Goal: Transaction & Acquisition: Purchase product/service

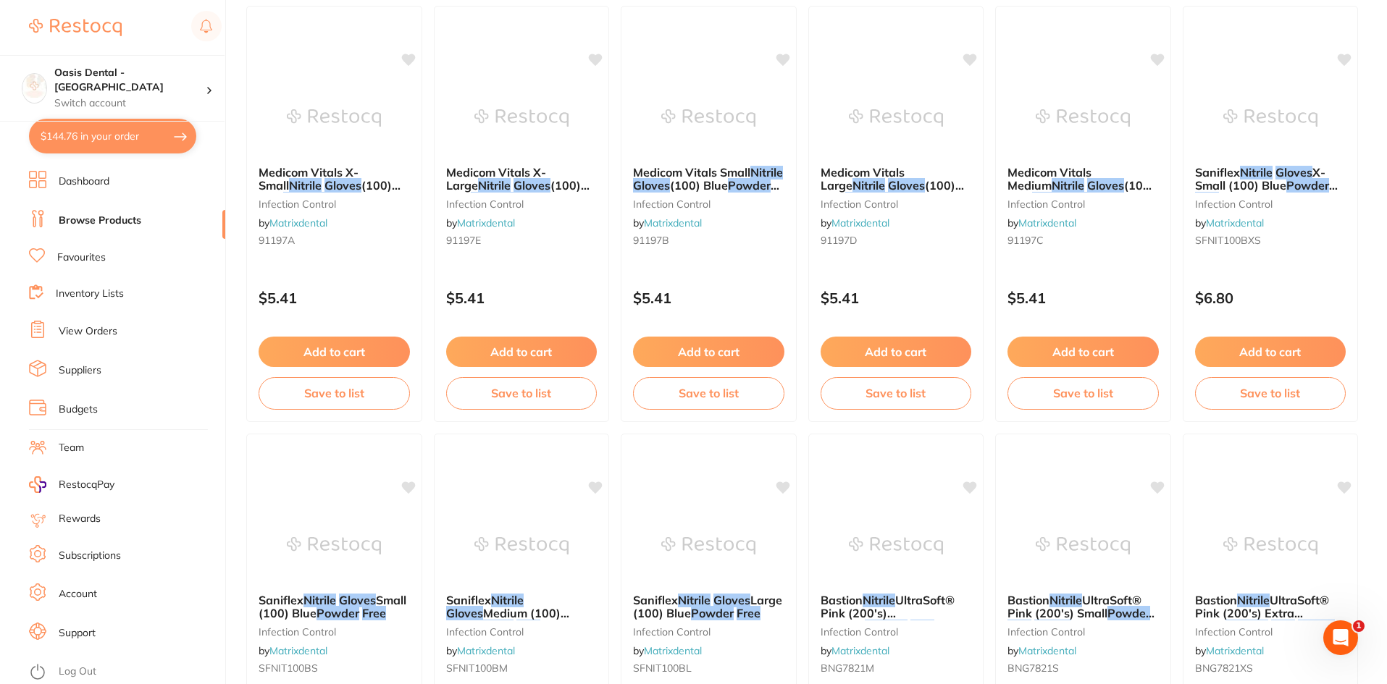
scroll to position [652, 0]
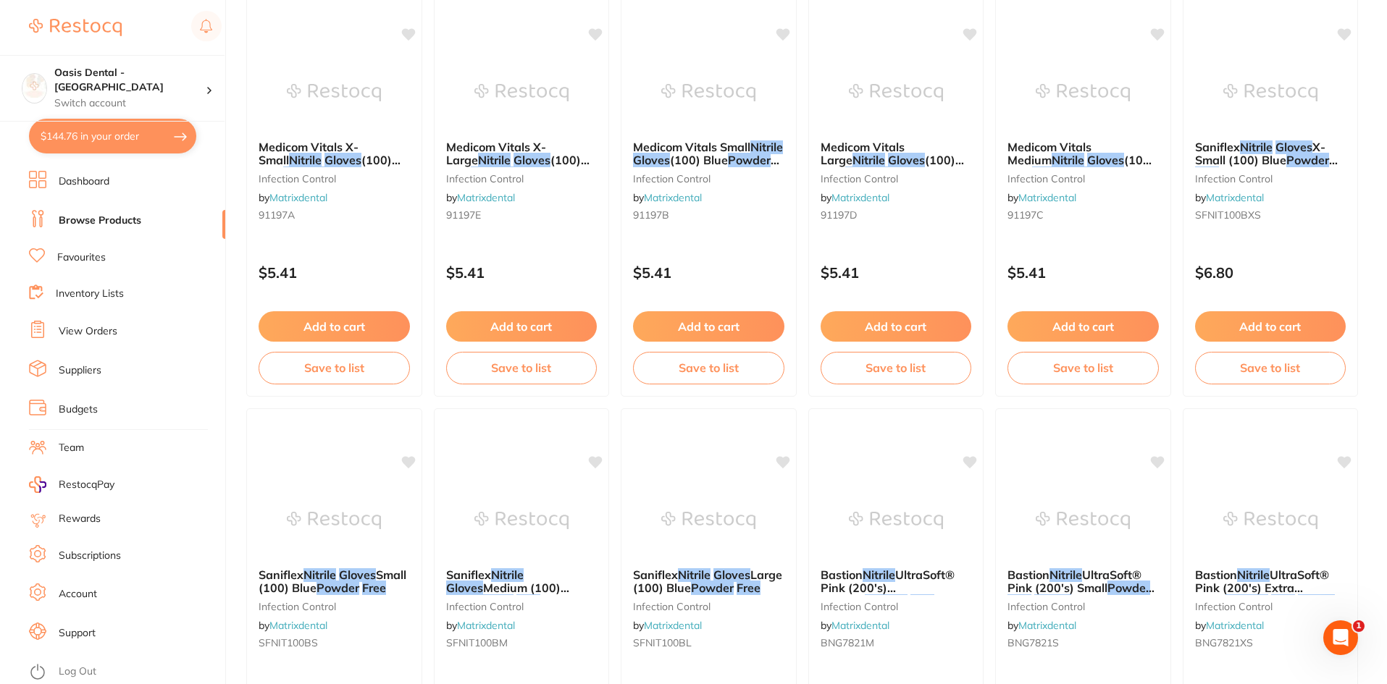
click at [156, 137] on button "$144.76 in your order" at bounding box center [112, 136] width 167 height 35
checkbox input "true"
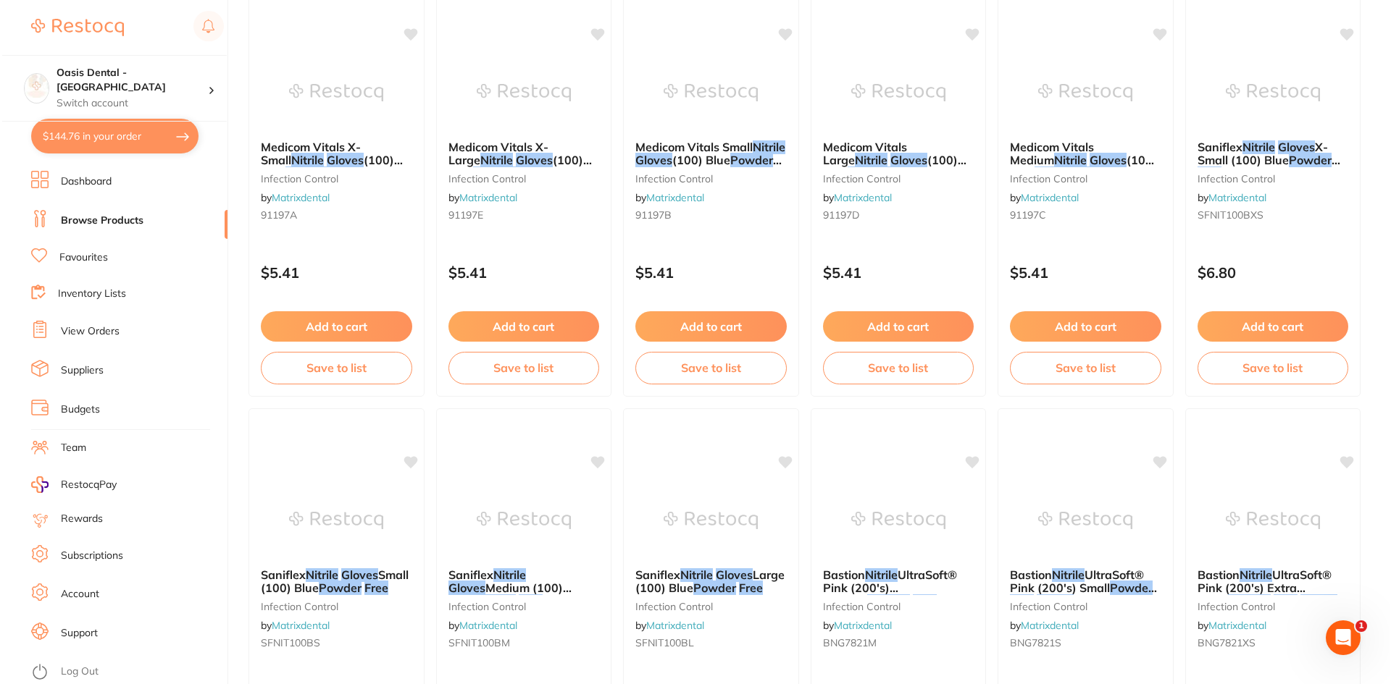
scroll to position [0, 0]
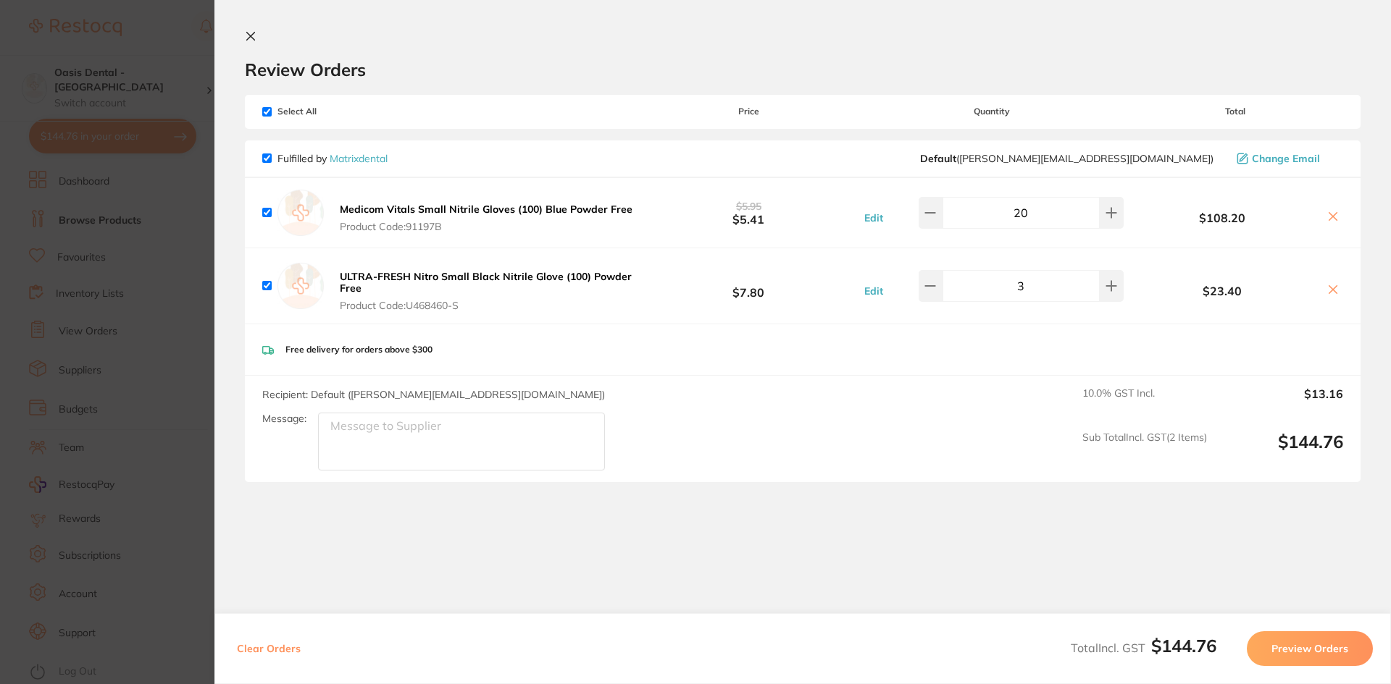
click at [579, 574] on section "Review Orders Your orders are being processed and we will notify you once we ha…" at bounding box center [802, 342] width 1176 height 684
click at [201, 541] on section "Update RRP Set your pre negotiated price for this item. Item Agreed RRP (excl. …" at bounding box center [695, 342] width 1391 height 684
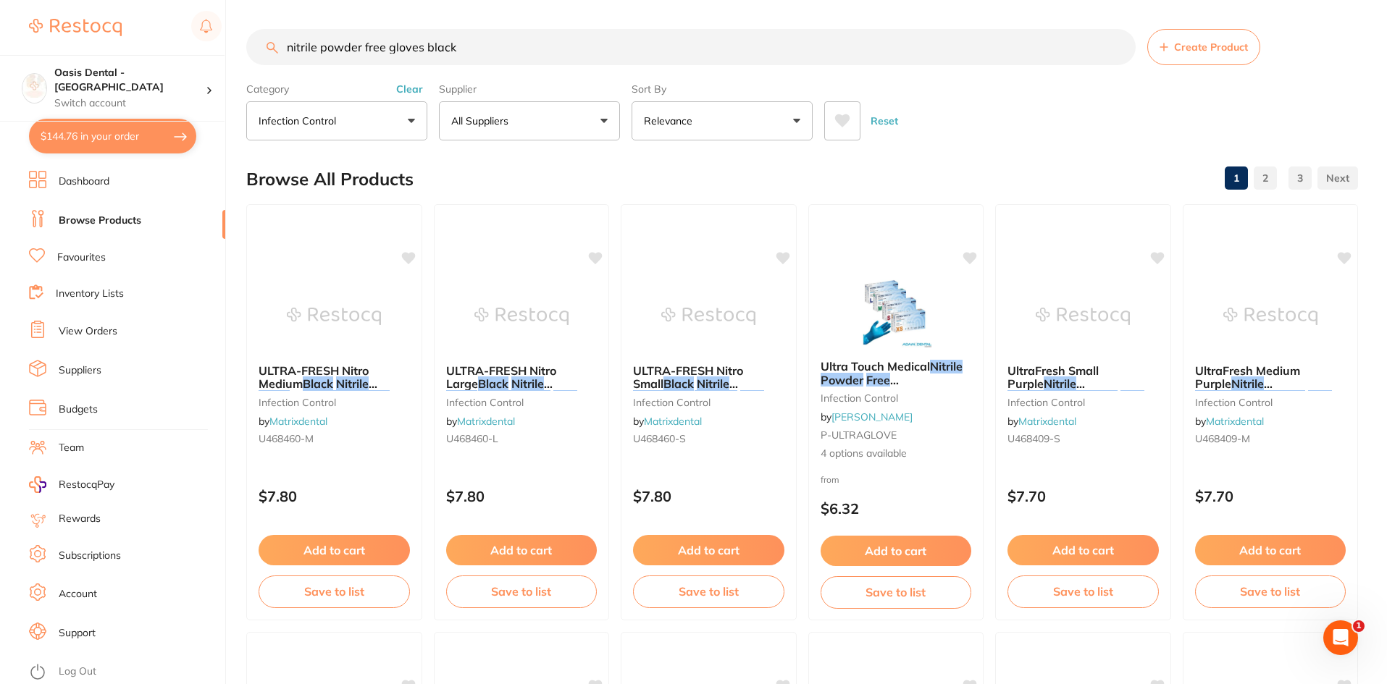
drag, startPoint x: 482, startPoint y: 51, endPoint x: 23, endPoint y: 112, distance: 463.2
click at [23, 112] on div "$144.76 Oasis Dental - Brighton Switch account Oasis Dental - [GEOGRAPHIC_DATA]…" at bounding box center [693, 342] width 1387 height 684
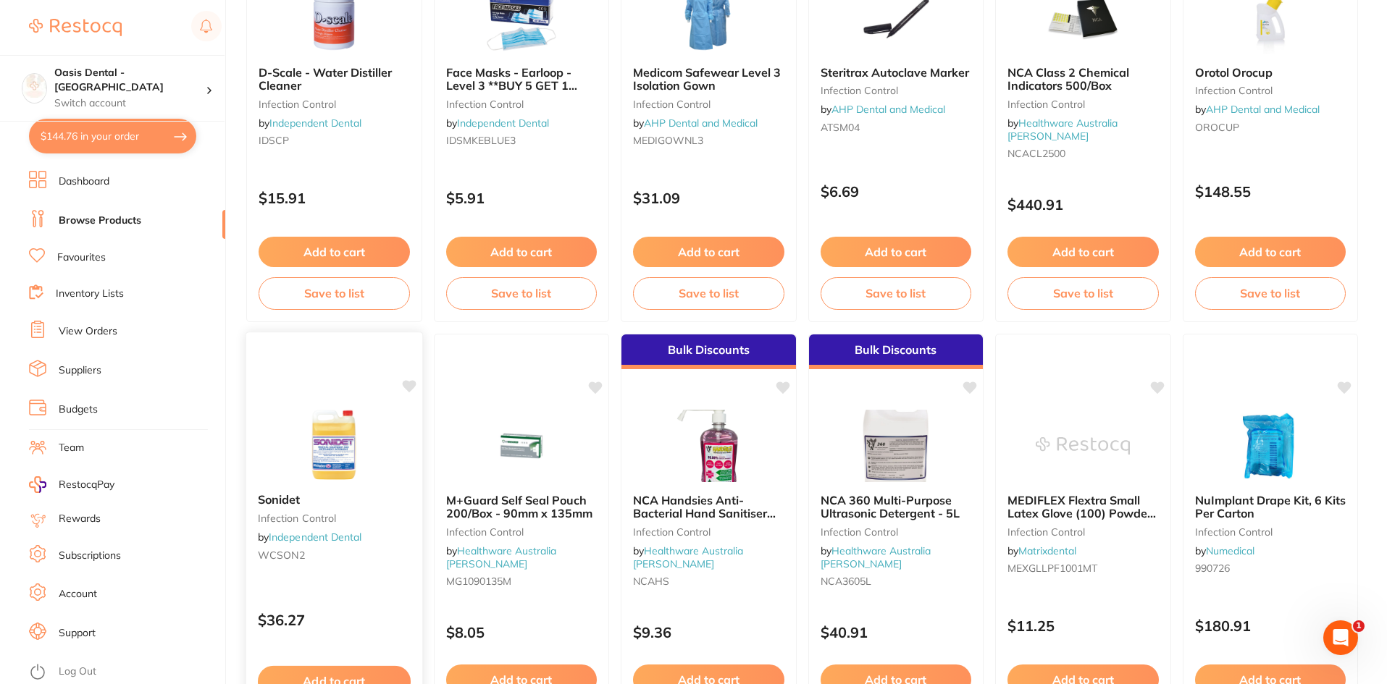
scroll to position [2100, 0]
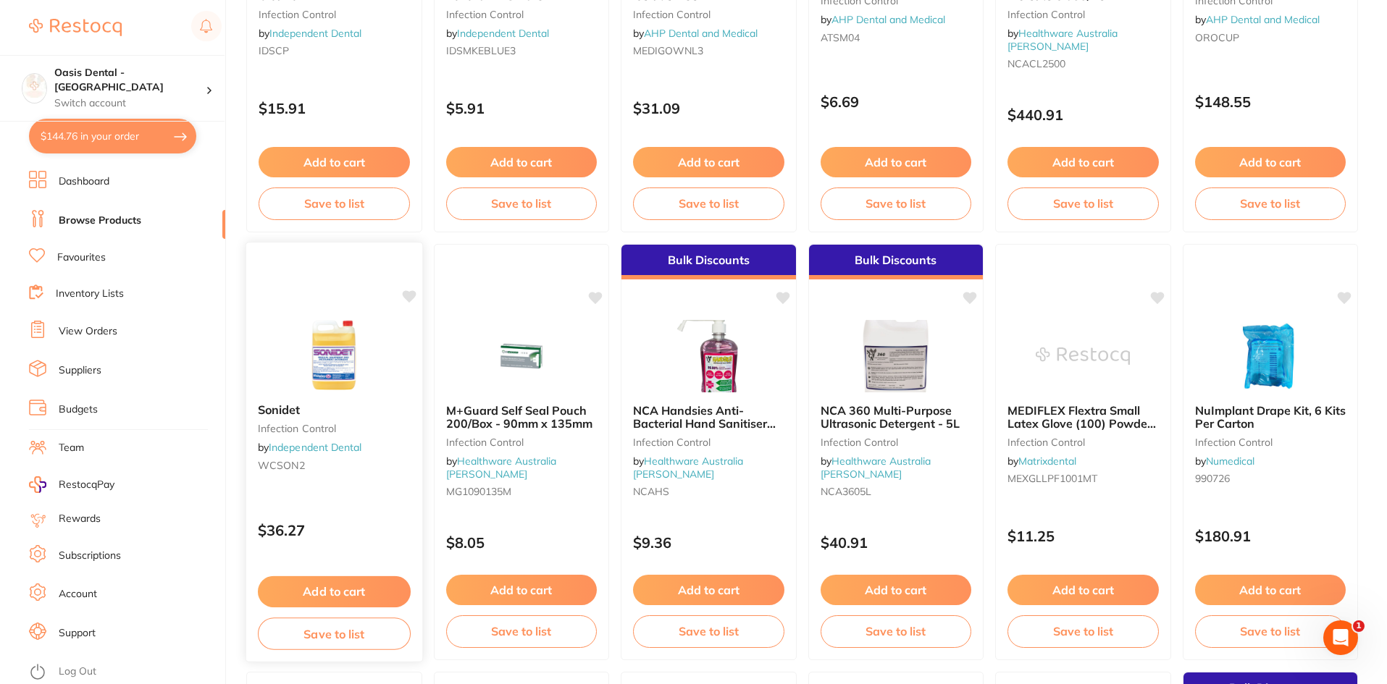
click at [386, 590] on button "Add to cart" at bounding box center [334, 591] width 153 height 31
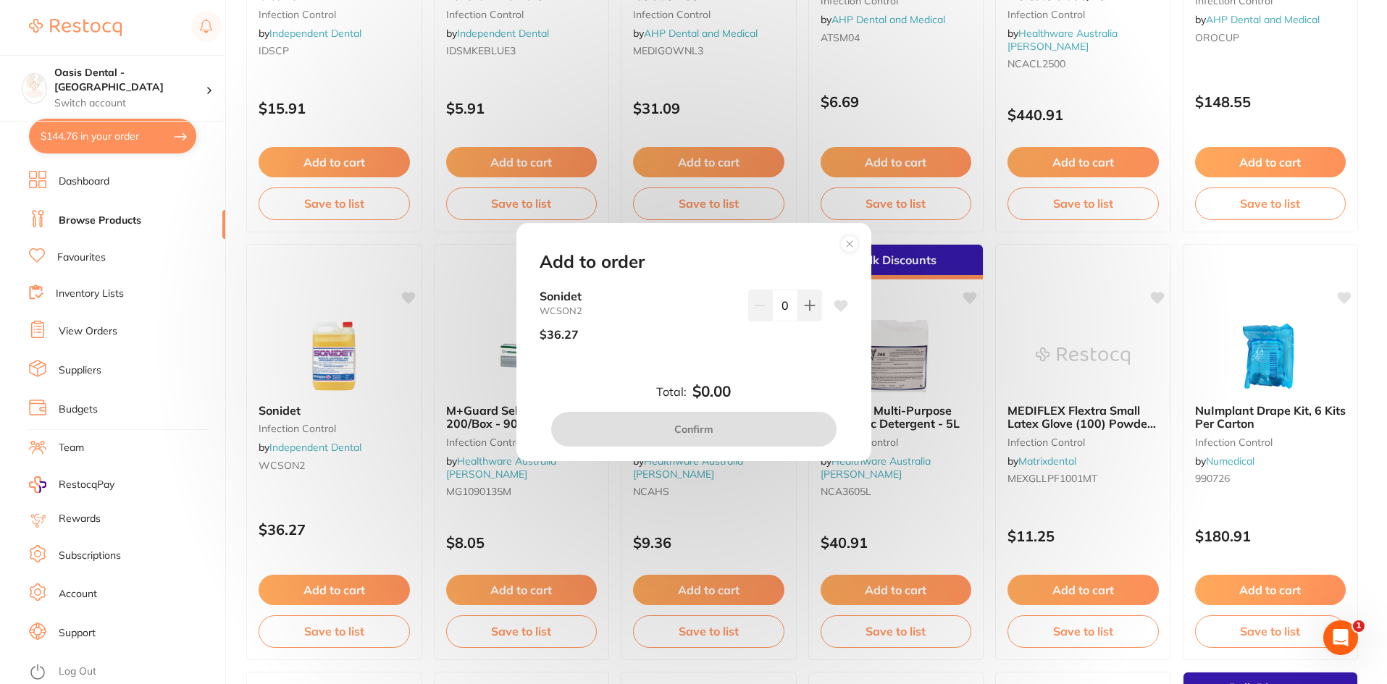
scroll to position [0, 0]
click at [812, 309] on button at bounding box center [810, 306] width 24 height 32
type input "1"
click at [806, 417] on button "Confirm" at bounding box center [693, 429] width 285 height 35
checkbox input "false"
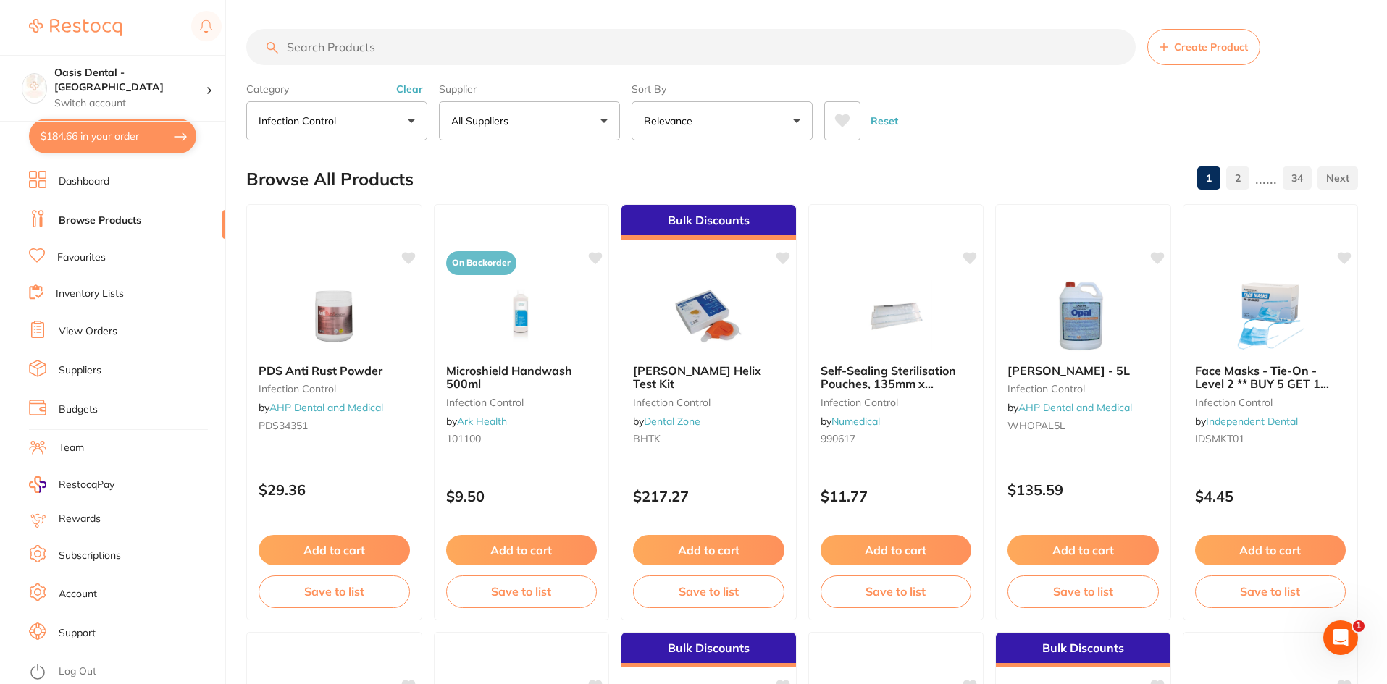
click at [406, 124] on button "infection control" at bounding box center [336, 120] width 181 height 39
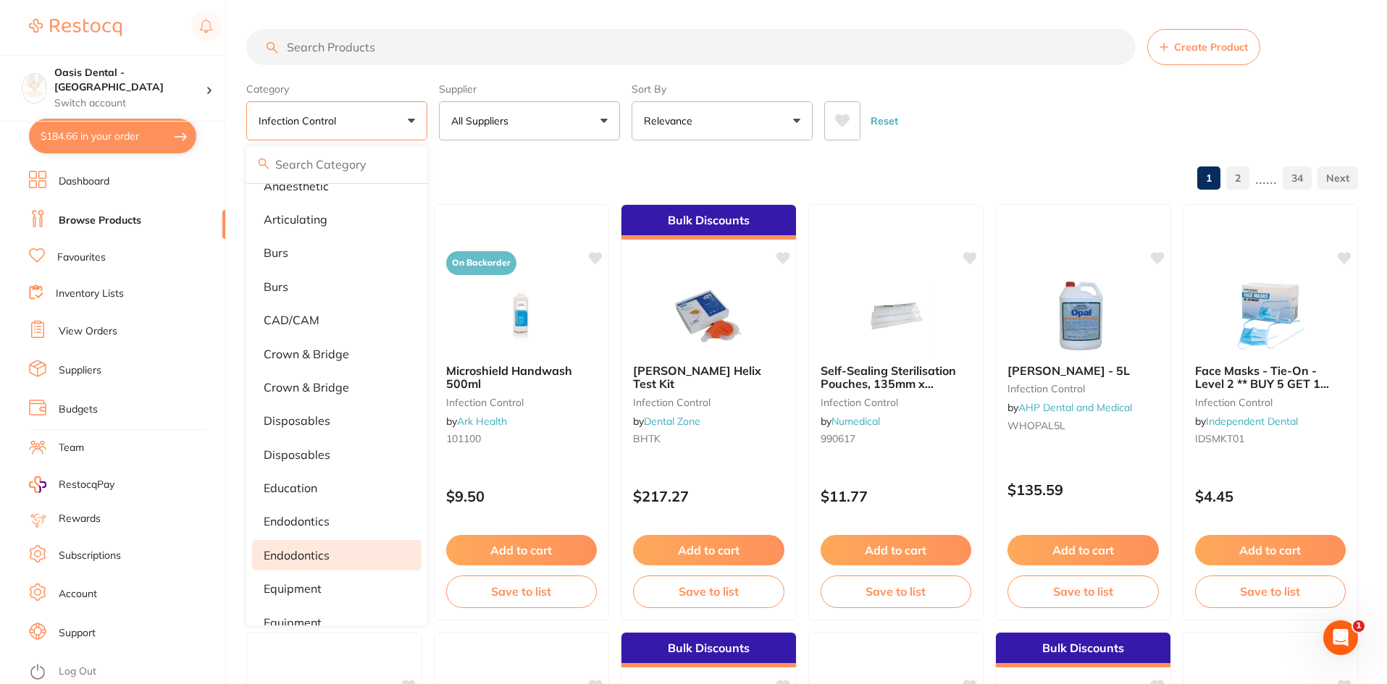
scroll to position [72, 0]
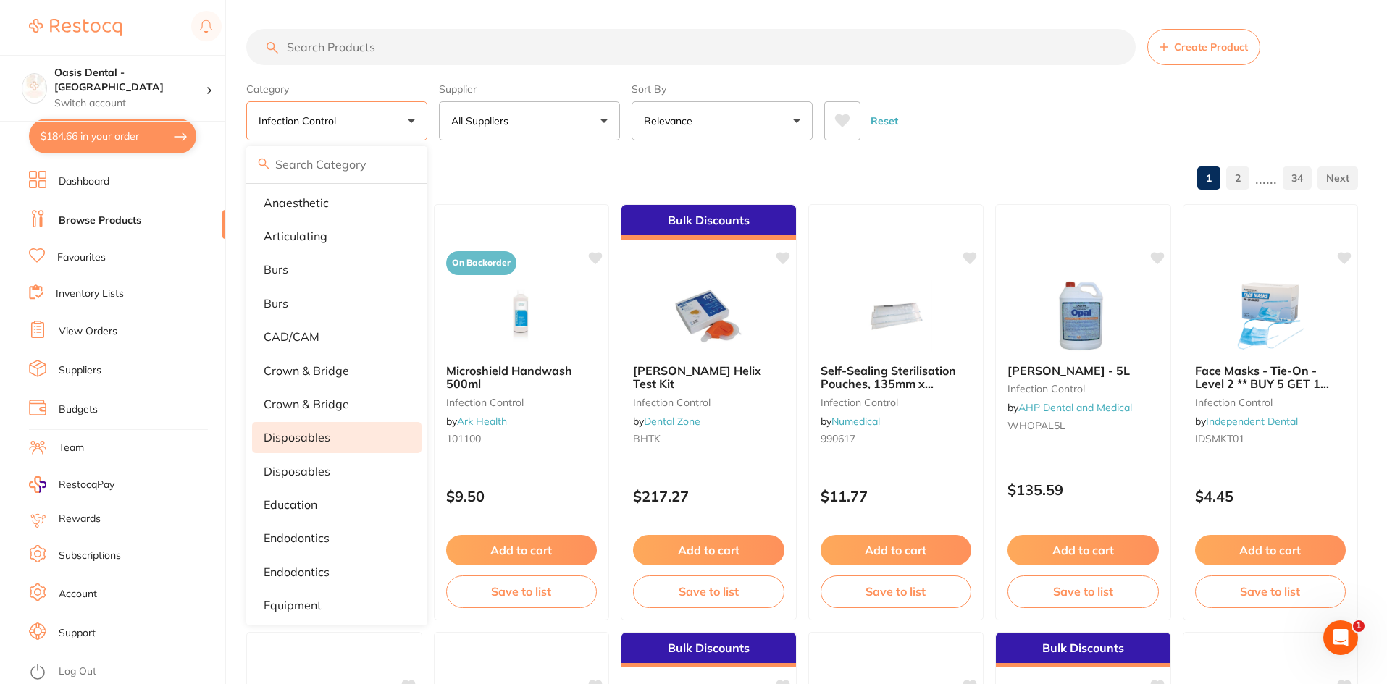
click at [322, 438] on p "disposables" at bounding box center [297, 437] width 67 height 13
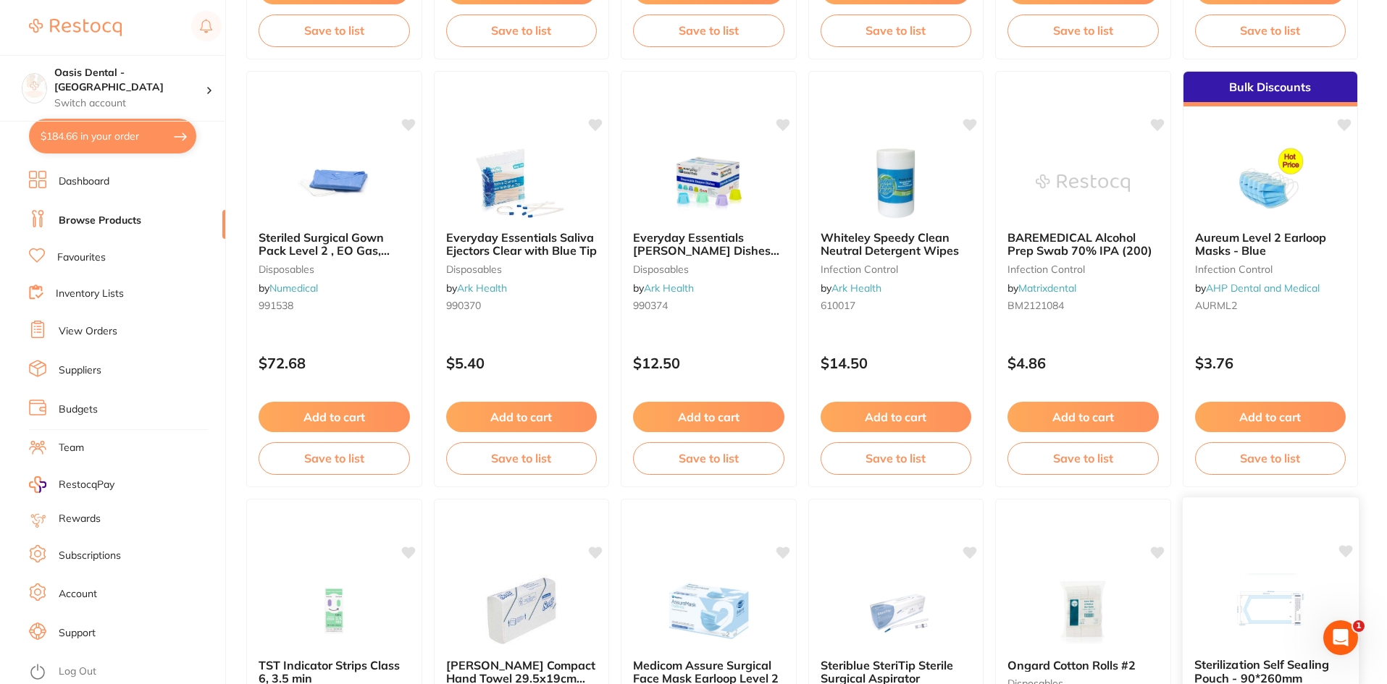
scroll to position [2390, 0]
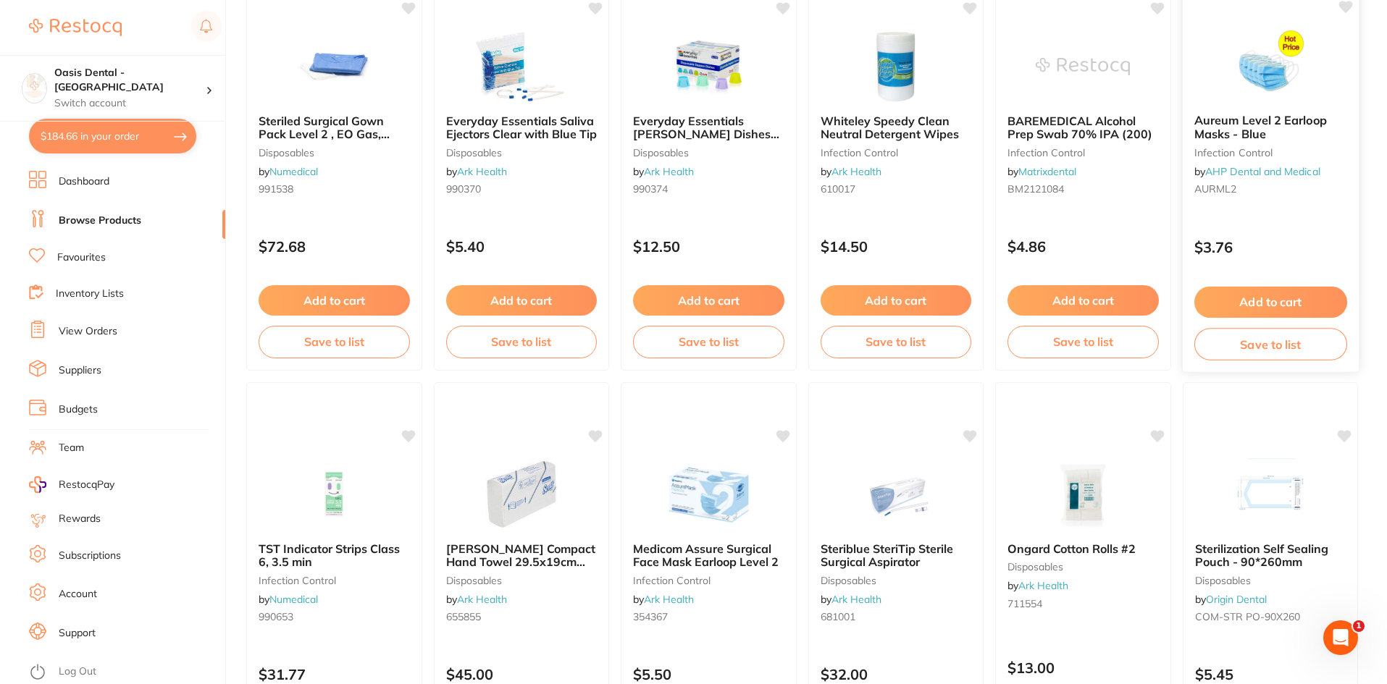
click at [1287, 305] on button "Add to cart" at bounding box center [1270, 302] width 153 height 31
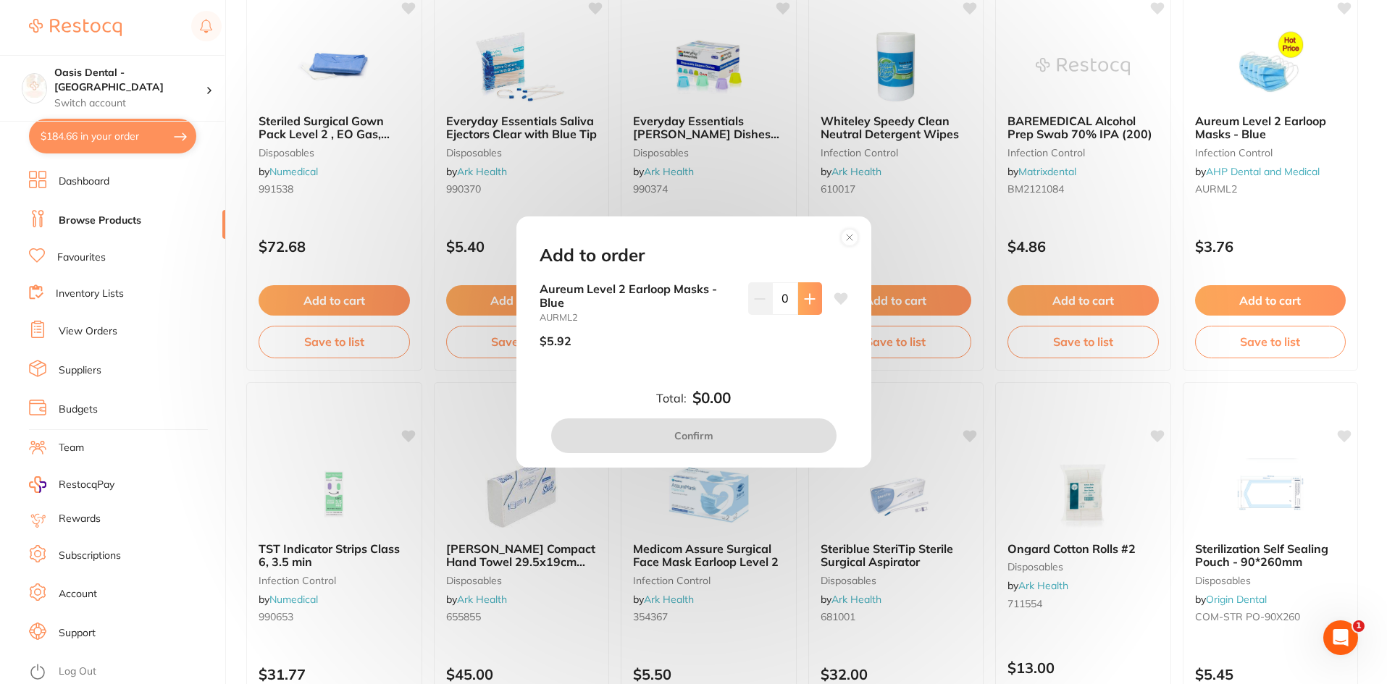
scroll to position [0, 0]
click at [812, 302] on button at bounding box center [810, 298] width 24 height 32
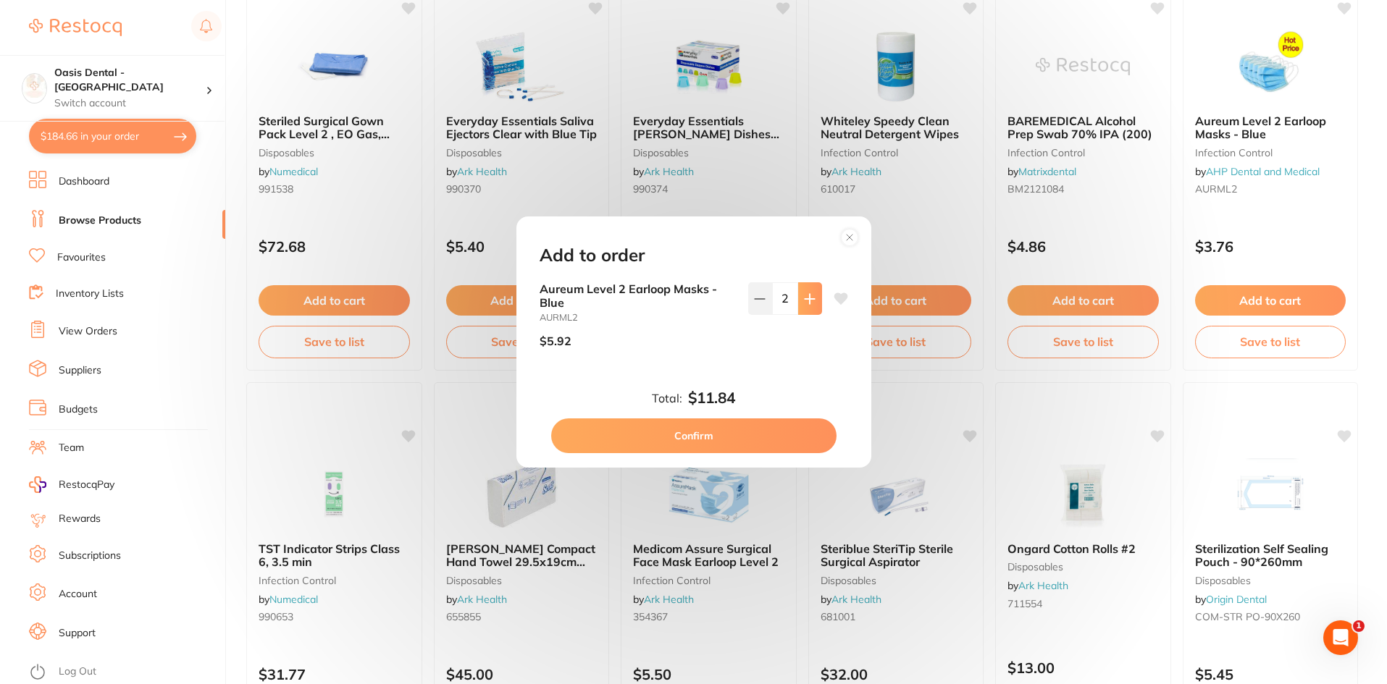
click at [812, 302] on button at bounding box center [810, 298] width 24 height 32
click at [813, 302] on button at bounding box center [810, 298] width 24 height 32
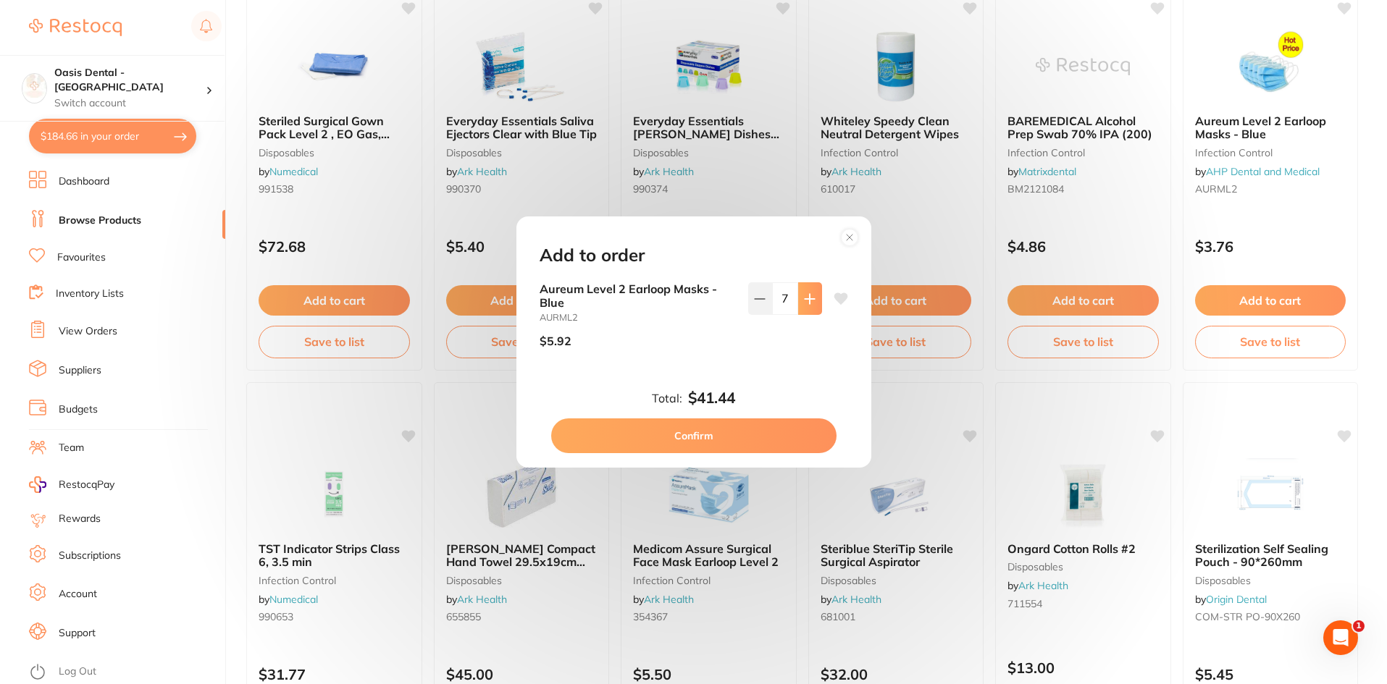
click at [812, 302] on button at bounding box center [810, 298] width 24 height 32
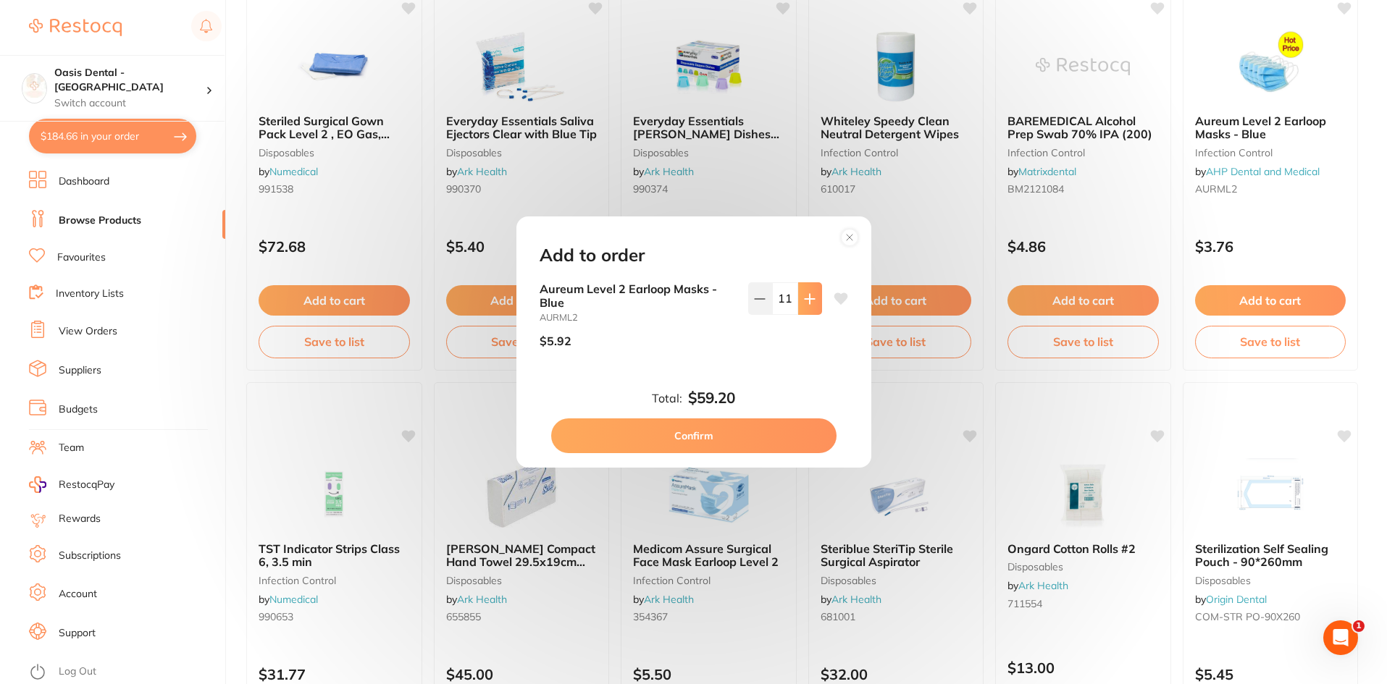
type input "12"
click at [766, 439] on button "Confirm" at bounding box center [693, 436] width 285 height 35
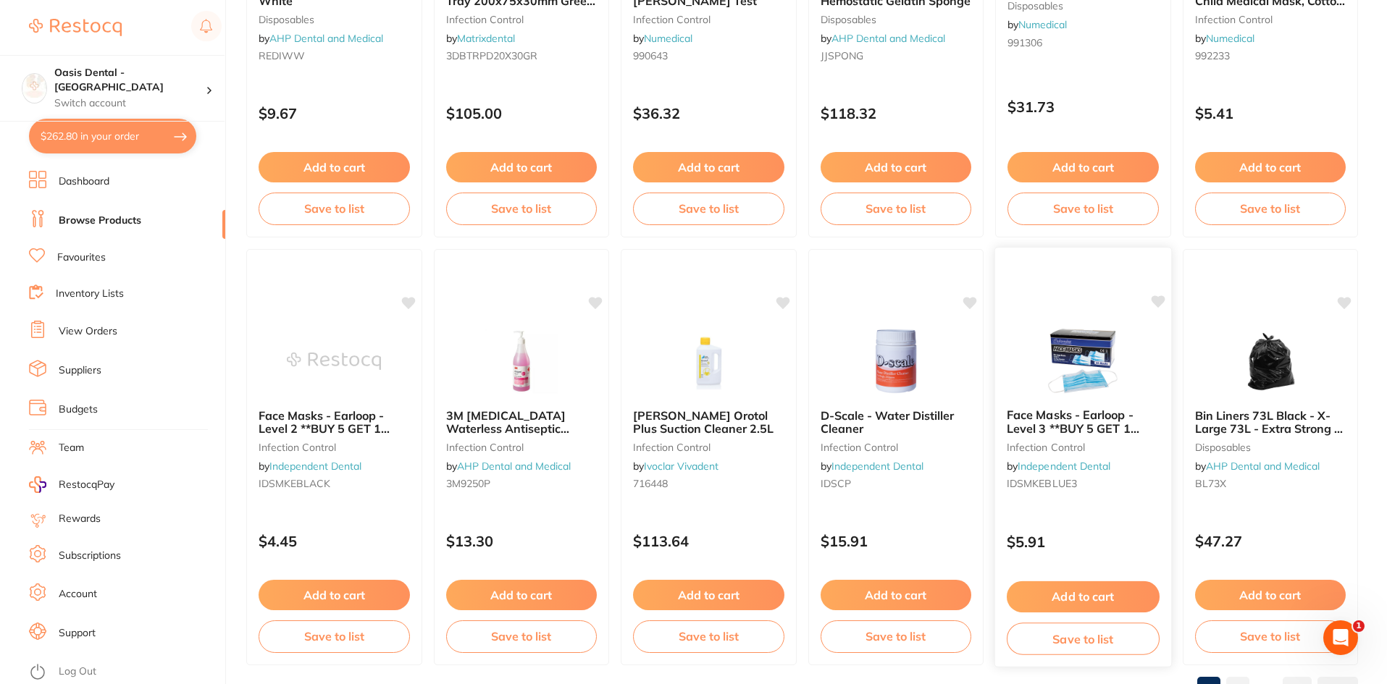
scroll to position [3436, 0]
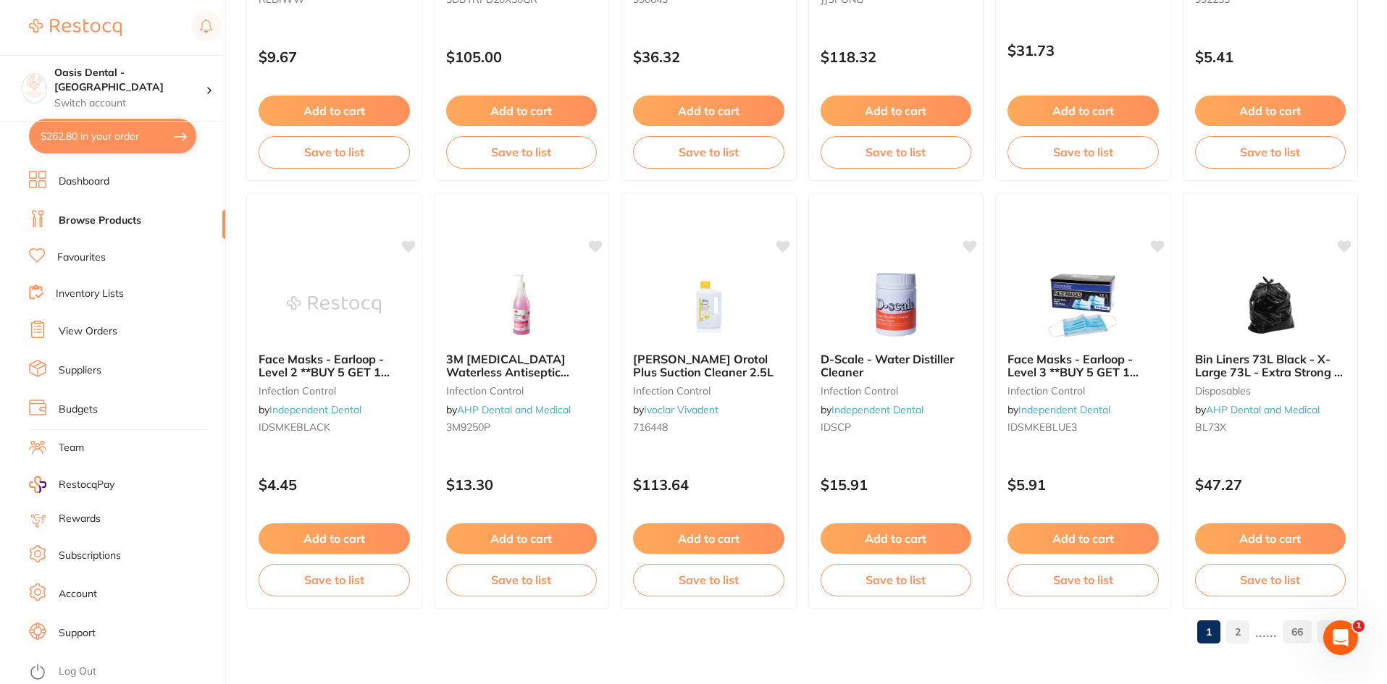
click at [83, 335] on link "View Orders" at bounding box center [88, 331] width 59 height 14
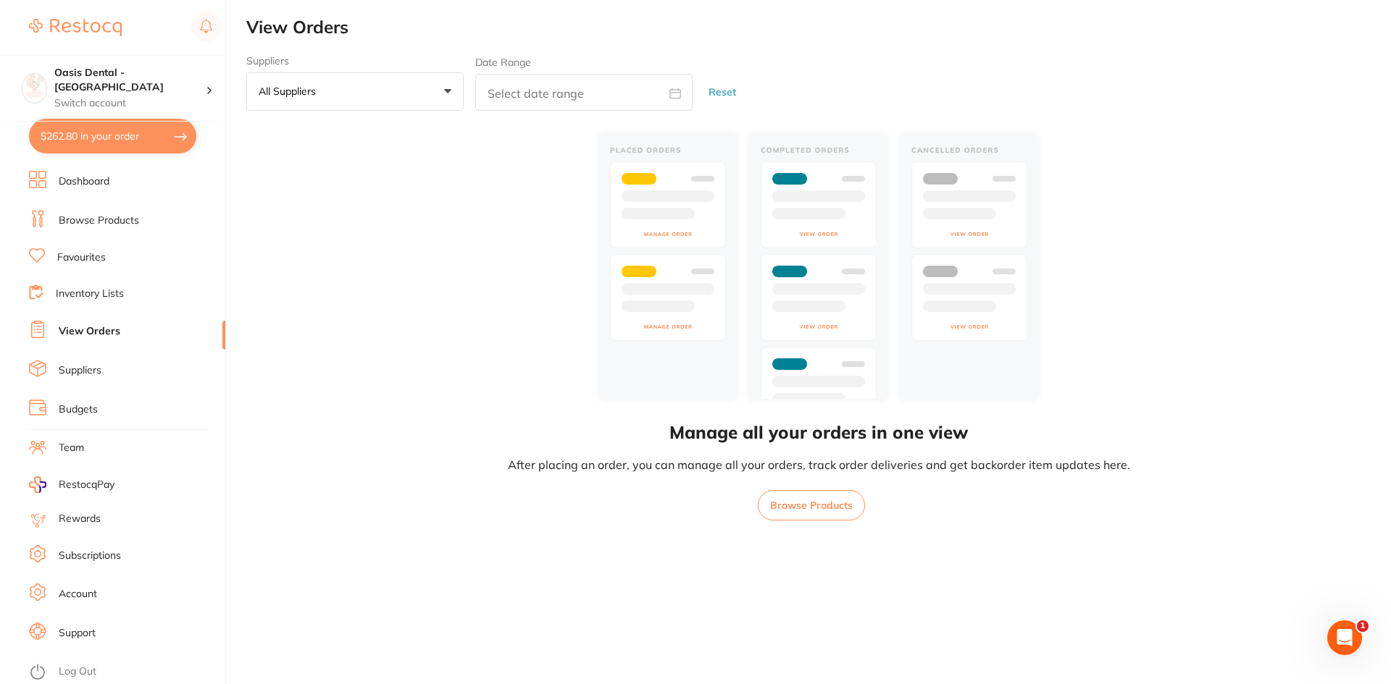
click at [106, 259] on link "Favourites" at bounding box center [81, 258] width 49 height 14
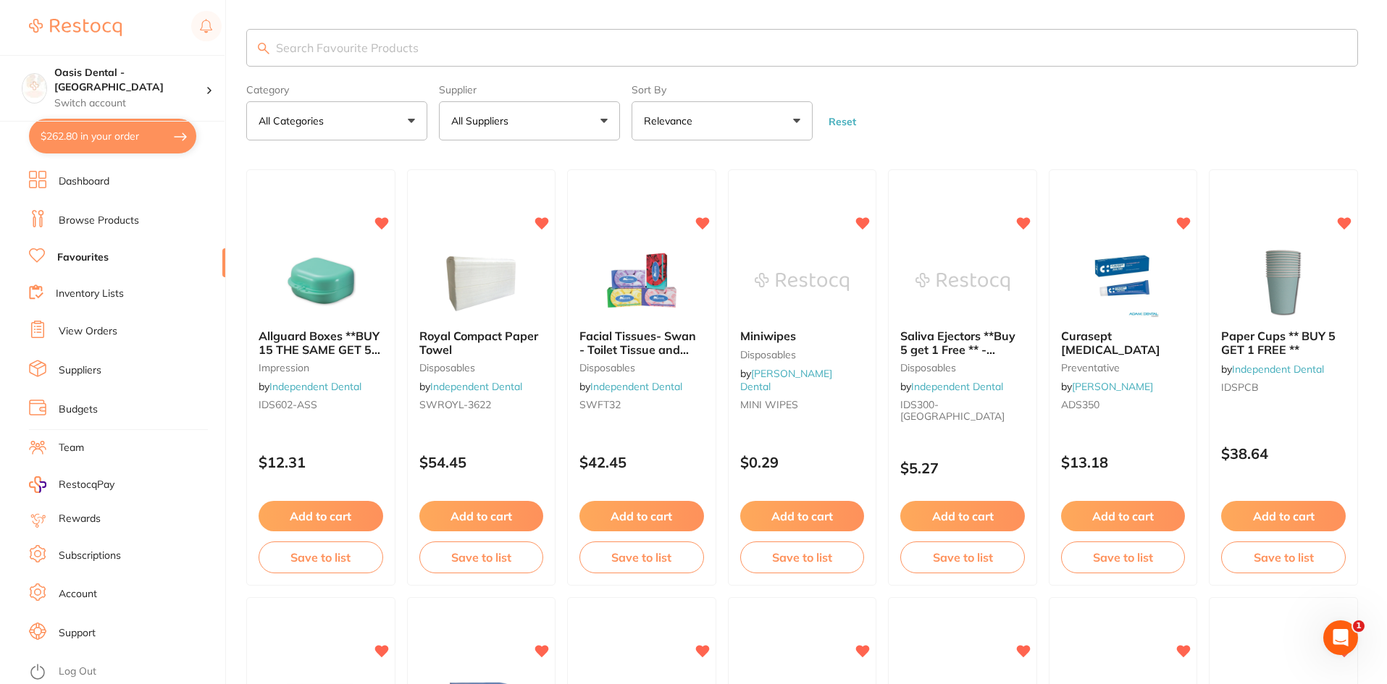
click at [358, 109] on button "All Categories" at bounding box center [336, 120] width 181 height 39
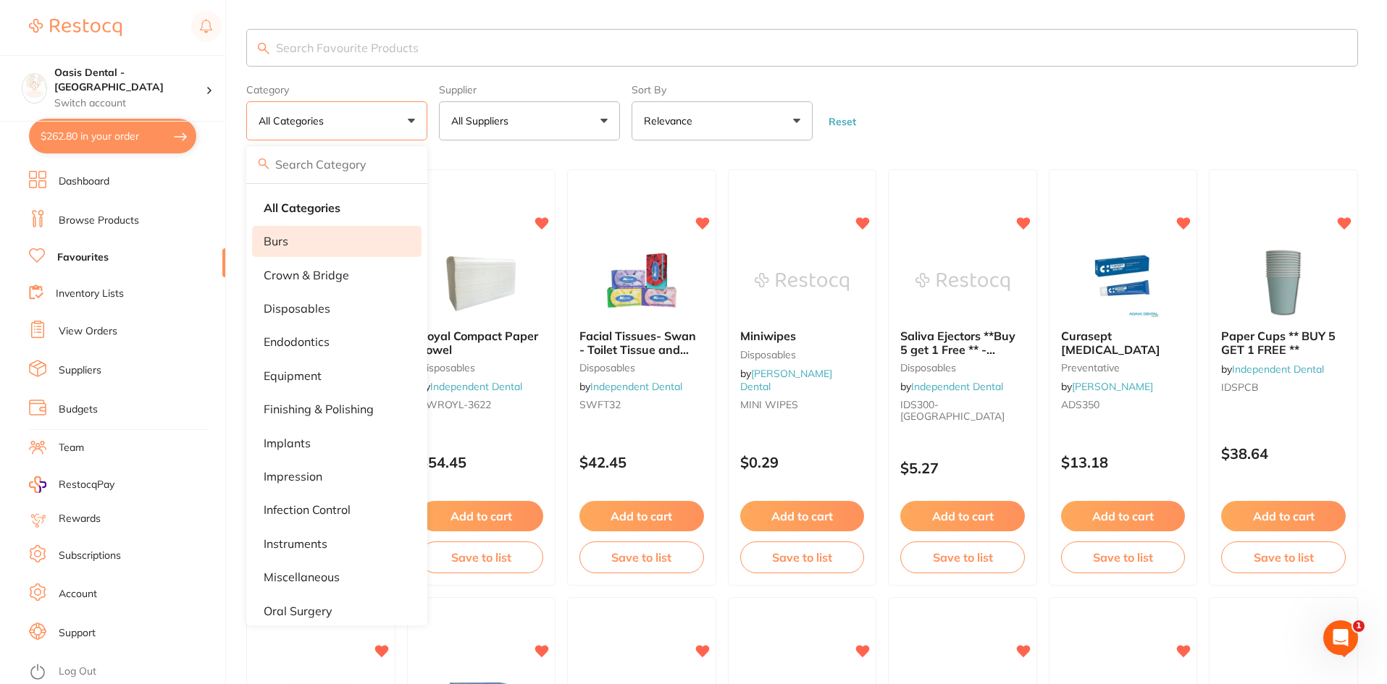
click at [328, 252] on li "burs" at bounding box center [336, 241] width 169 height 30
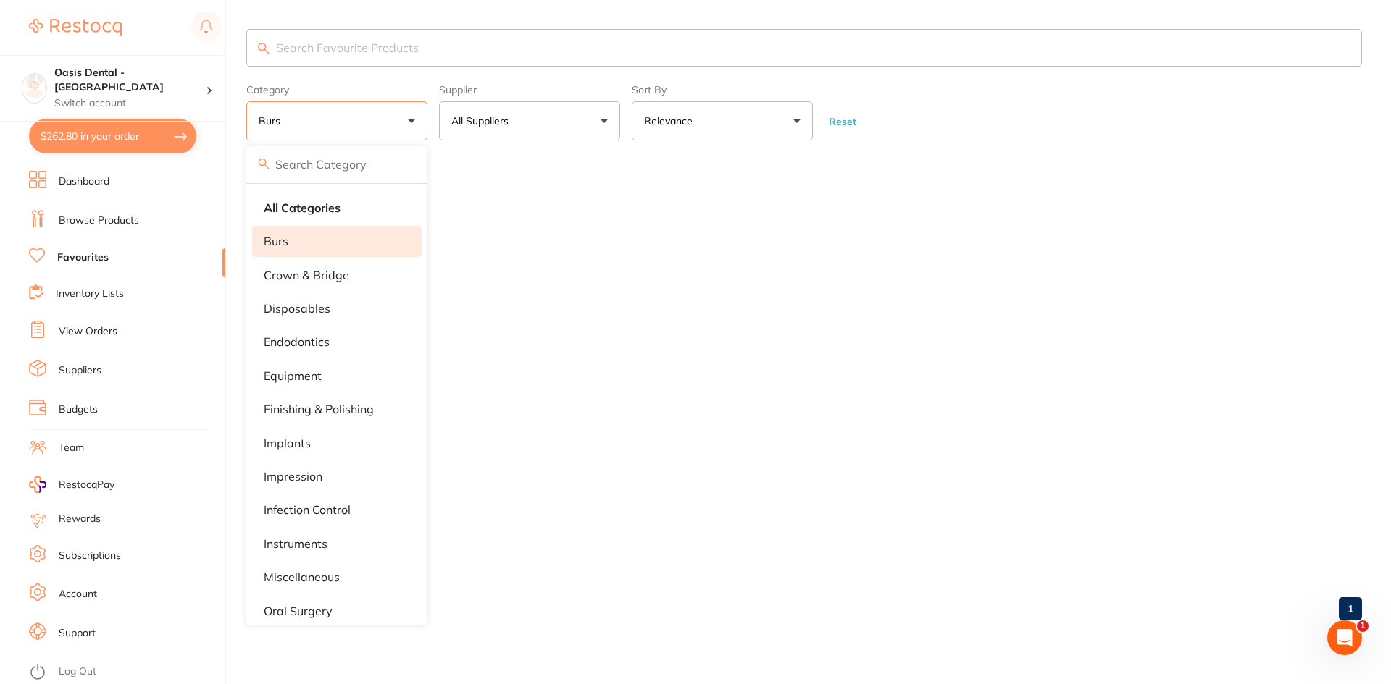
click at [380, 235] on li "burs" at bounding box center [336, 241] width 169 height 30
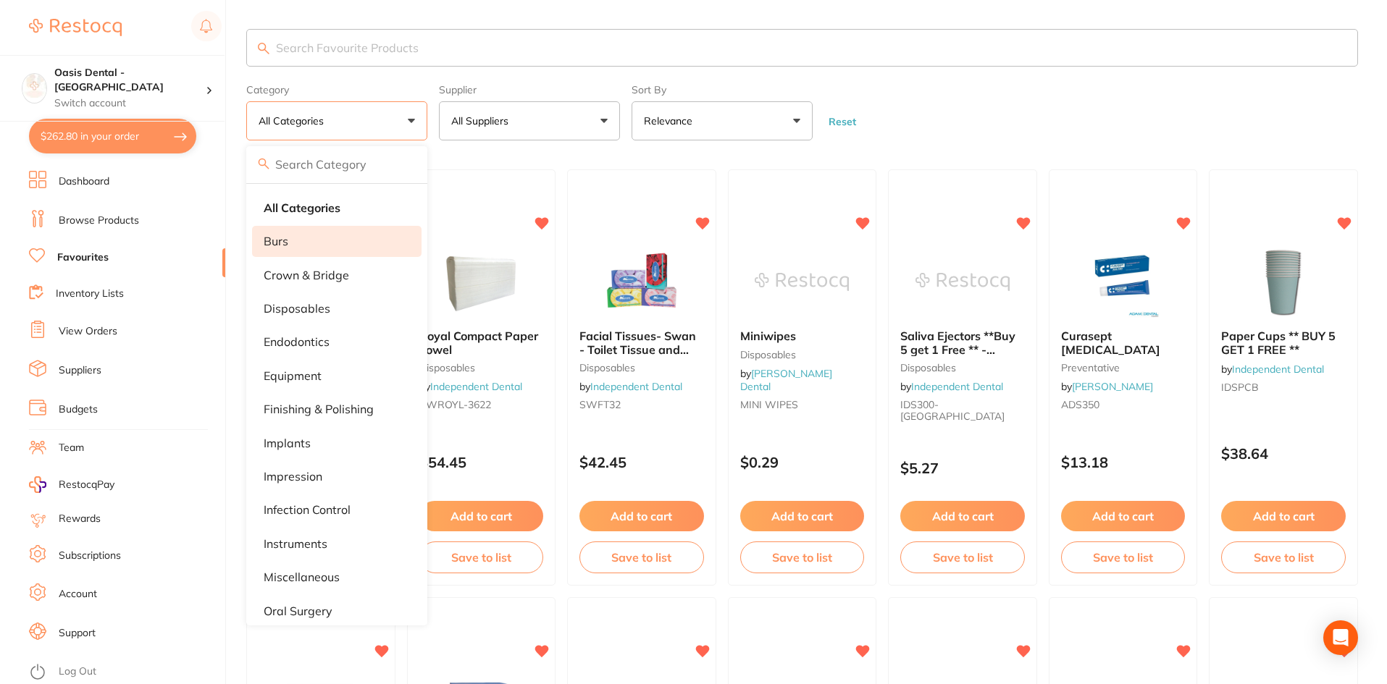
click at [335, 254] on li "burs" at bounding box center [336, 241] width 169 height 30
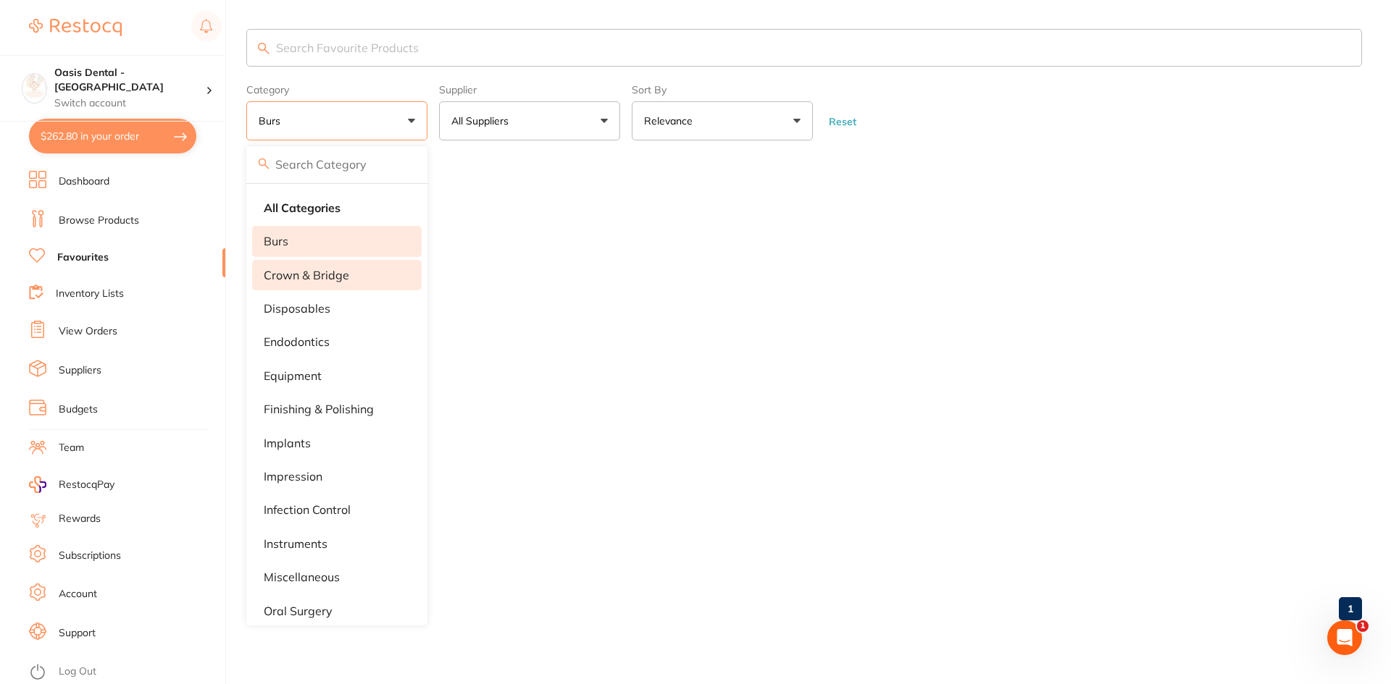
click at [368, 280] on li "crown & bridge" at bounding box center [336, 275] width 169 height 30
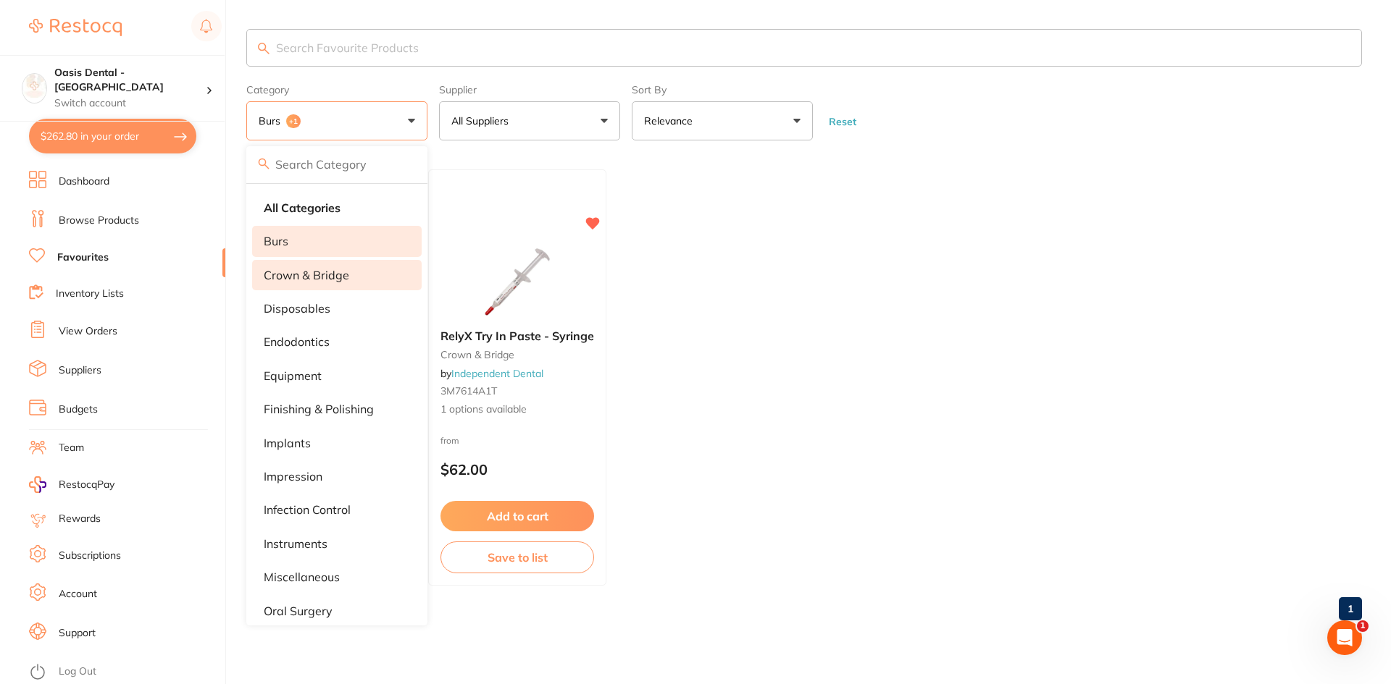
drag, startPoint x: 393, startPoint y: 235, endPoint x: 397, endPoint y: 229, distance: 7.8
click at [394, 232] on li "burs" at bounding box center [336, 241] width 169 height 30
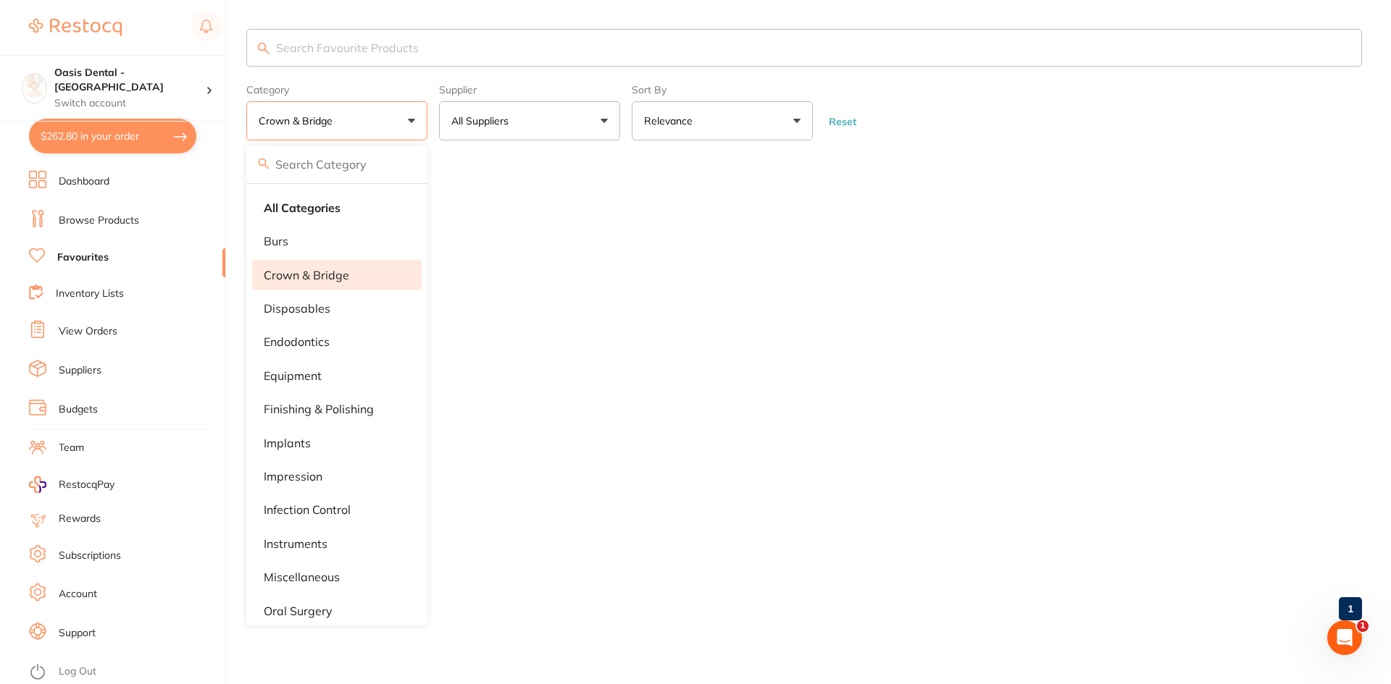
click at [994, 98] on form "Category crown & bridge All Categories burs crown & bridge disposables endodont…" at bounding box center [803, 109] width 1115 height 62
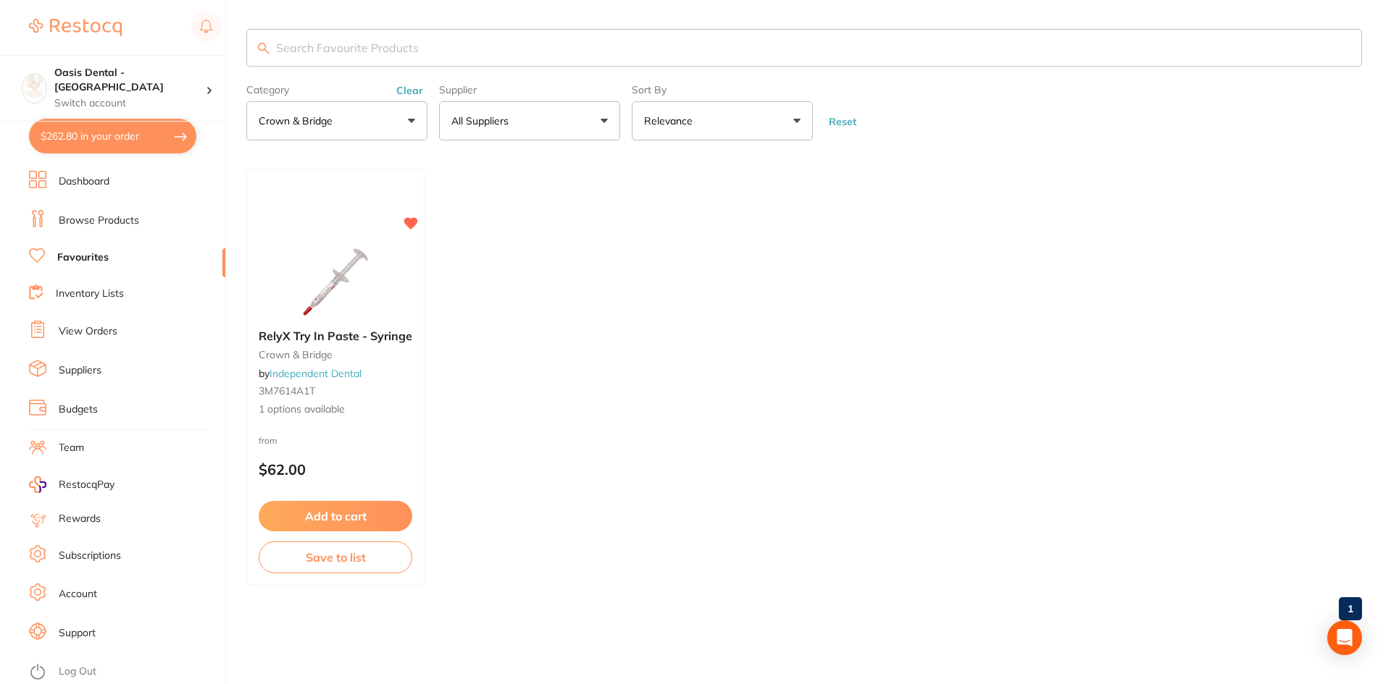
click at [829, 122] on button "Reset" at bounding box center [842, 121] width 36 height 13
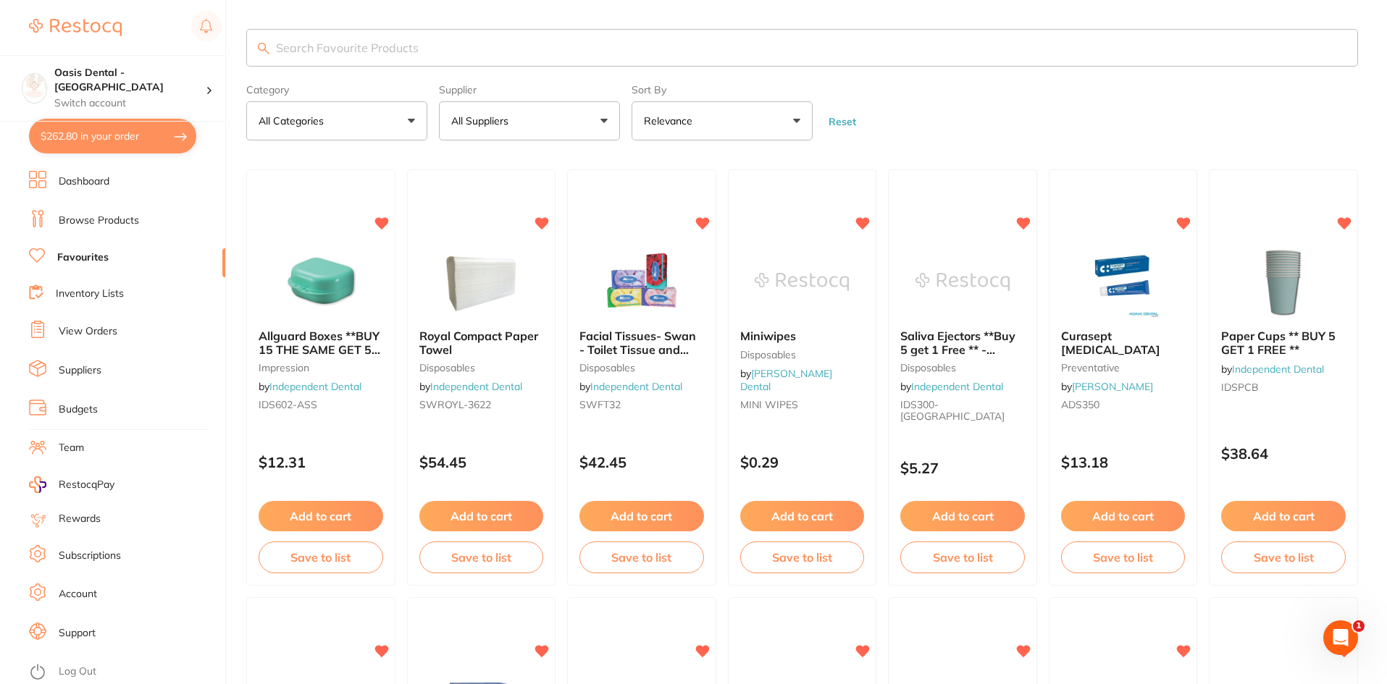
click at [831, 120] on button "Reset" at bounding box center [842, 121] width 36 height 13
click at [406, 51] on input "search" at bounding box center [802, 48] width 1112 height 38
click at [106, 187] on link "Dashboard" at bounding box center [84, 182] width 51 height 14
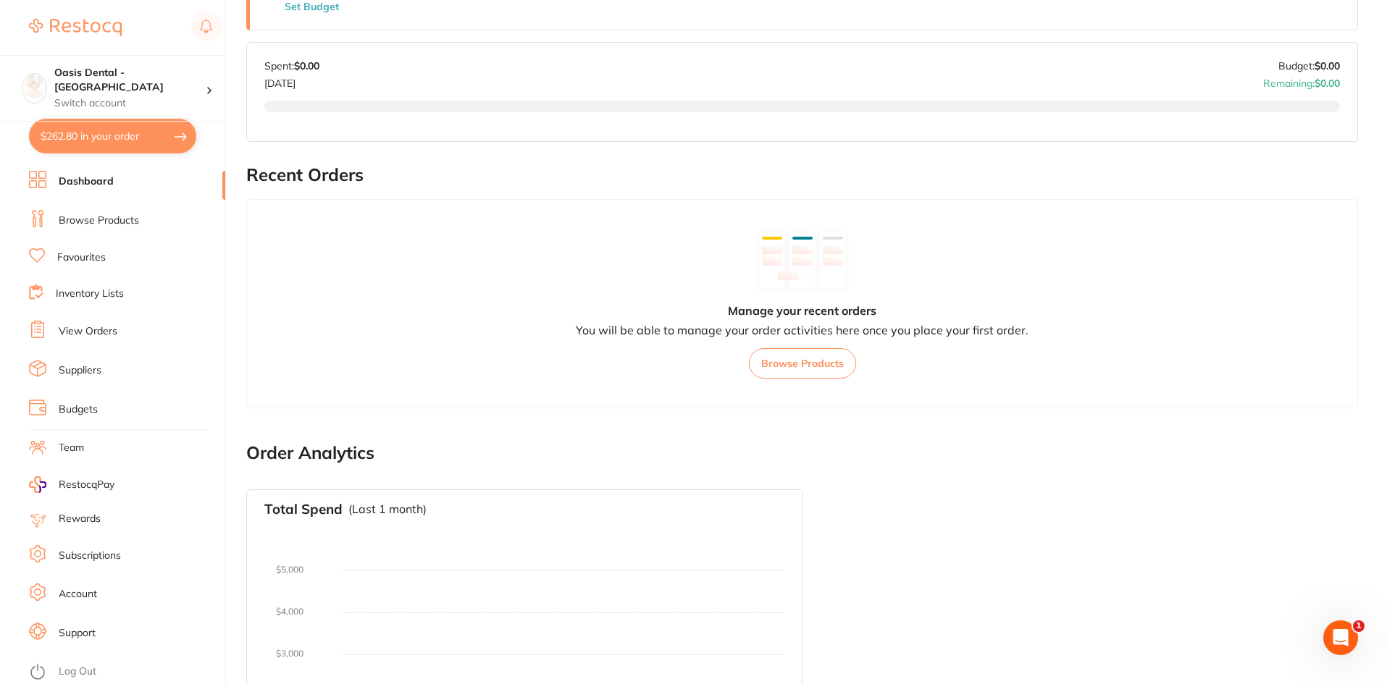
scroll to position [484, 0]
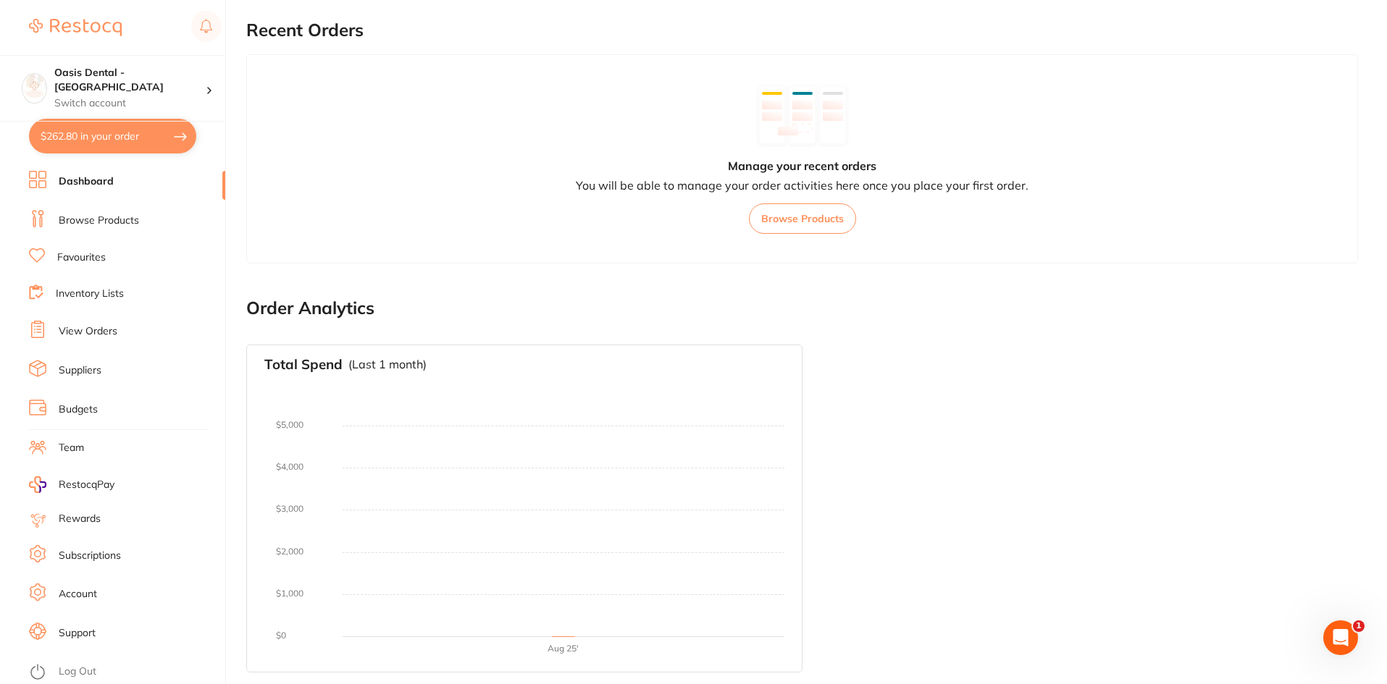
click at [139, 219] on li "Browse Products" at bounding box center [127, 221] width 196 height 22
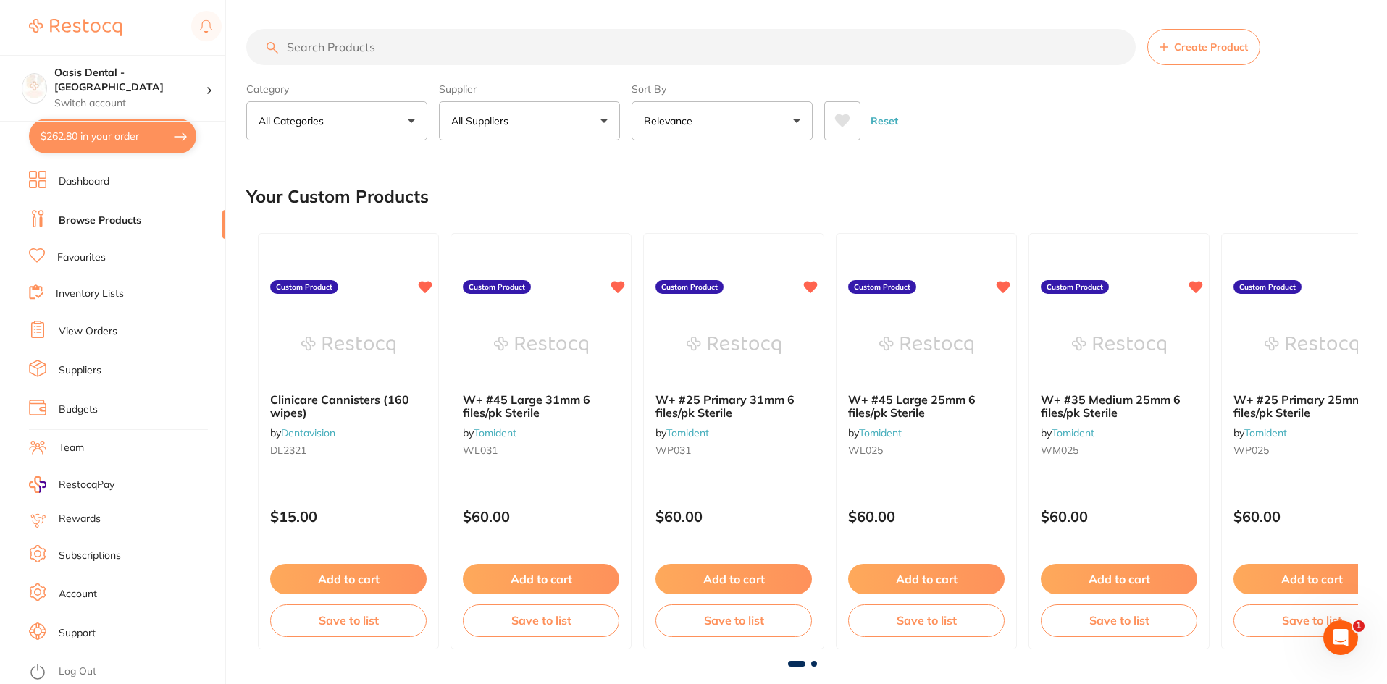
click at [419, 46] on input "search" at bounding box center [690, 47] width 889 height 36
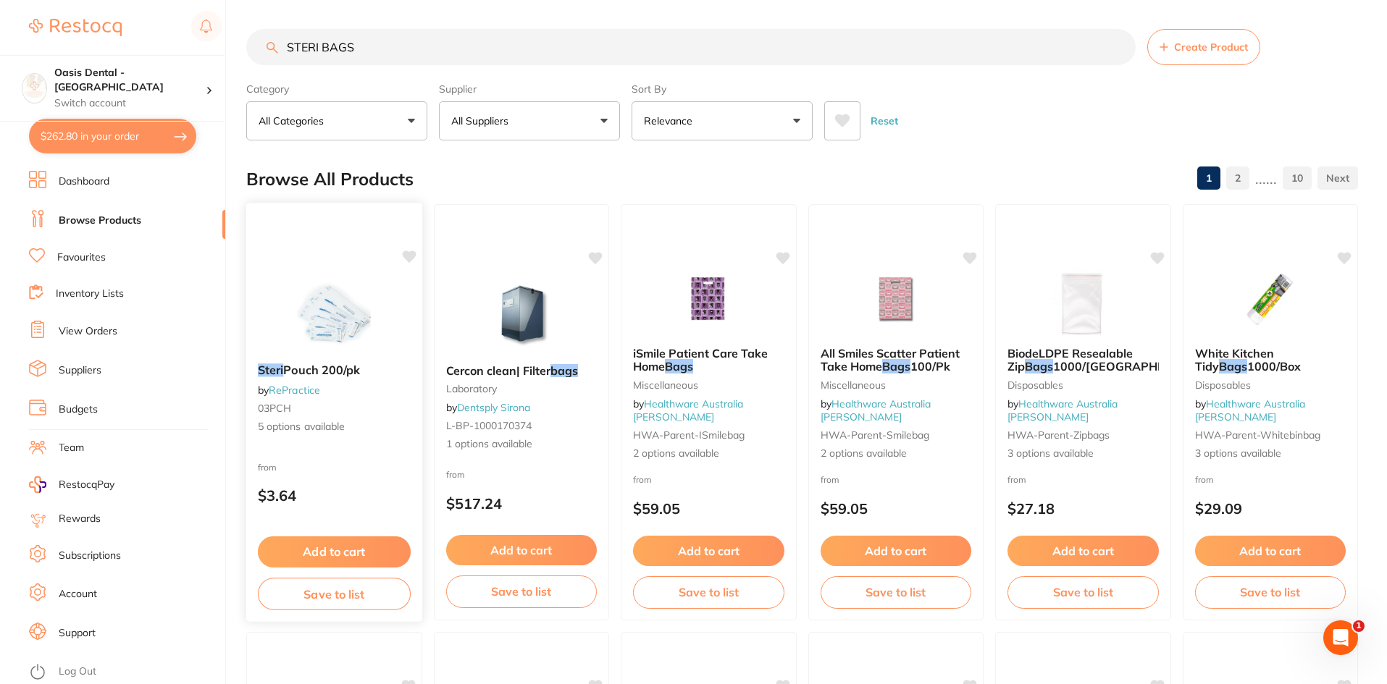
type input "STERI BAGS"
drag, startPoint x: 301, startPoint y: 373, endPoint x: 309, endPoint y: 372, distance: 8.1
click at [301, 373] on span "Pouch 200/pk" at bounding box center [322, 371] width 76 height 14
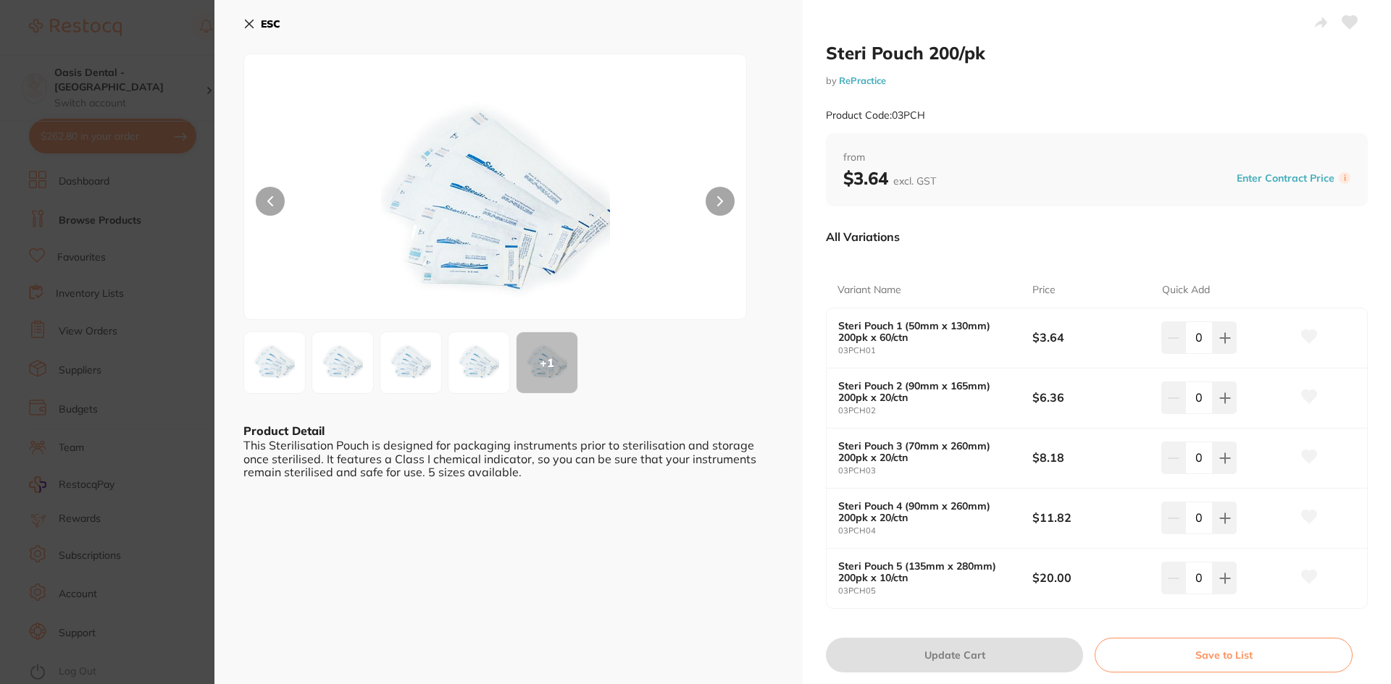
click at [876, 566] on b "Steri Pouch 5 (135mm x 280mm) 200pk x 10/ctn" at bounding box center [925, 572] width 175 height 23
click at [473, 356] on img at bounding box center [479, 363] width 52 height 52
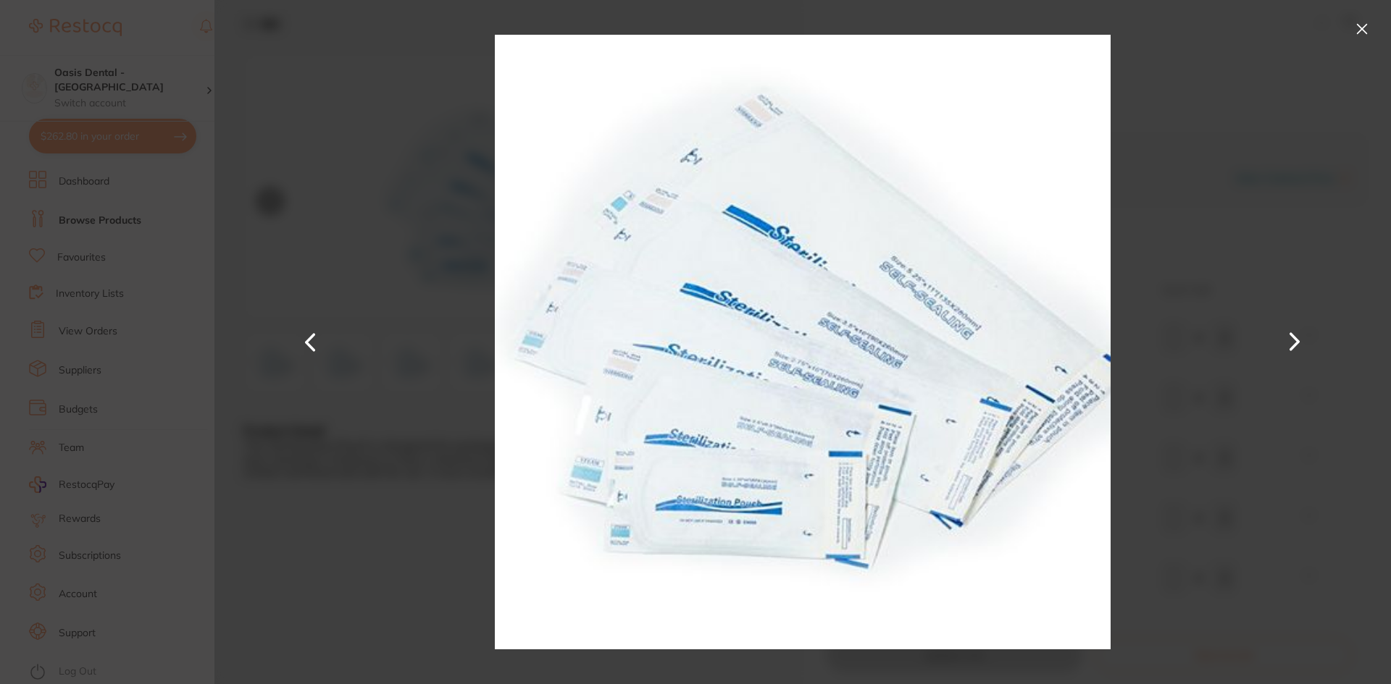
click at [1359, 30] on button at bounding box center [1361, 28] width 23 height 23
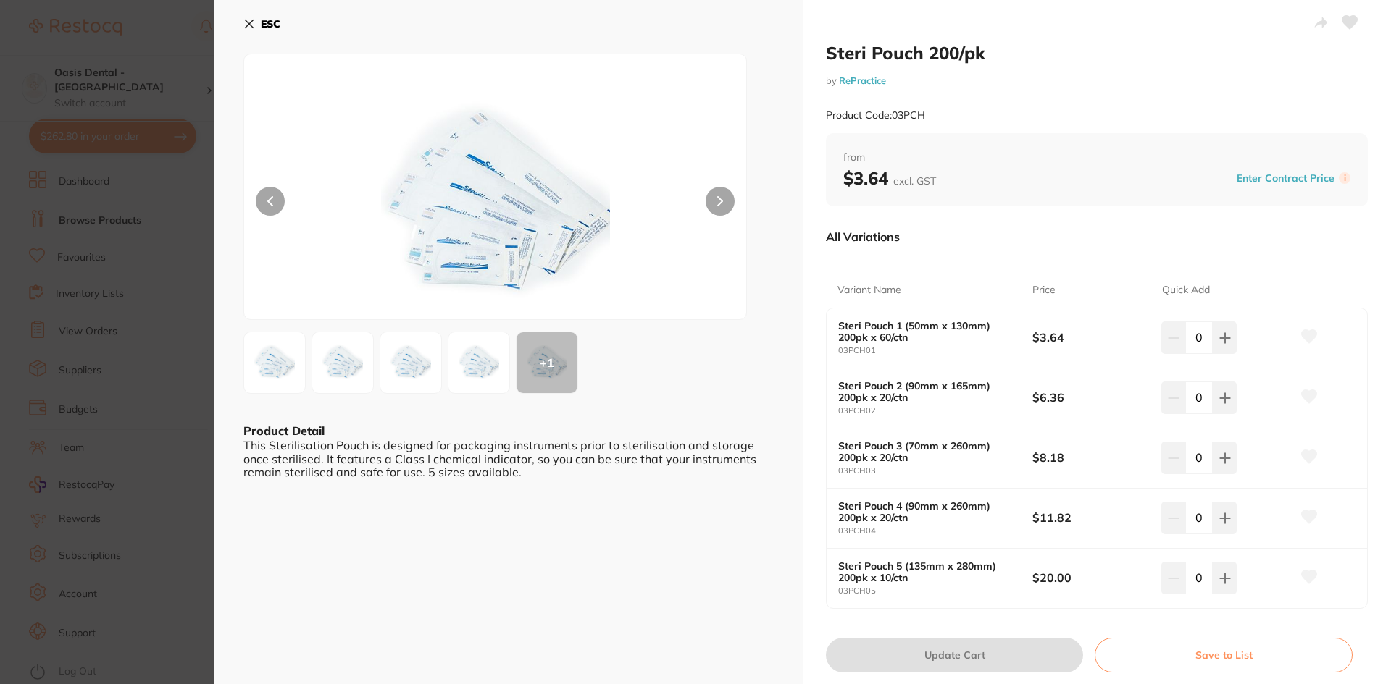
click at [250, 28] on icon at bounding box center [249, 24] width 12 height 12
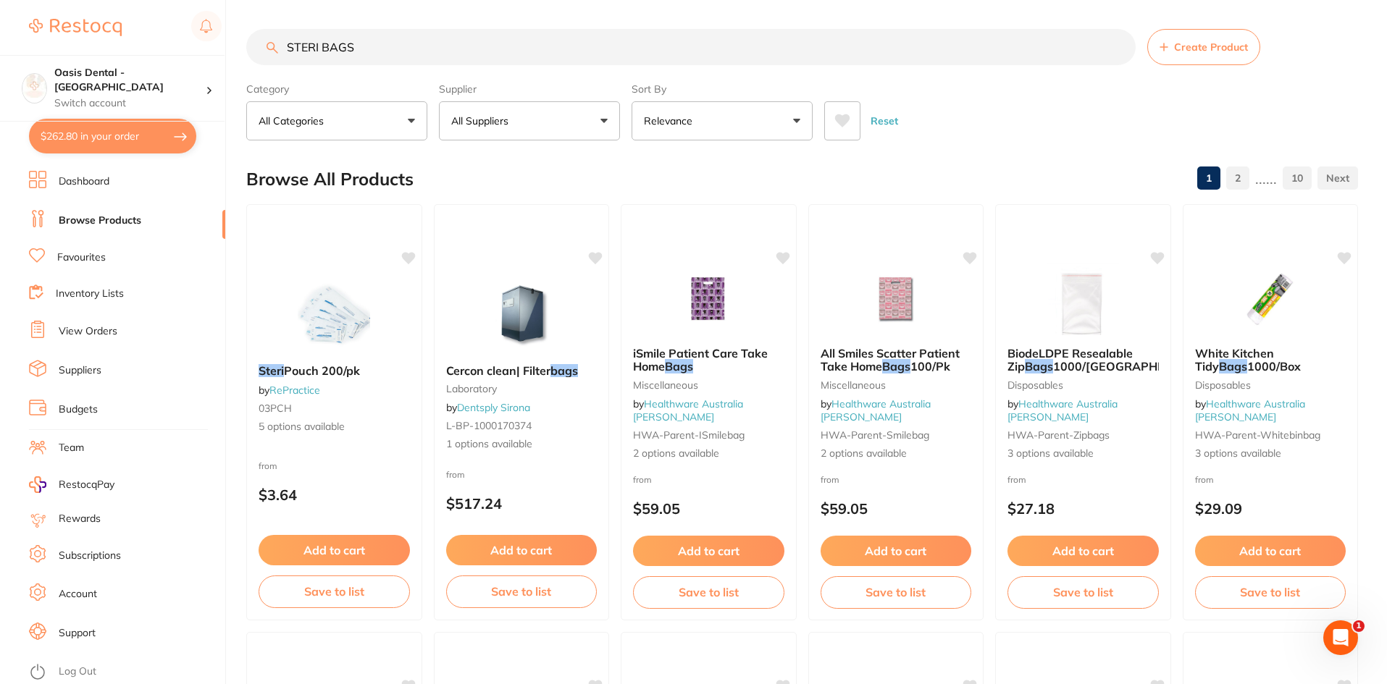
click at [419, 50] on input "STERI BAGS" at bounding box center [690, 47] width 889 height 36
drag, startPoint x: 277, startPoint y: 51, endPoint x: 181, endPoint y: 51, distance: 96.3
click at [182, 51] on div "$262.80 Oasis Dental - Brighton Switch account Oasis Dental - [GEOGRAPHIC_DATA]…" at bounding box center [693, 342] width 1387 height 684
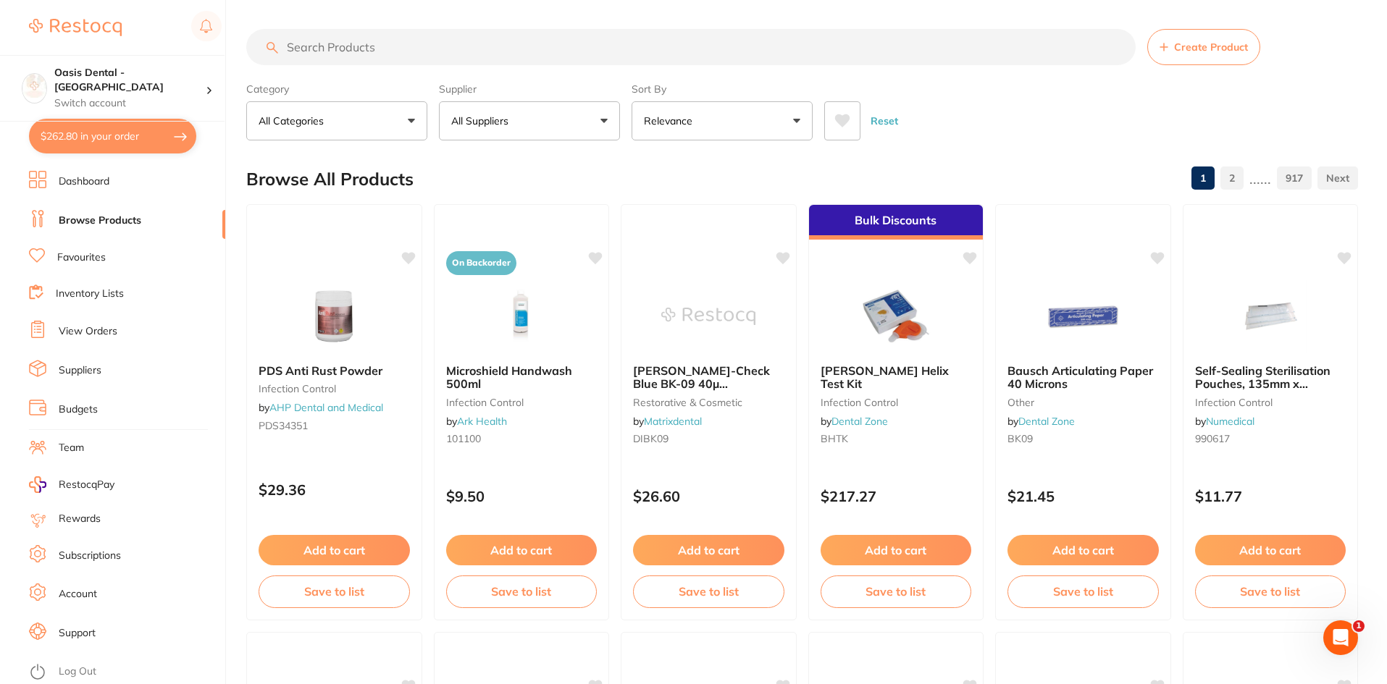
paste input "DIMIPLE PLIER ALIGNERS"
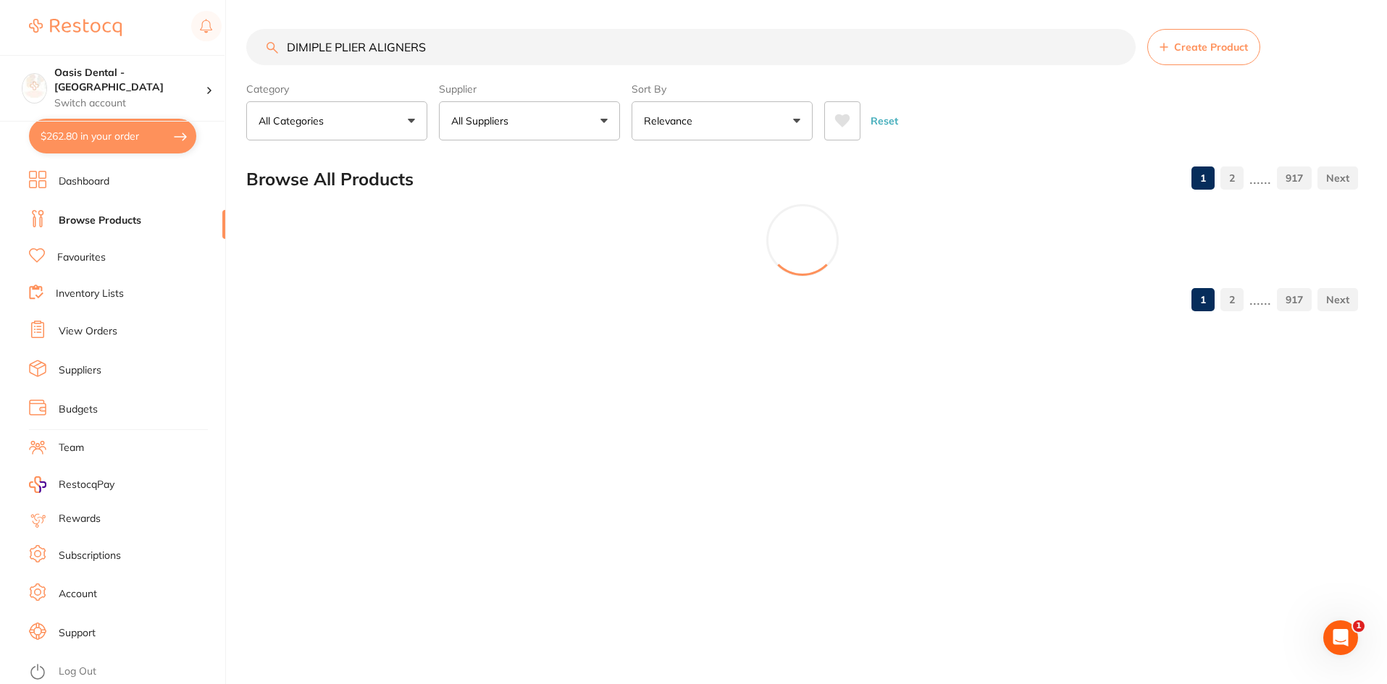
type input "DIMIPLE PLIER ALIGNERS"
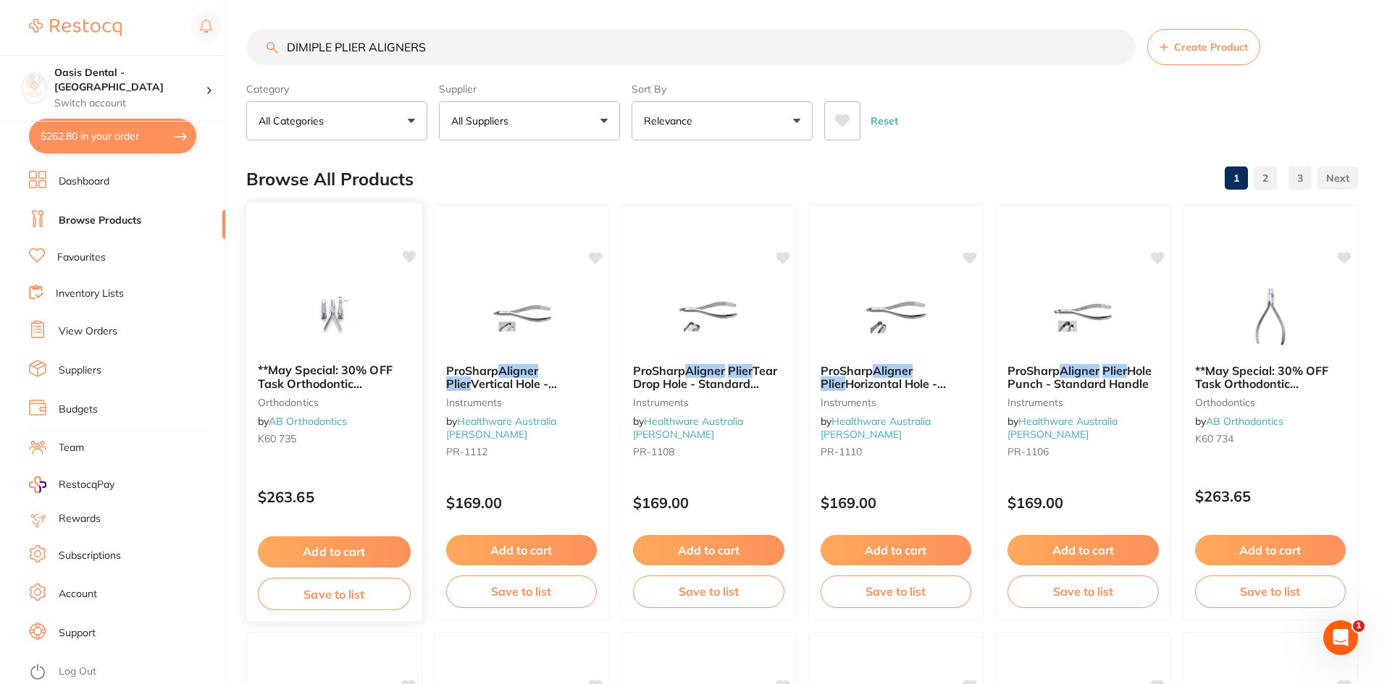
click at [347, 374] on span "**May Special: 30% OFF Task Orthodontic Instruments** TASK" at bounding box center [325, 390] width 135 height 55
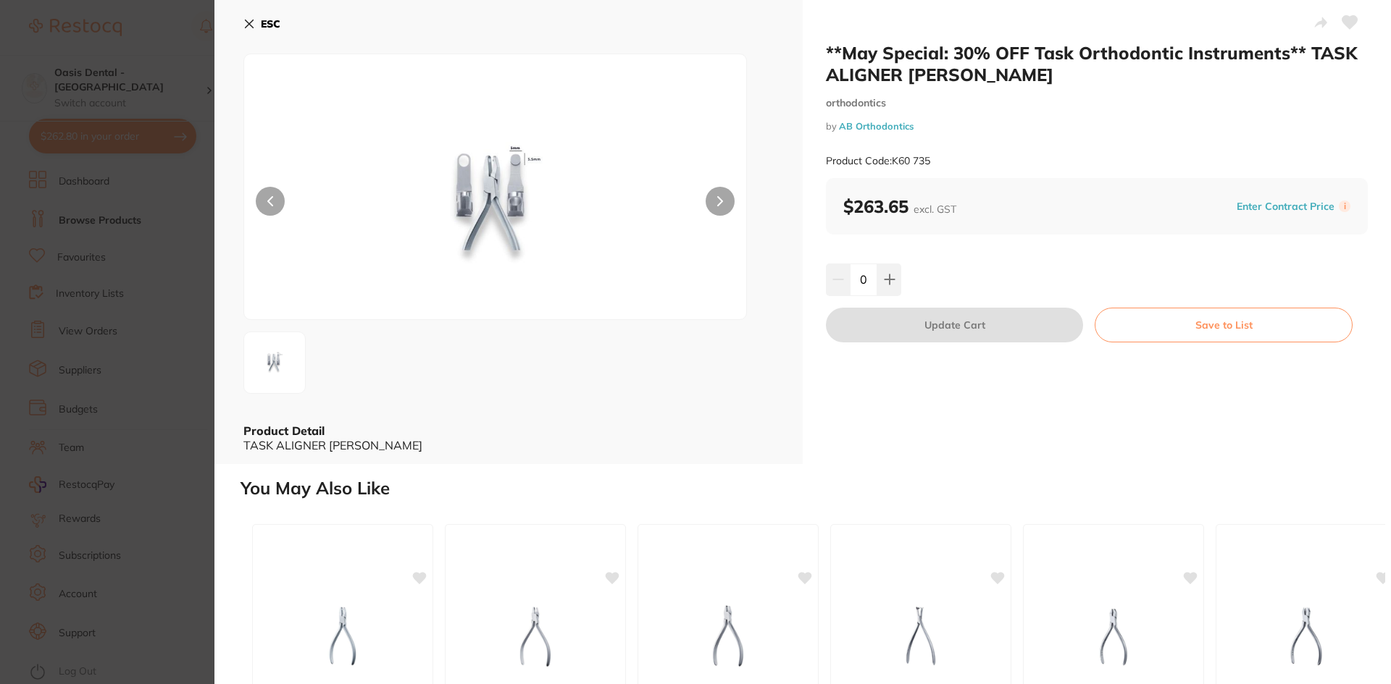
click at [259, 22] on button "ESC" at bounding box center [261, 24] width 37 height 25
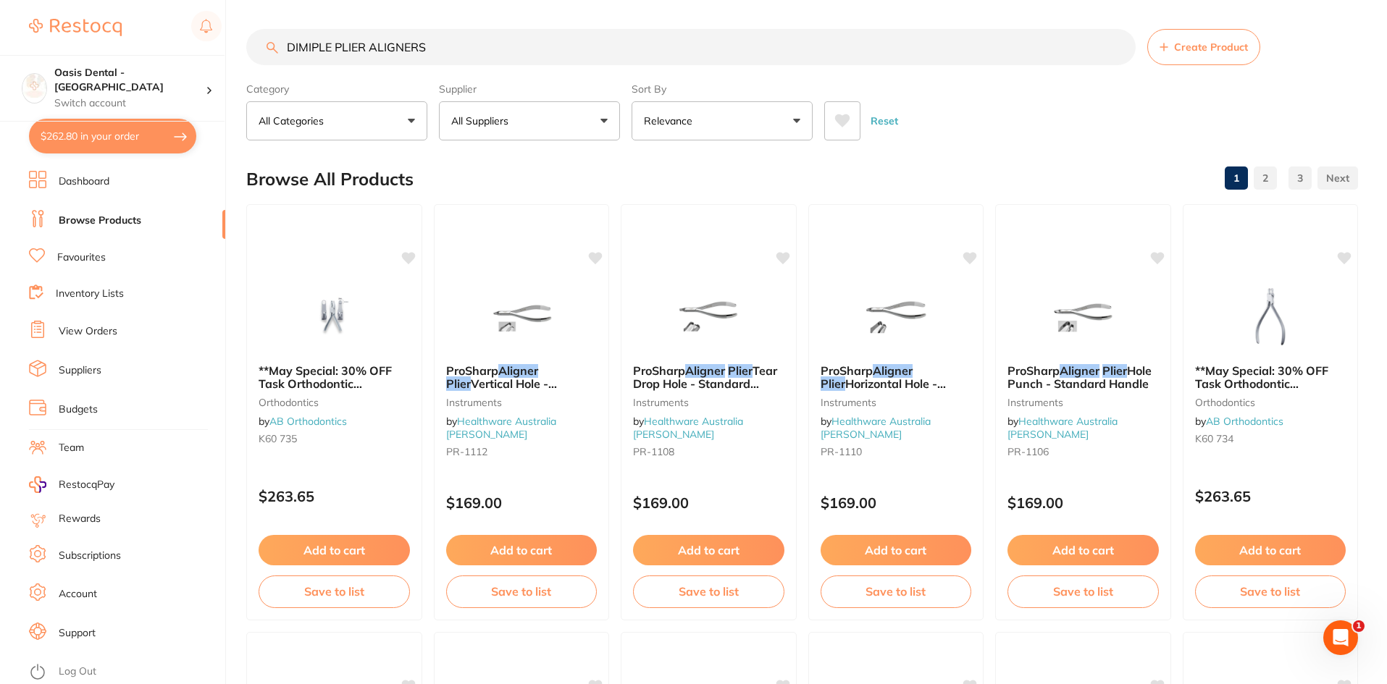
drag, startPoint x: 439, startPoint y: 51, endPoint x: 114, endPoint y: 20, distance: 326.7
click at [117, 20] on div "$262.80 Oasis Dental - Brighton Switch account Oasis Dental - [GEOGRAPHIC_DATA]…" at bounding box center [693, 342] width 1387 height 684
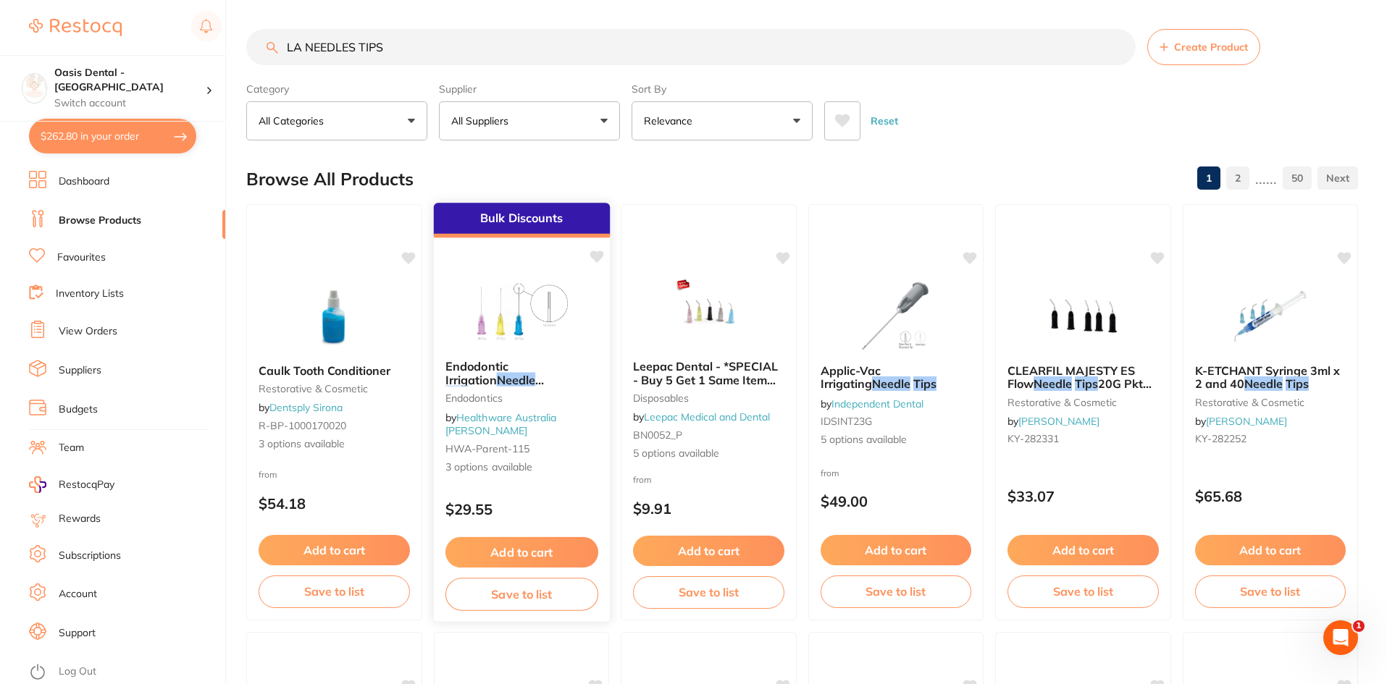
type input "LA NEEDLES TIPS"
click at [508, 370] on span "Endodontic Irrigation" at bounding box center [476, 373] width 63 height 28
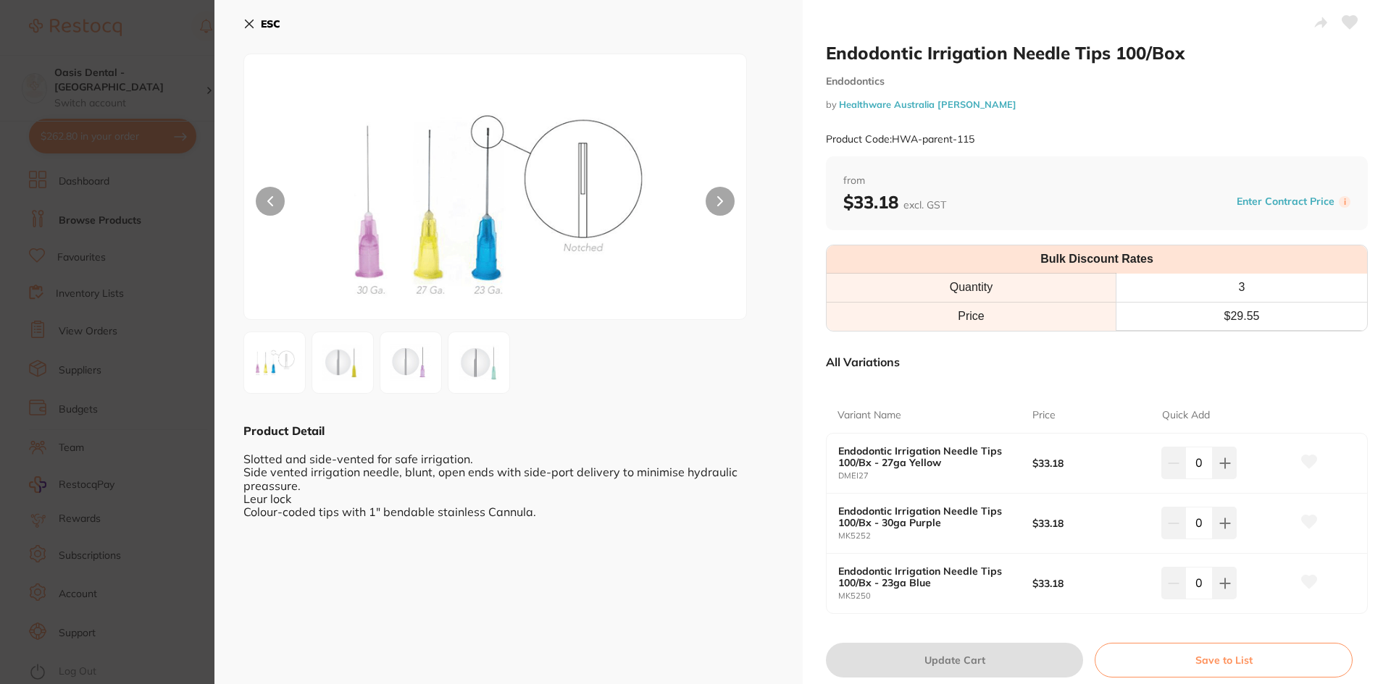
click at [164, 374] on section "Endodontic Irrigation Needle Tips 100/Box Endodontics by Healthware Australia […" at bounding box center [695, 342] width 1391 height 684
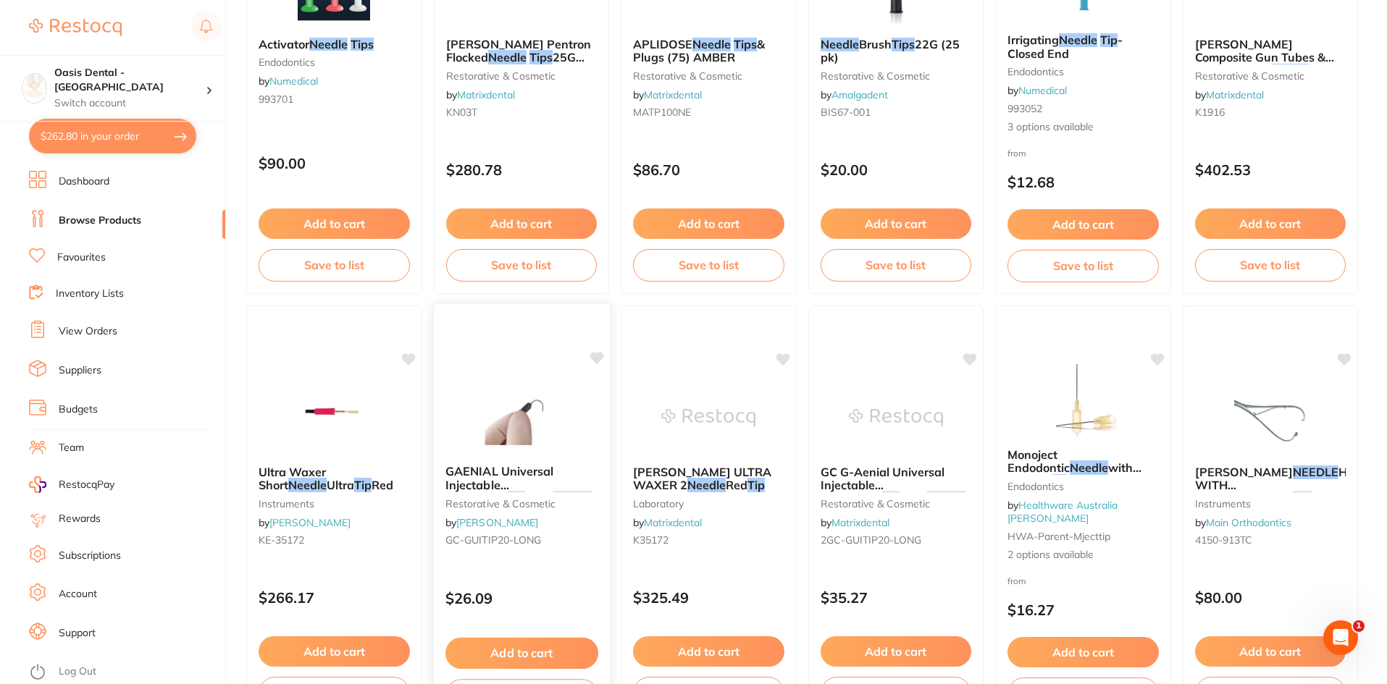
scroll to position [1815, 0]
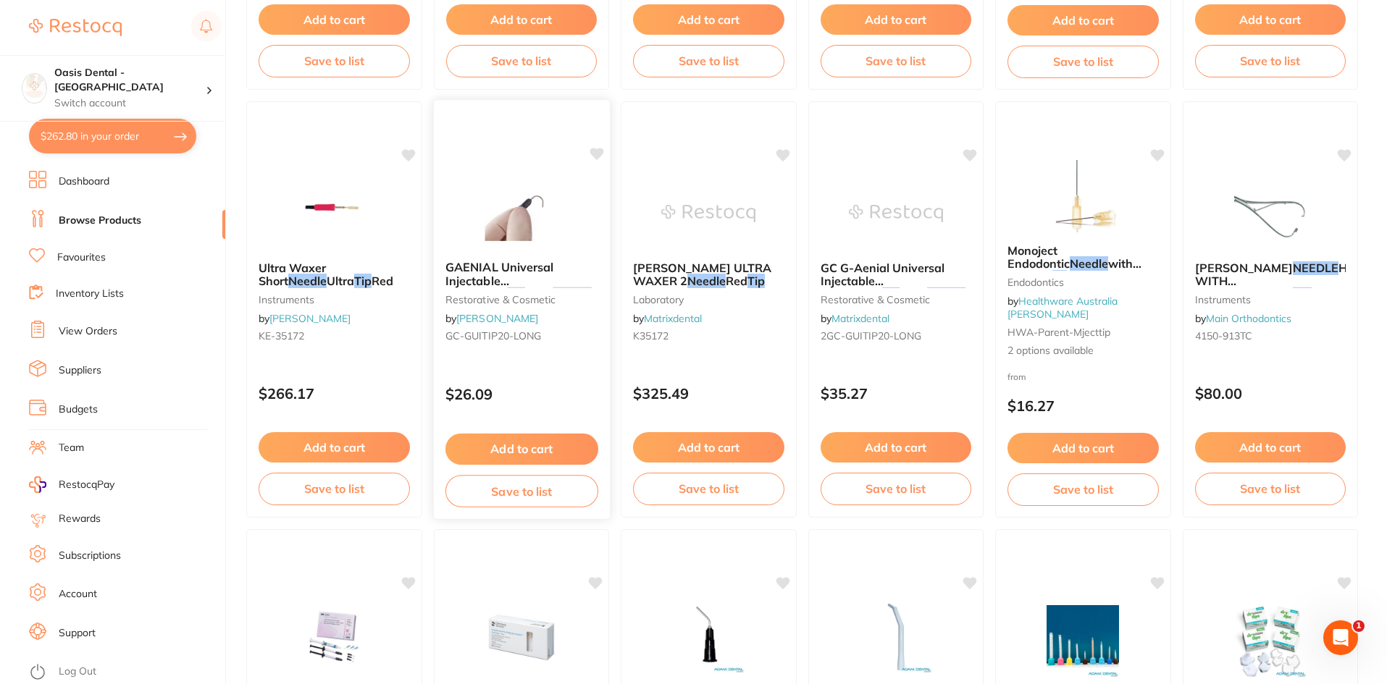
click at [560, 442] on button "Add to cart" at bounding box center [521, 449] width 153 height 31
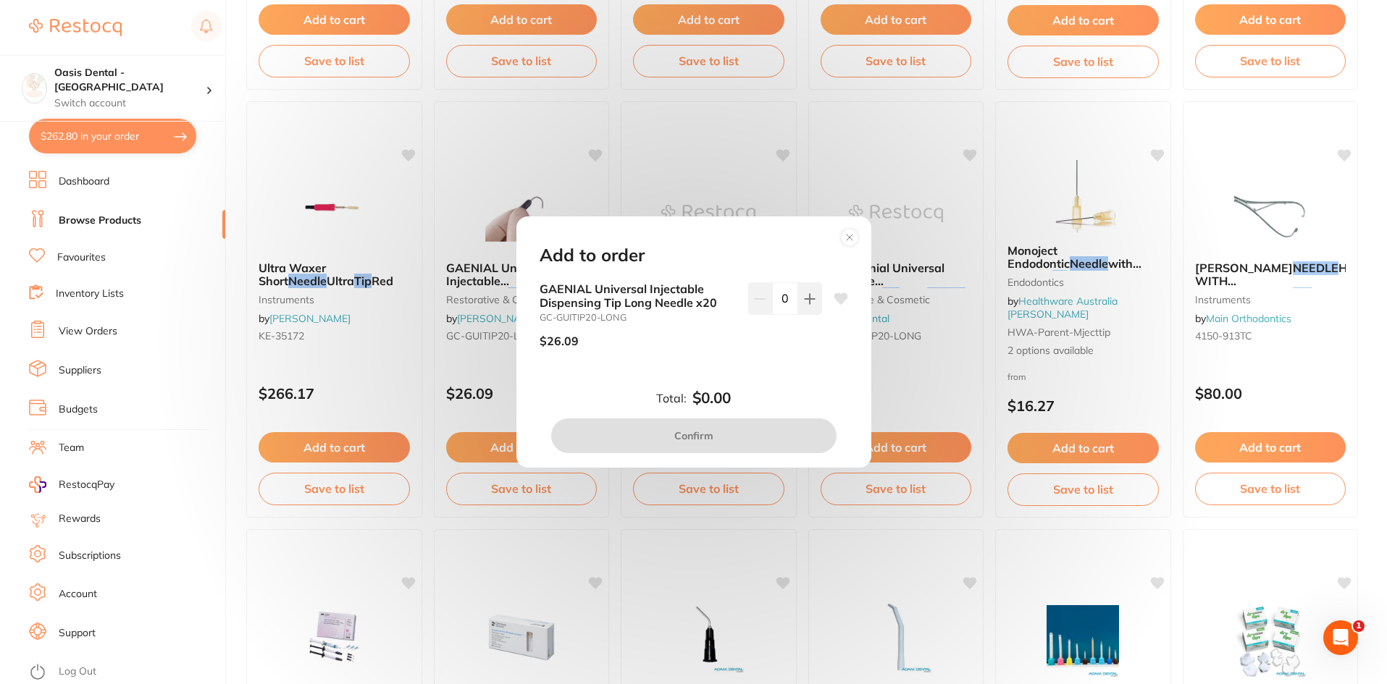
scroll to position [0, 0]
click at [811, 311] on button at bounding box center [810, 298] width 24 height 32
type input "1"
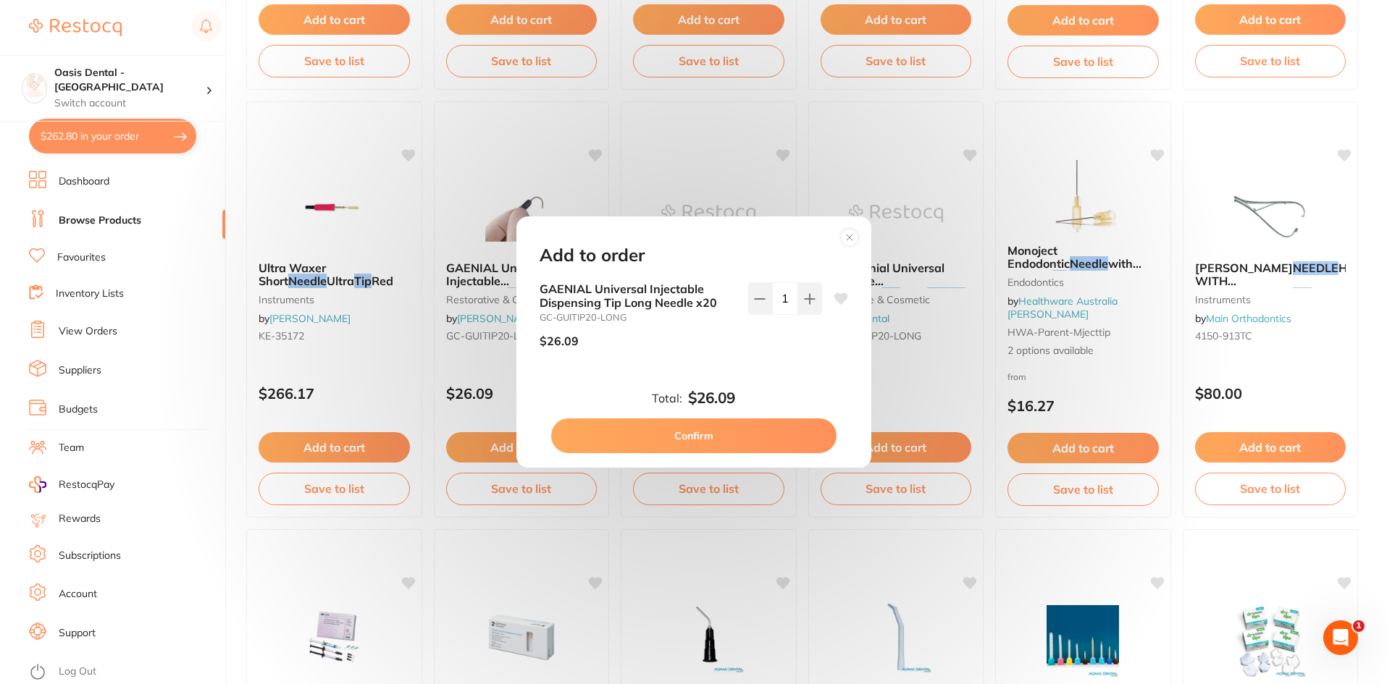
click at [773, 433] on button "Confirm" at bounding box center [693, 436] width 285 height 35
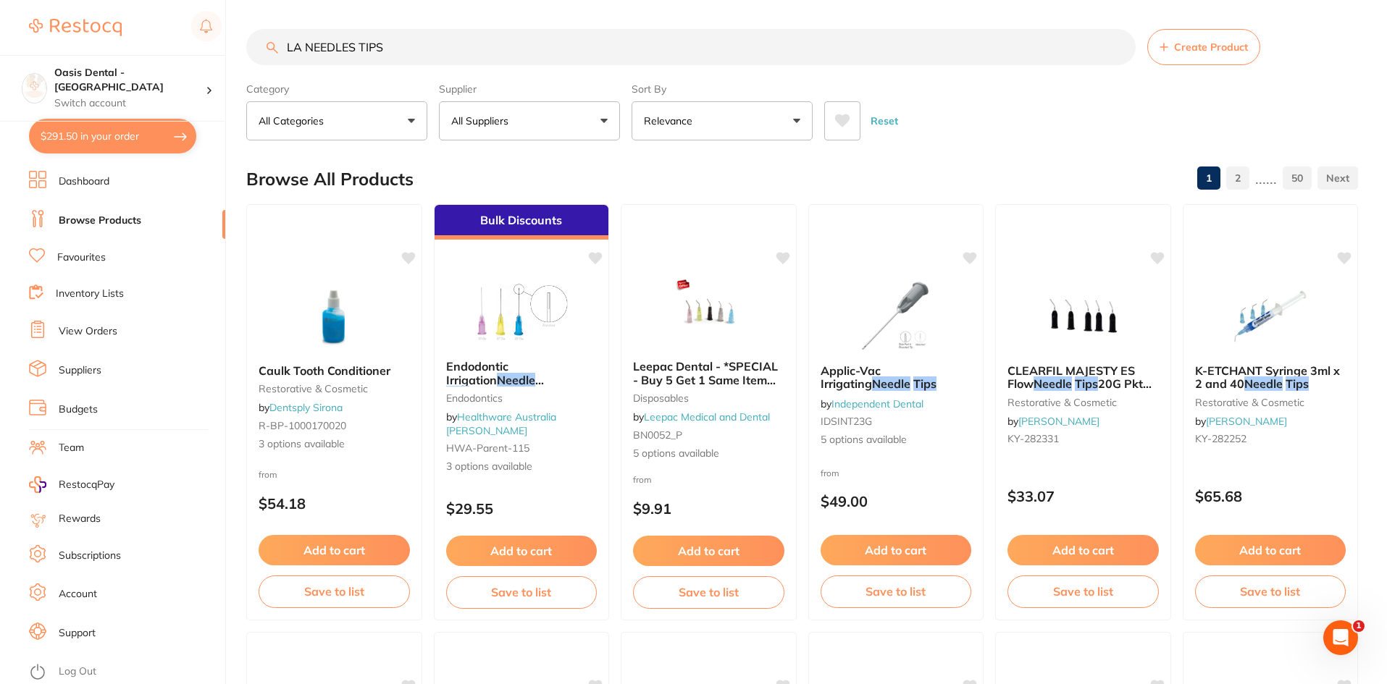
click at [413, 50] on input "LA NEEDLES TIPS" at bounding box center [690, 47] width 889 height 36
click at [83, 370] on link "Suppliers" at bounding box center [80, 371] width 43 height 14
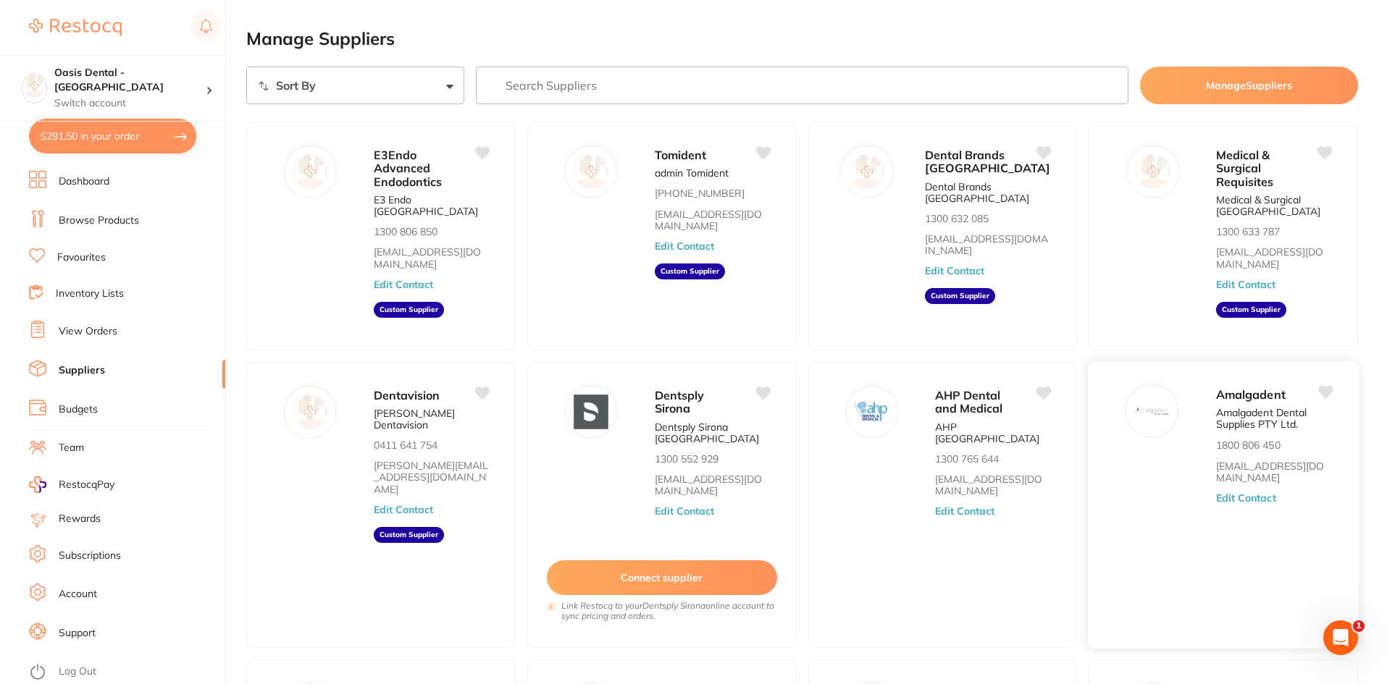
click at [1135, 410] on img at bounding box center [1152, 410] width 35 height 35
click at [1224, 408] on p "Amalgadent Dental Supplies PTY Ltd." at bounding box center [1274, 419] width 116 height 24
click at [1251, 402] on div "Amalgadent" at bounding box center [1274, 395] width 116 height 20
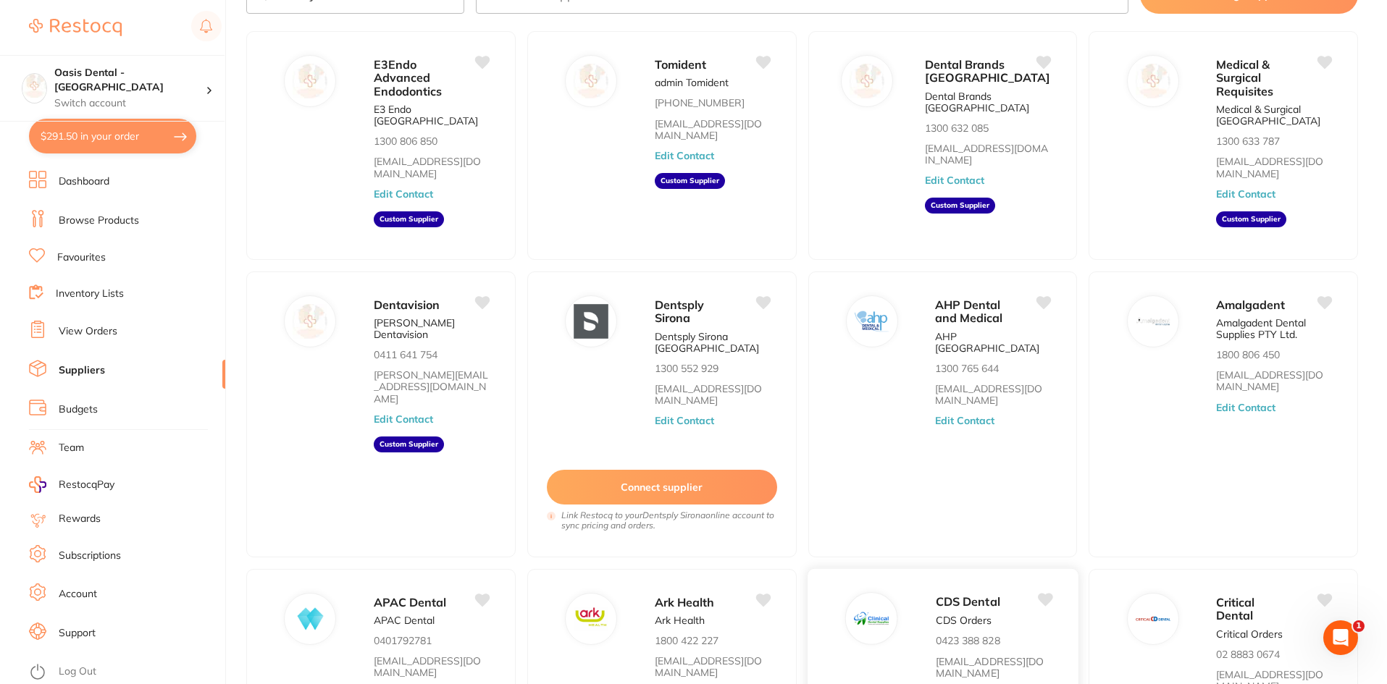
scroll to position [250, 0]
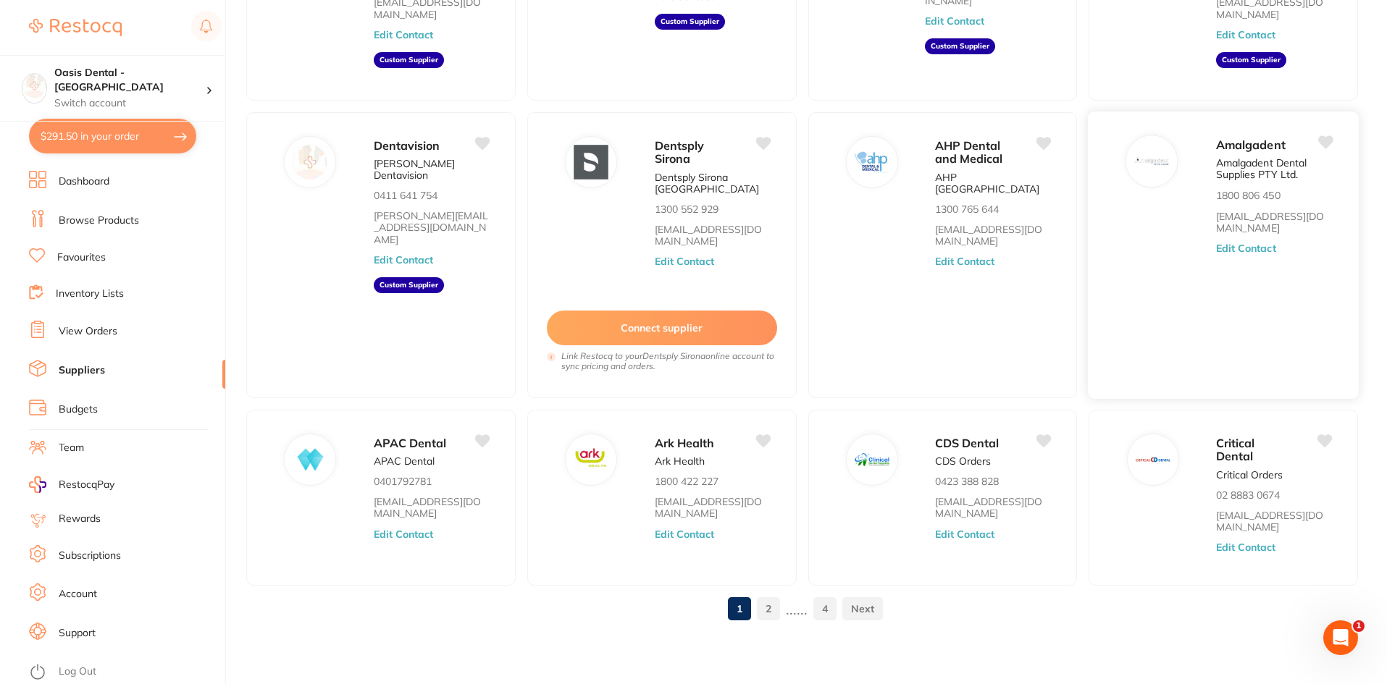
click at [1149, 199] on div "Amalgadent Amalgadent Dental Supplies PTY Ltd. 1800 806 450 [EMAIL_ADDRESS][DOM…" at bounding box center [1223, 255] width 272 height 289
click at [1246, 166] on p "Amalgadent Dental Supplies PTY Ltd." at bounding box center [1274, 169] width 116 height 24
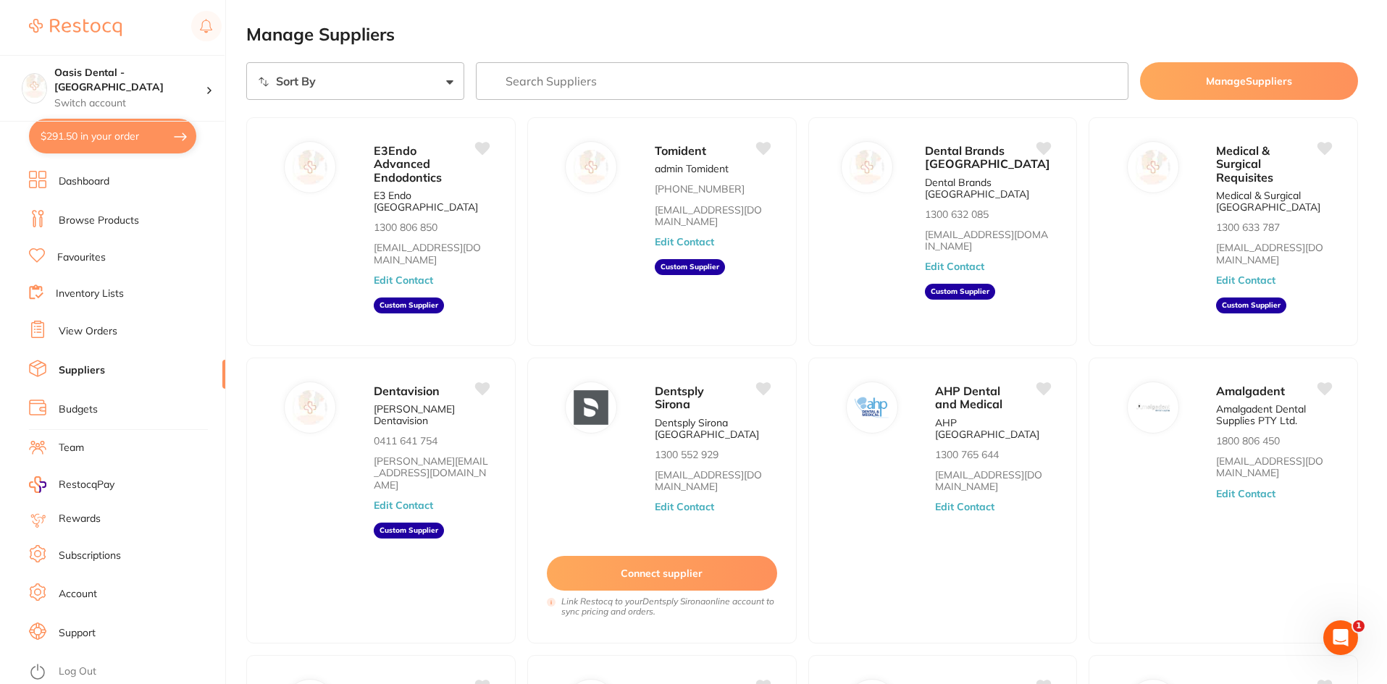
scroll to position [0, 0]
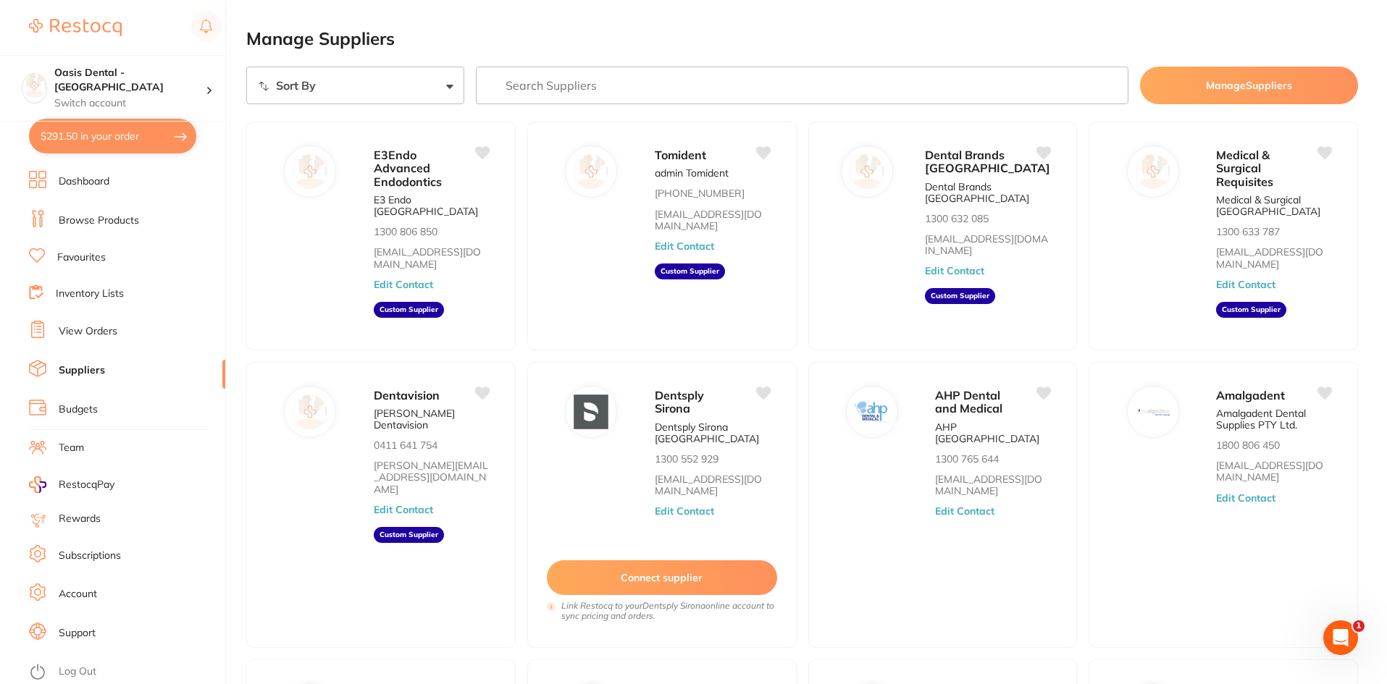
click at [60, 226] on link "Browse Products" at bounding box center [99, 221] width 80 height 14
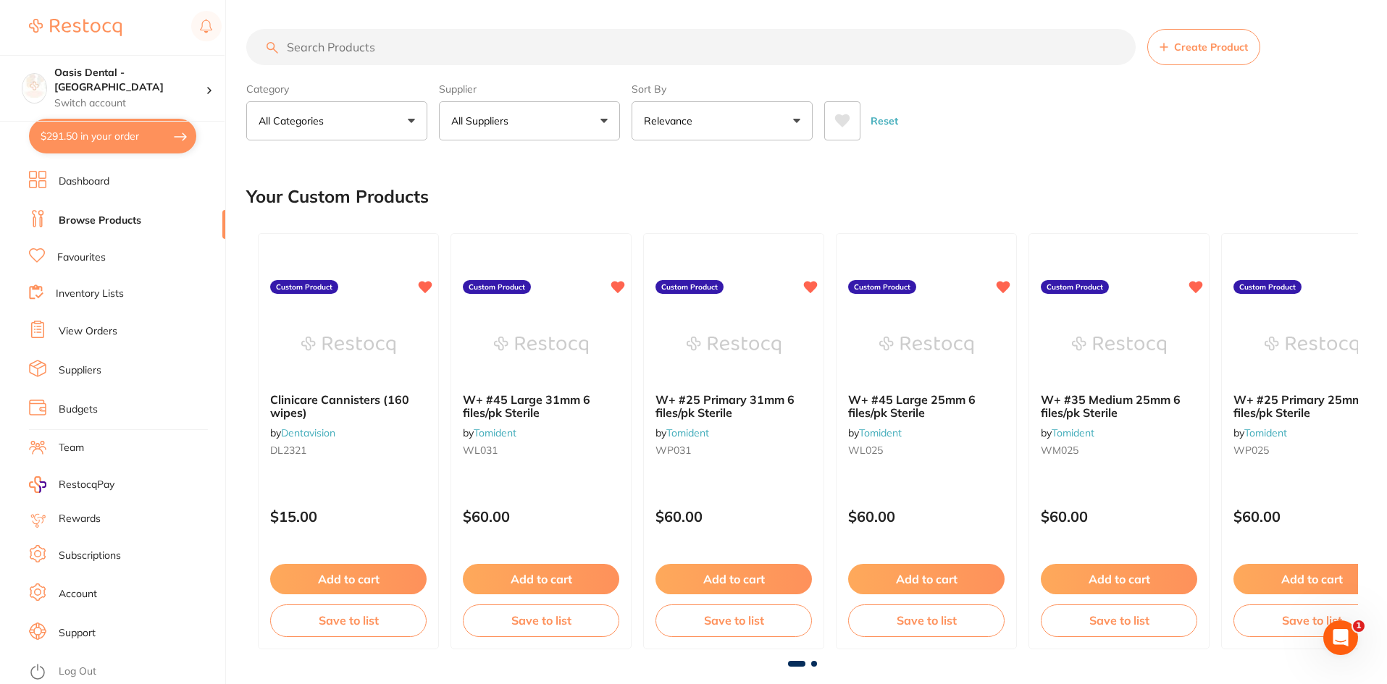
click at [80, 182] on link "Dashboard" at bounding box center [84, 182] width 51 height 14
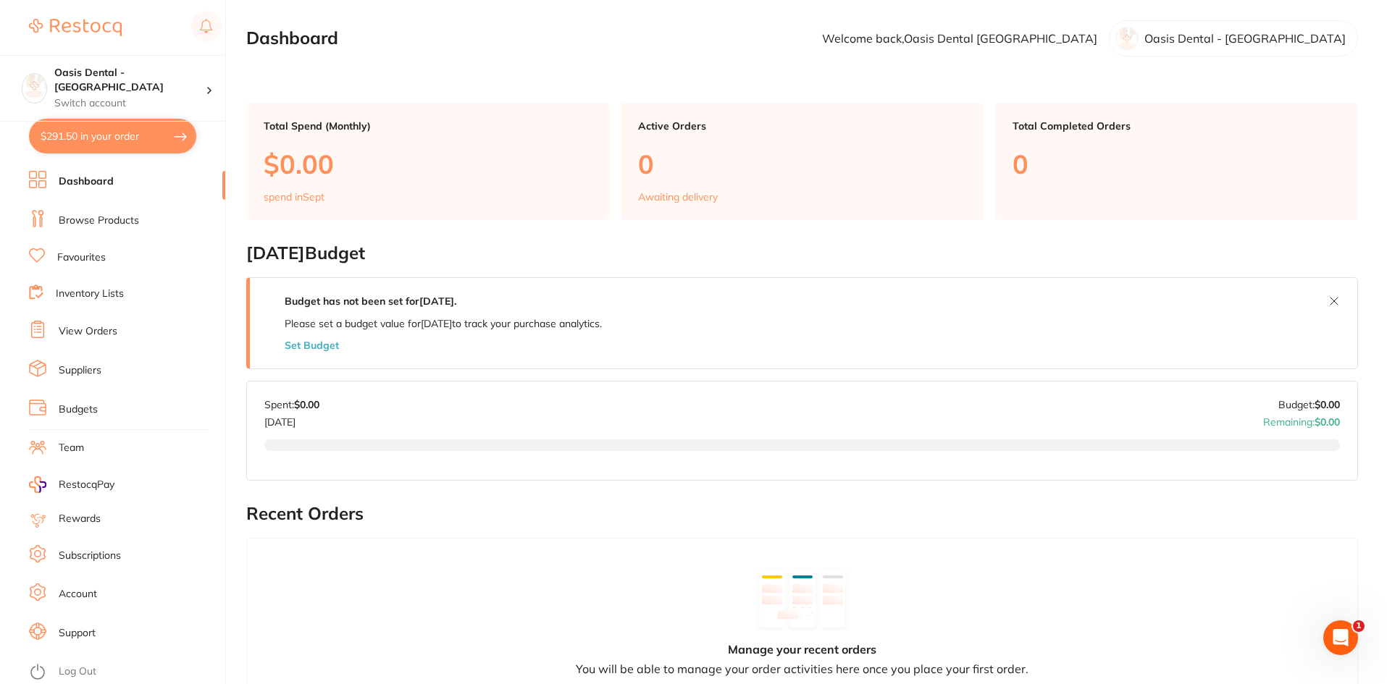
click at [62, 256] on link "Favourites" at bounding box center [81, 258] width 49 height 14
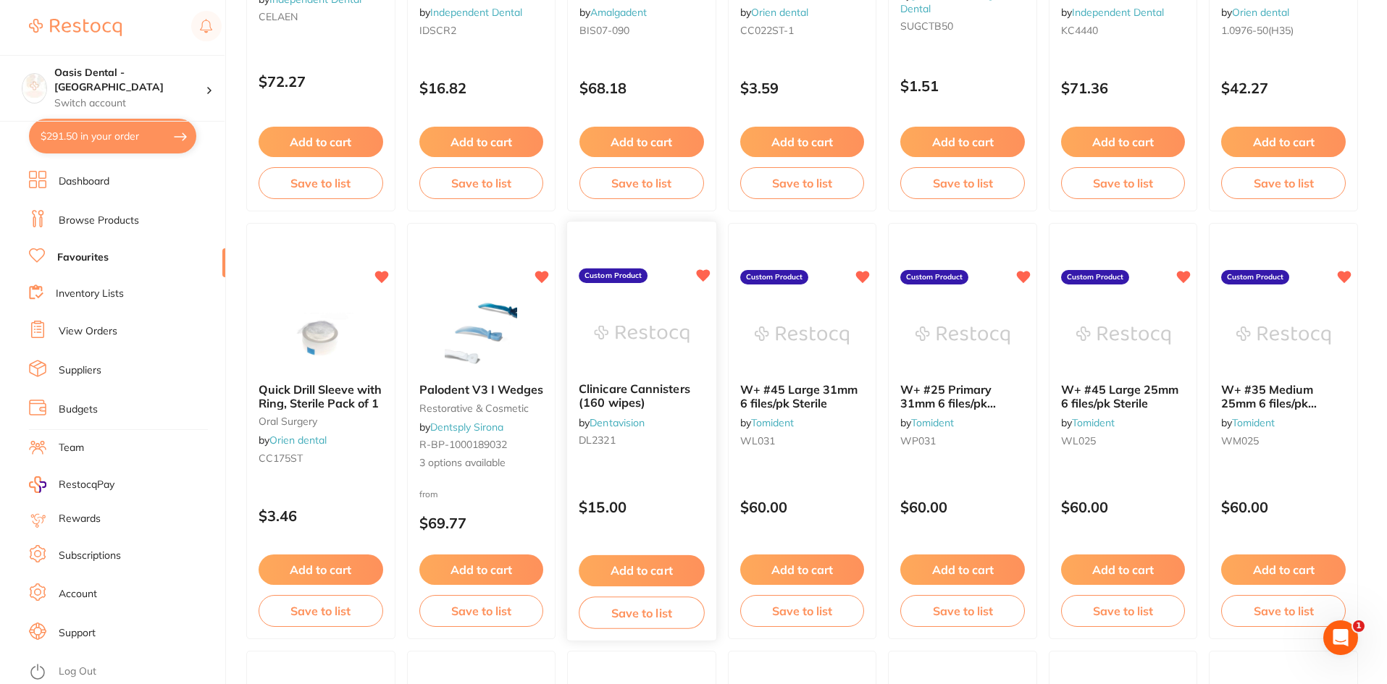
scroll to position [869, 0]
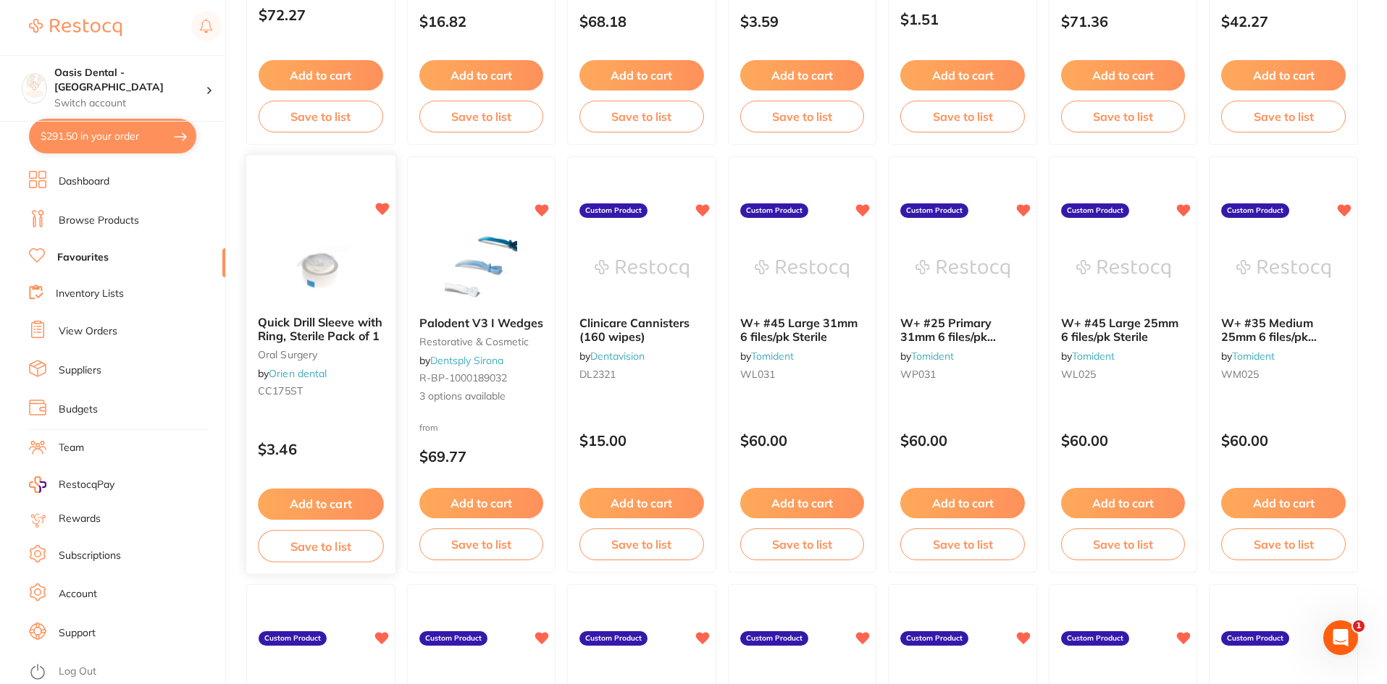
click at [328, 330] on span "Quick Drill Sleeve with Ring, Sterile Pack of 1" at bounding box center [320, 330] width 125 height 28
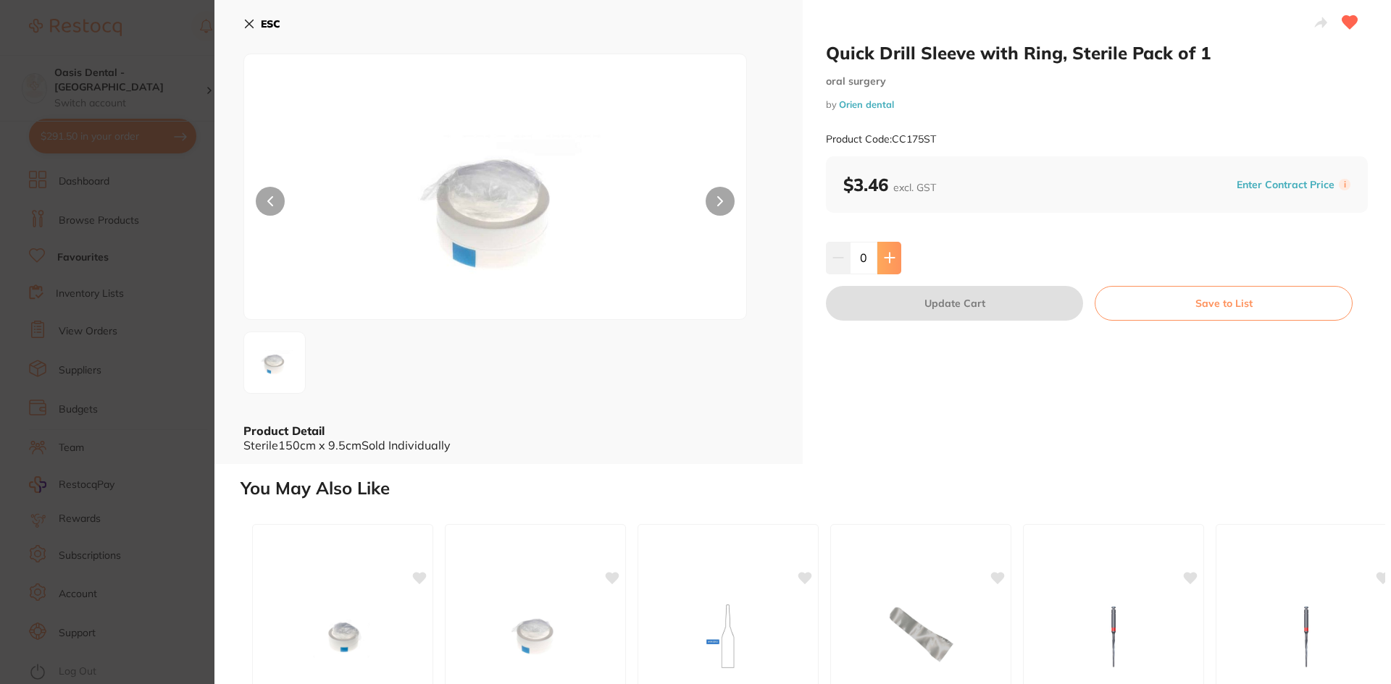
click at [888, 264] on button at bounding box center [889, 258] width 24 height 32
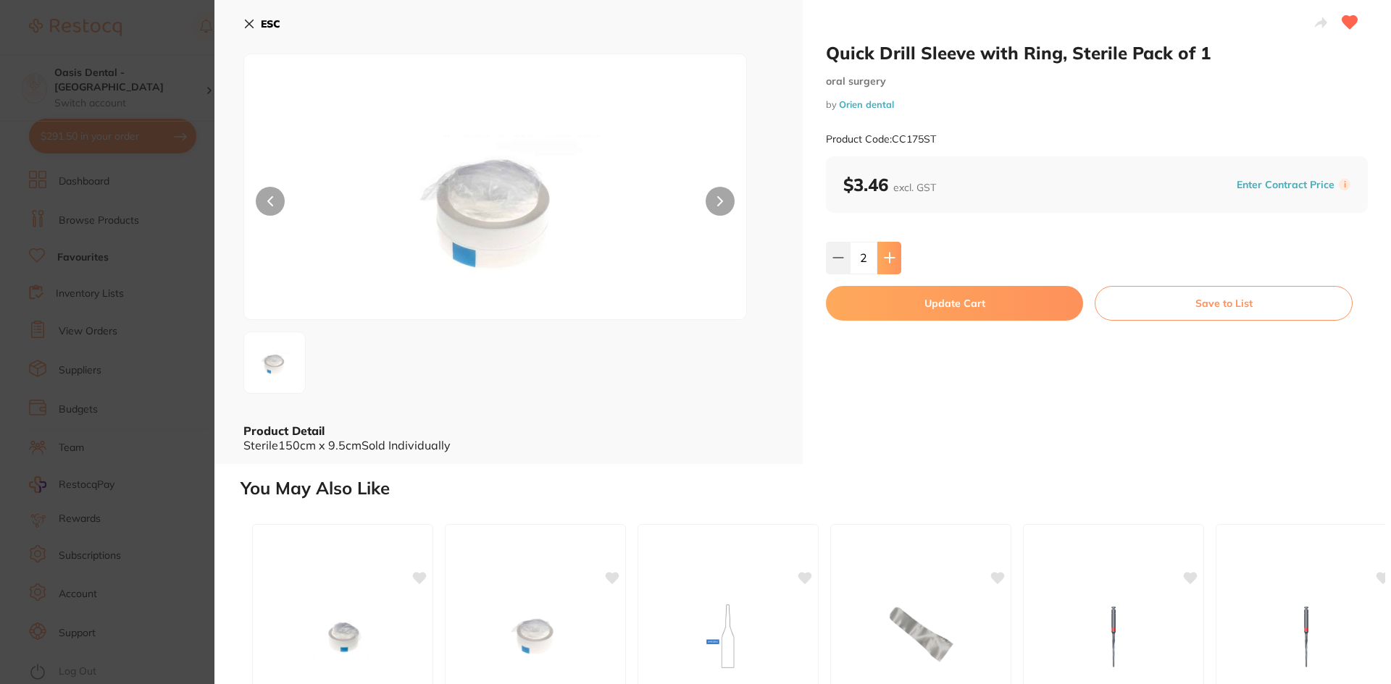
click at [888, 264] on button at bounding box center [889, 258] width 24 height 32
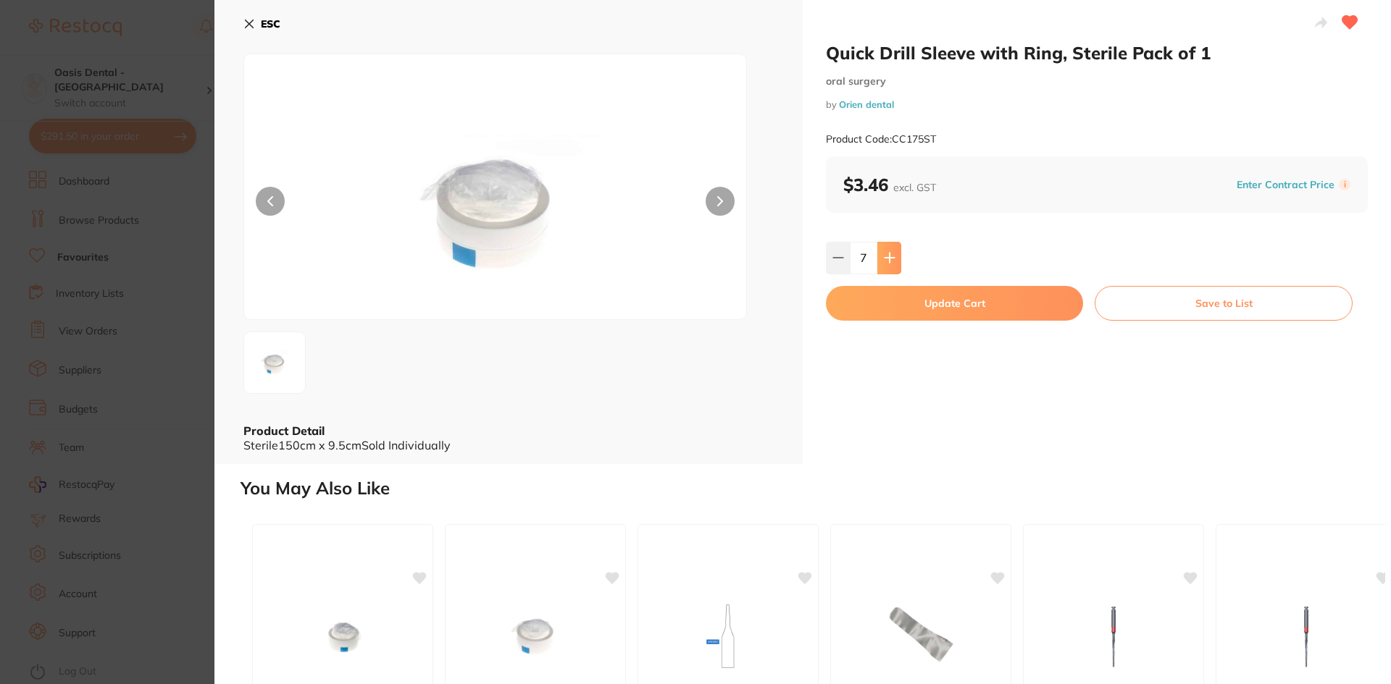
click at [888, 264] on button at bounding box center [889, 258] width 24 height 32
type input "10"
click at [902, 295] on button "Update Cart" at bounding box center [954, 303] width 257 height 35
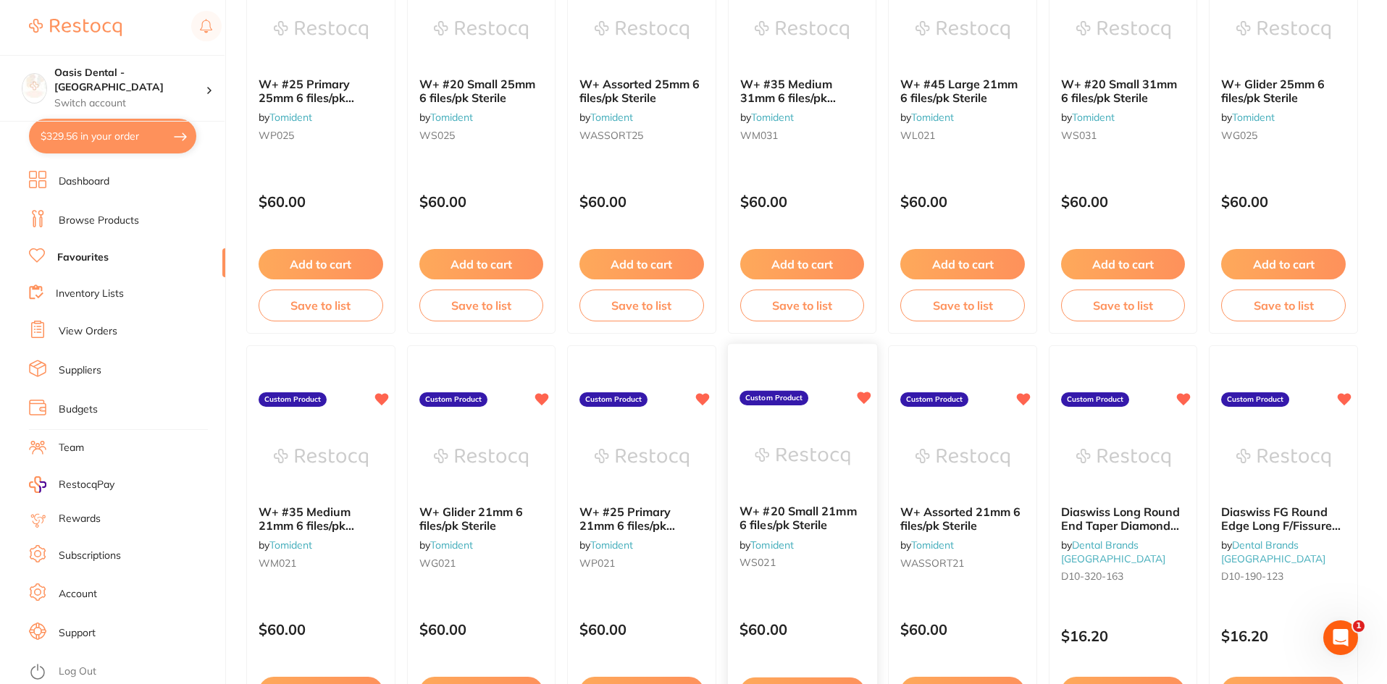
scroll to position [1811, 0]
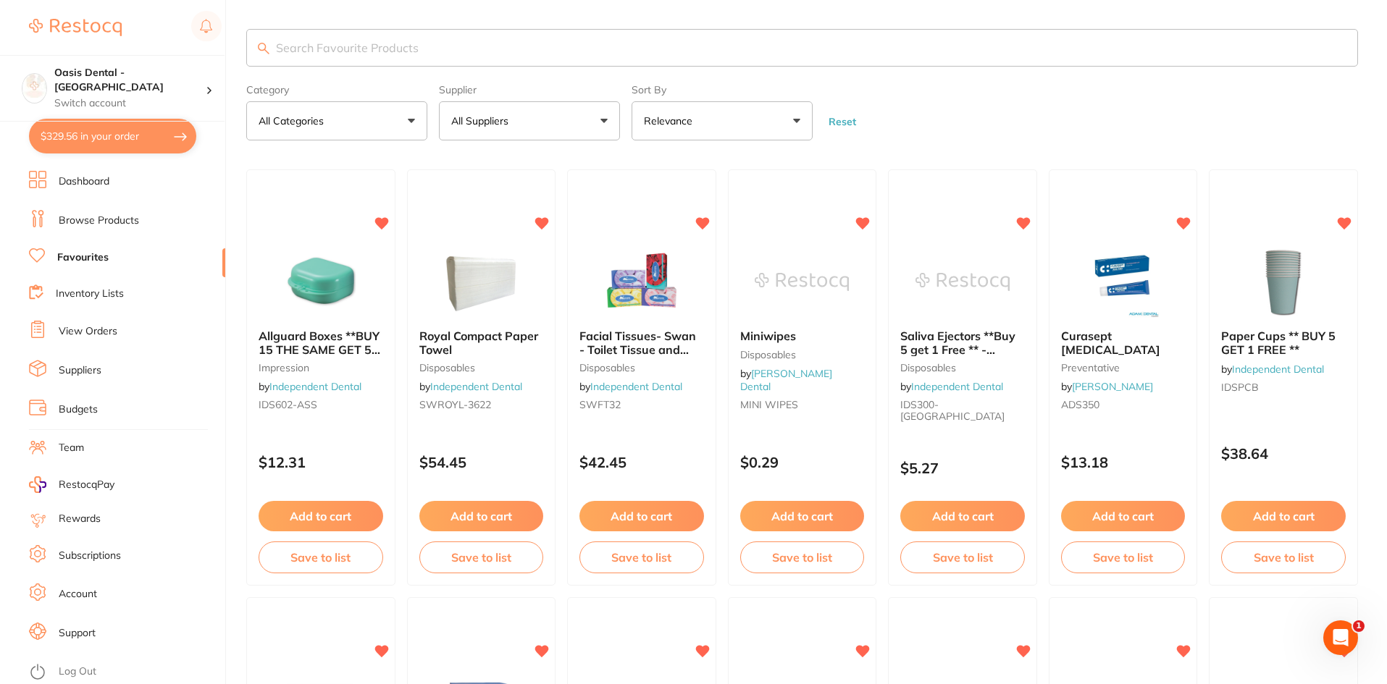
click at [382, 53] on input "search" at bounding box center [802, 48] width 1112 height 38
type input "E"
type input "TEA STRAINERS"
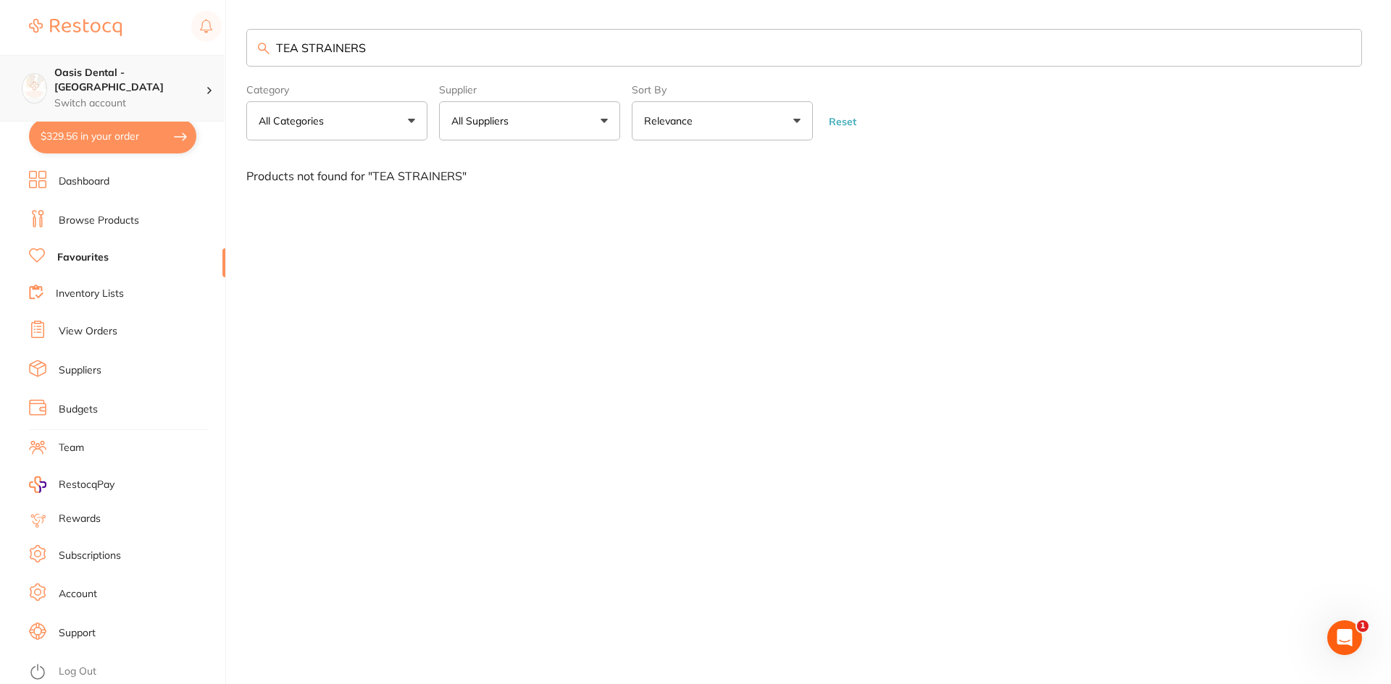
drag, startPoint x: 398, startPoint y: 54, endPoint x: 0, endPoint y: 55, distance: 398.3
click at [0, 55] on div "$329.56 Oasis Dental - Brighton Switch account Oasis Dental - Brighton $329.56 …" at bounding box center [695, 342] width 1391 height 684
drag, startPoint x: 295, startPoint y: 47, endPoint x: 251, endPoint y: 53, distance: 43.8
click at [251, 53] on input "LA NEEDLES" at bounding box center [803, 48] width 1115 height 38
click at [432, 41] on input "NEEDLES" at bounding box center [803, 48] width 1115 height 38
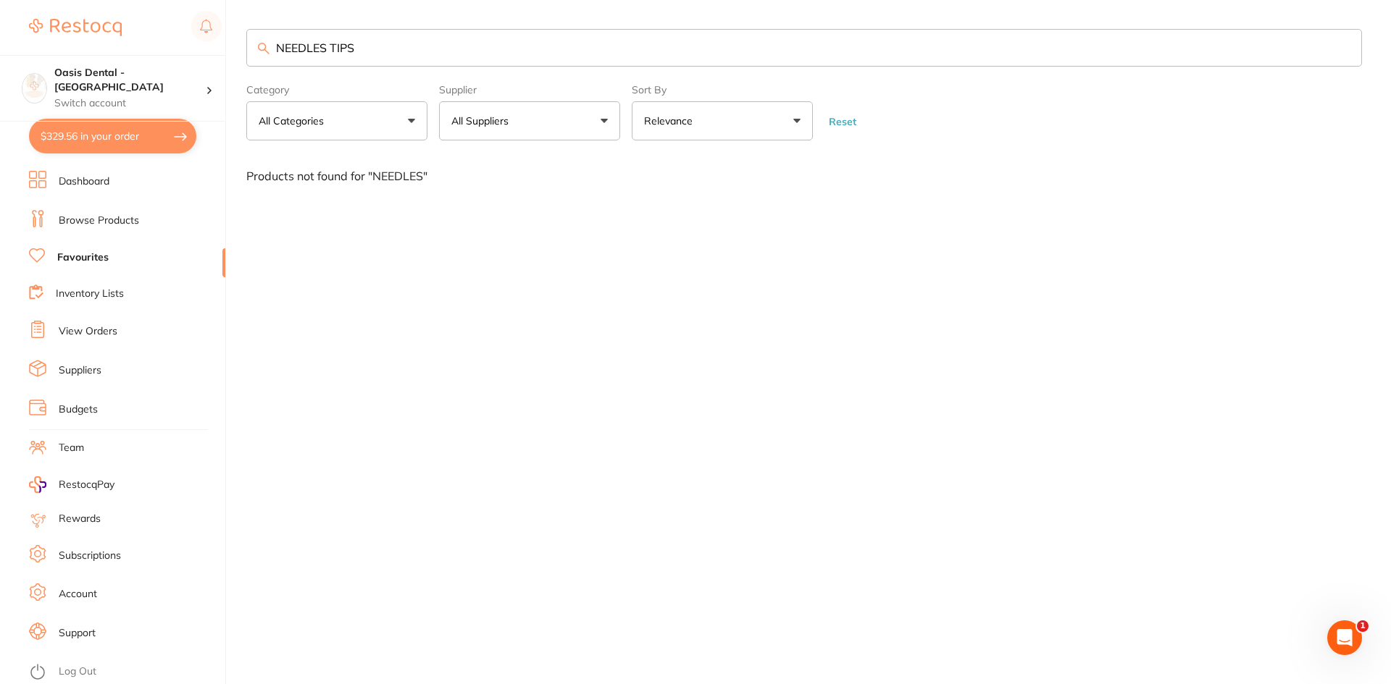
type input "NEEDLES TIPS"
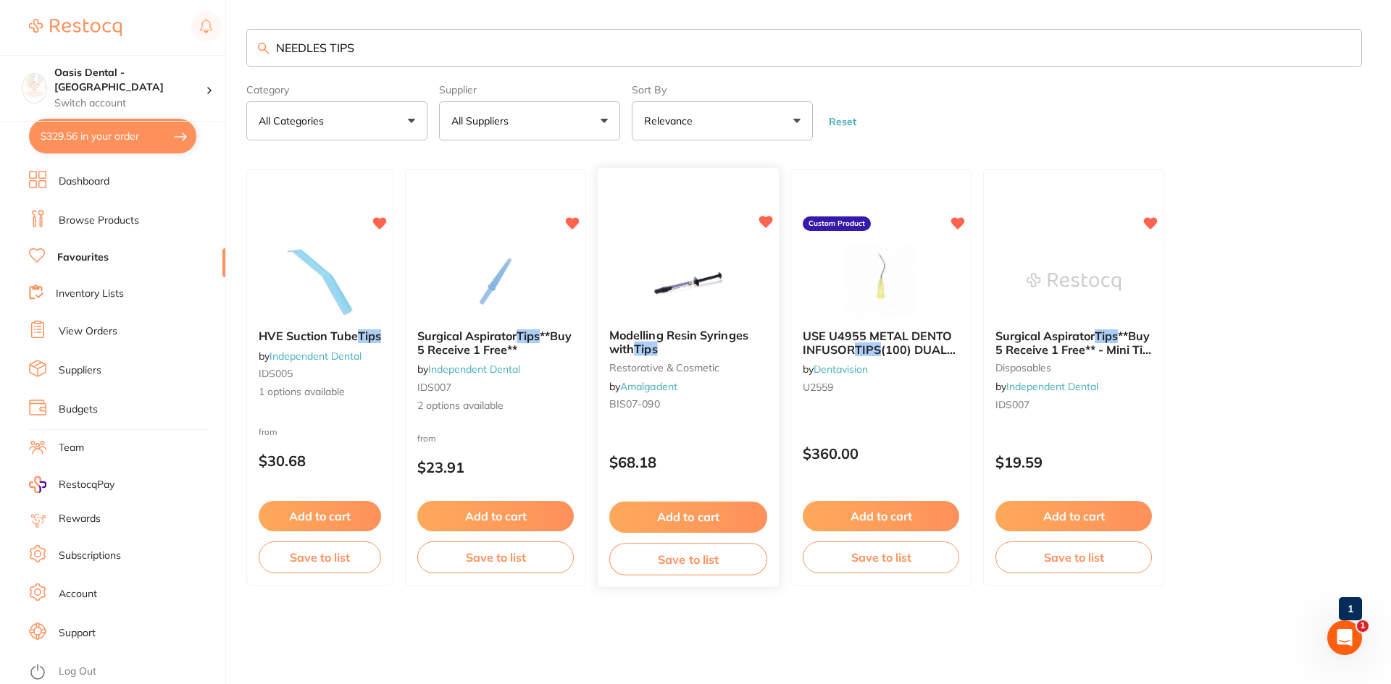
click at [748, 512] on button "Add to cart" at bounding box center [688, 517] width 158 height 31
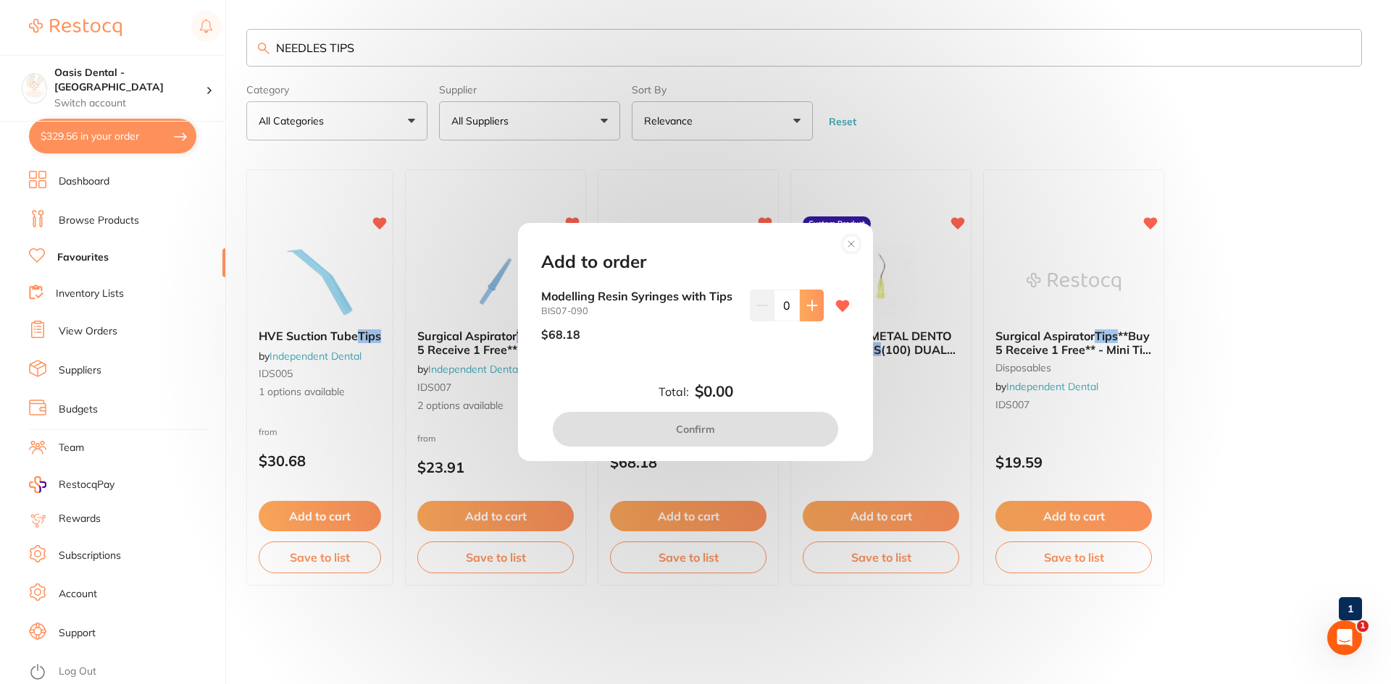
click at [814, 316] on button at bounding box center [812, 306] width 24 height 32
type input "1"
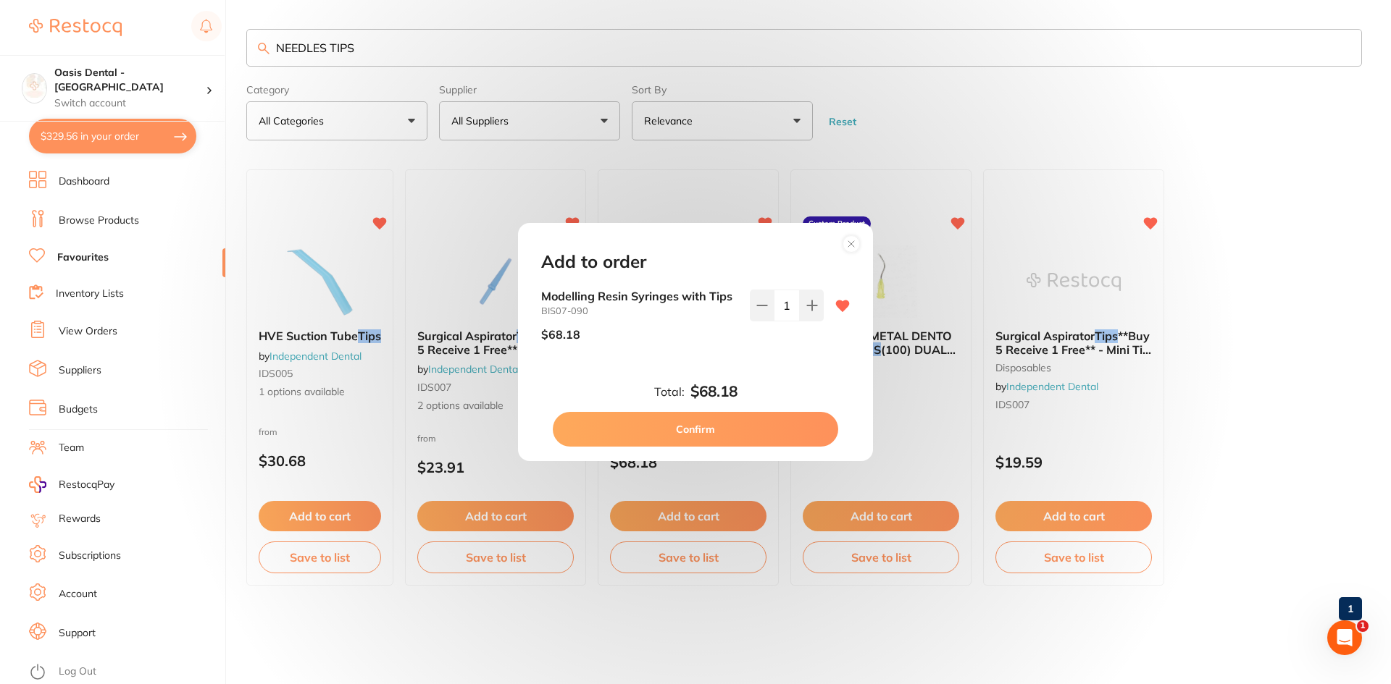
click at [776, 438] on button "Confirm" at bounding box center [695, 429] width 285 height 35
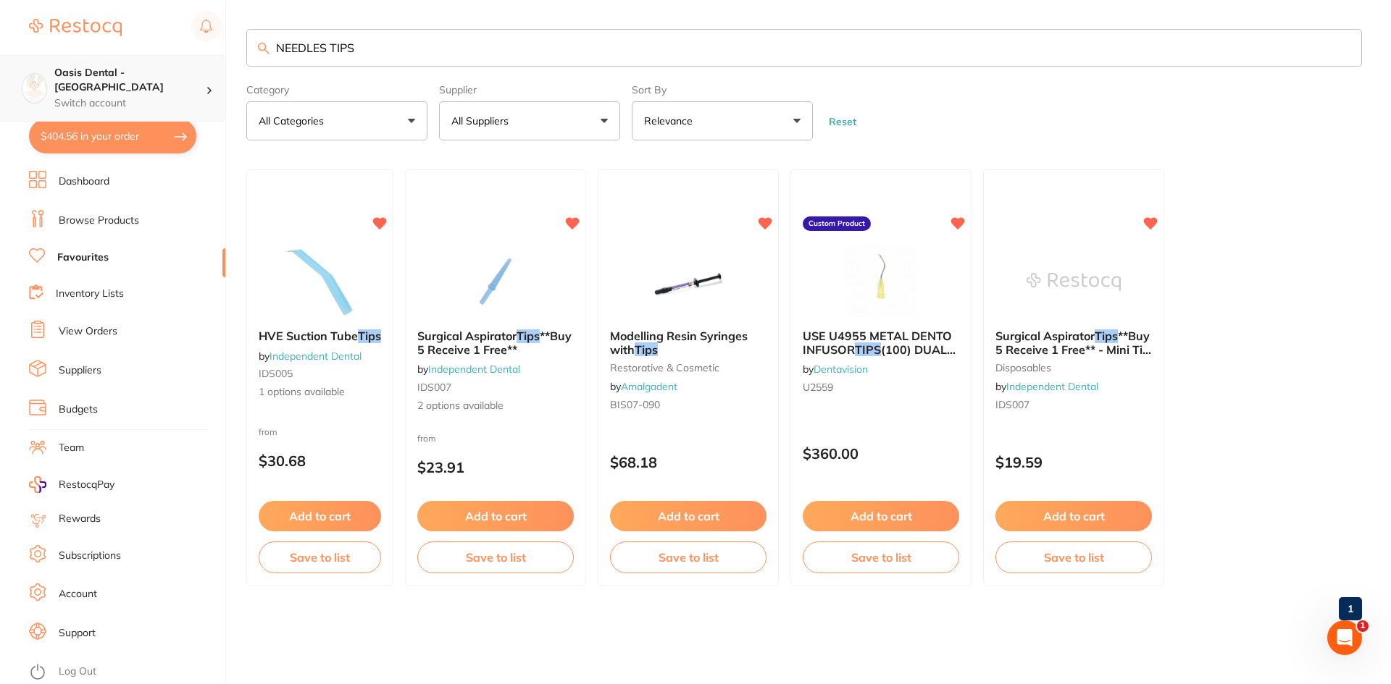
scroll to position [1, 0]
drag, startPoint x: 358, startPoint y: 54, endPoint x: 39, endPoint y: 54, distance: 318.7
click at [62, 62] on div "$404.56 Oasis Dental - Brighton Switch account Oasis Dental - Brighton $404.56 …" at bounding box center [695, 342] width 1391 height 684
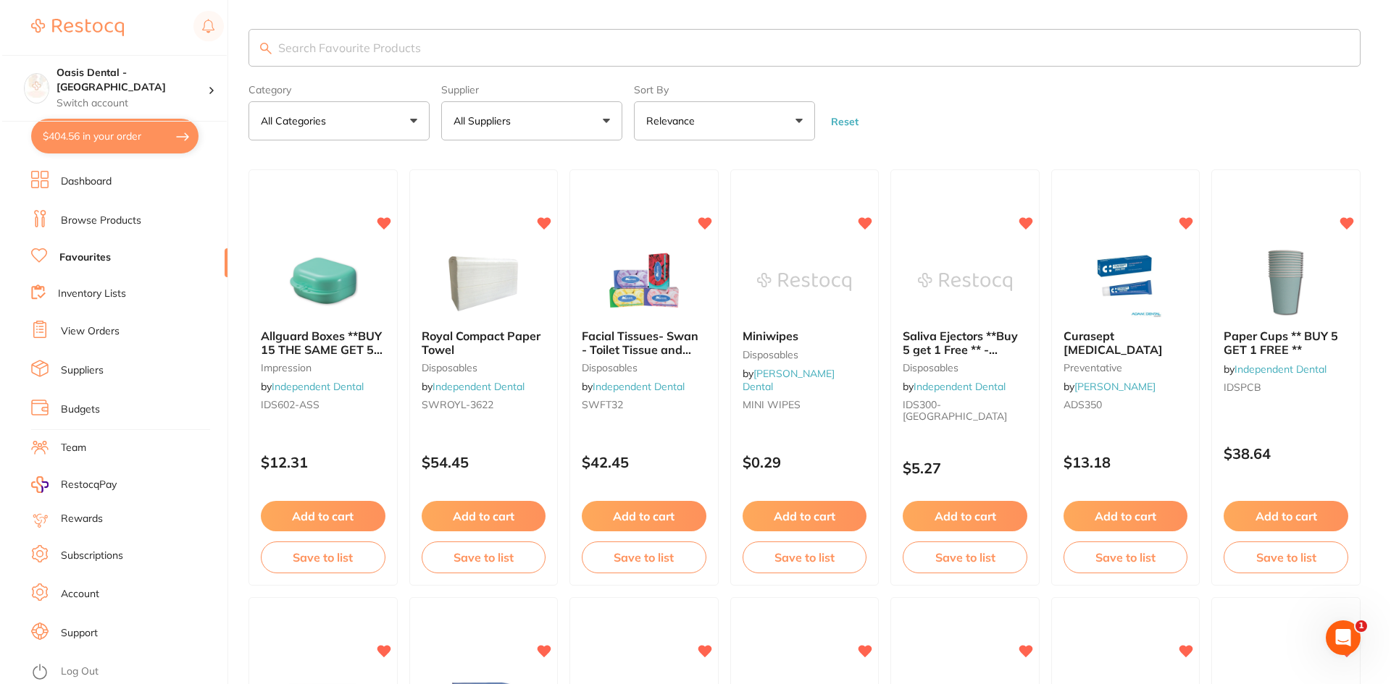
scroll to position [0, 0]
type input "ANEASTHESIS NEEDLES"
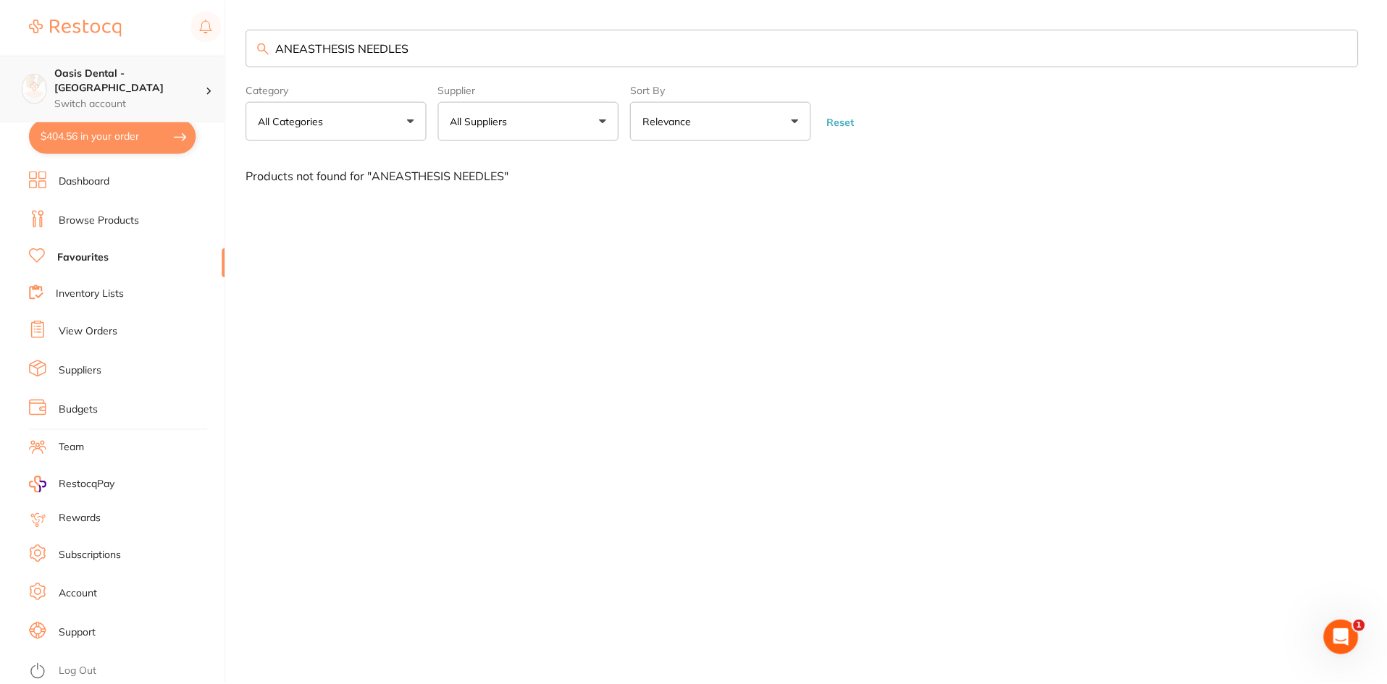
scroll to position [1, 0]
drag, startPoint x: 453, startPoint y: 45, endPoint x: 135, endPoint y: 63, distance: 318.5
click at [135, 63] on div "$404.56 Oasis Dental - Brighton Switch account Oasis Dental - Brighton $404.56 …" at bounding box center [695, 342] width 1391 height 684
click at [348, 114] on button "All Categories" at bounding box center [336, 120] width 181 height 39
click at [395, 120] on button "All Categories" at bounding box center [336, 120] width 181 height 39
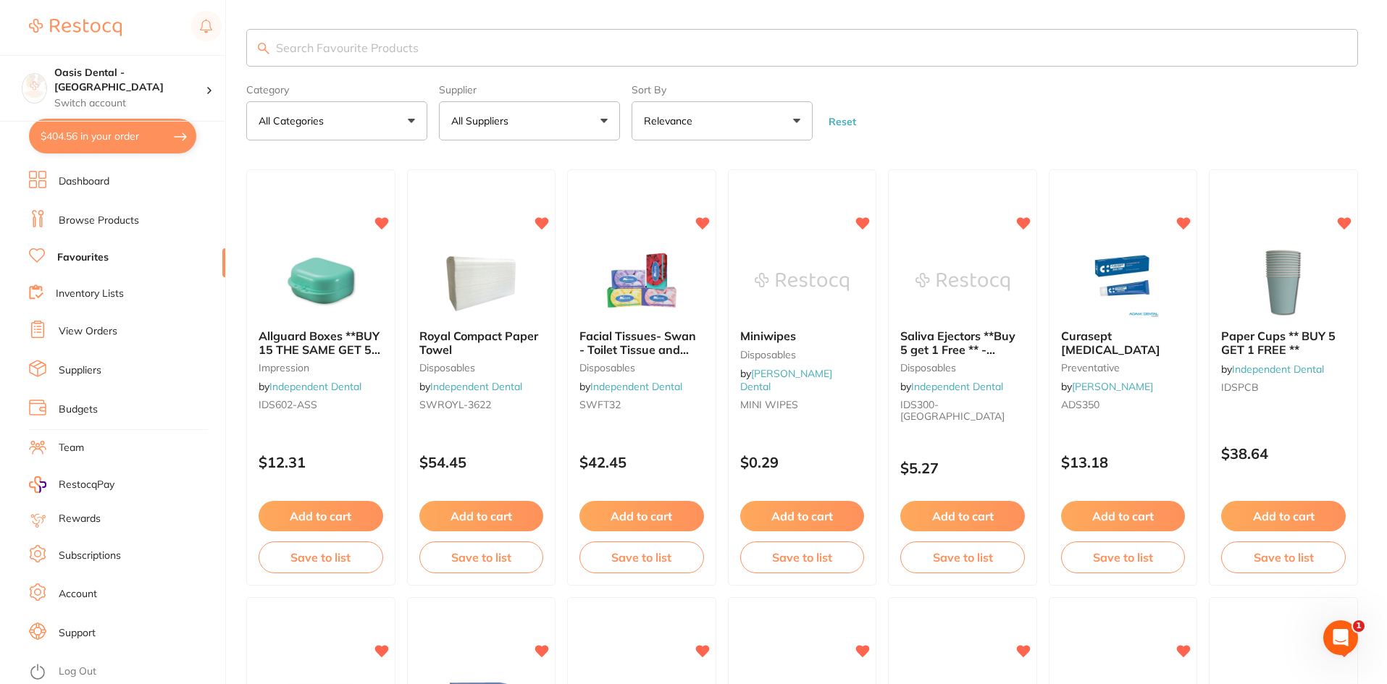
scroll to position [0, 0]
click at [324, 49] on input "search" at bounding box center [802, 48] width 1112 height 38
type input "s"
type input "quaze"
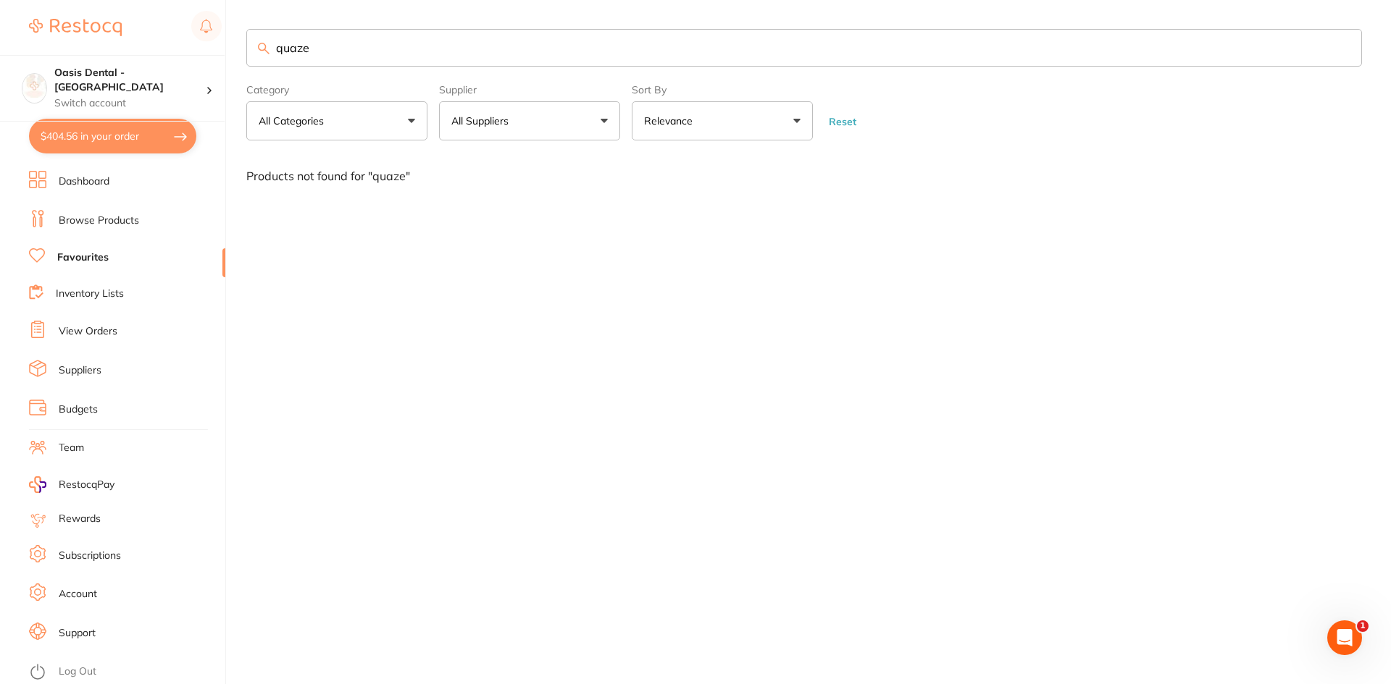
drag, startPoint x: 361, startPoint y: 57, endPoint x: 168, endPoint y: 31, distance: 194.4
click at [168, 31] on div "$404.56 Oasis Dental - Brighton Switch account Oasis Dental - Brighton $404.56 …" at bounding box center [695, 342] width 1391 height 684
click at [406, 130] on button "All Categories" at bounding box center [336, 120] width 181 height 39
click at [408, 129] on button "All Categories" at bounding box center [336, 120] width 181 height 39
click at [414, 127] on button "All Categories" at bounding box center [336, 120] width 181 height 39
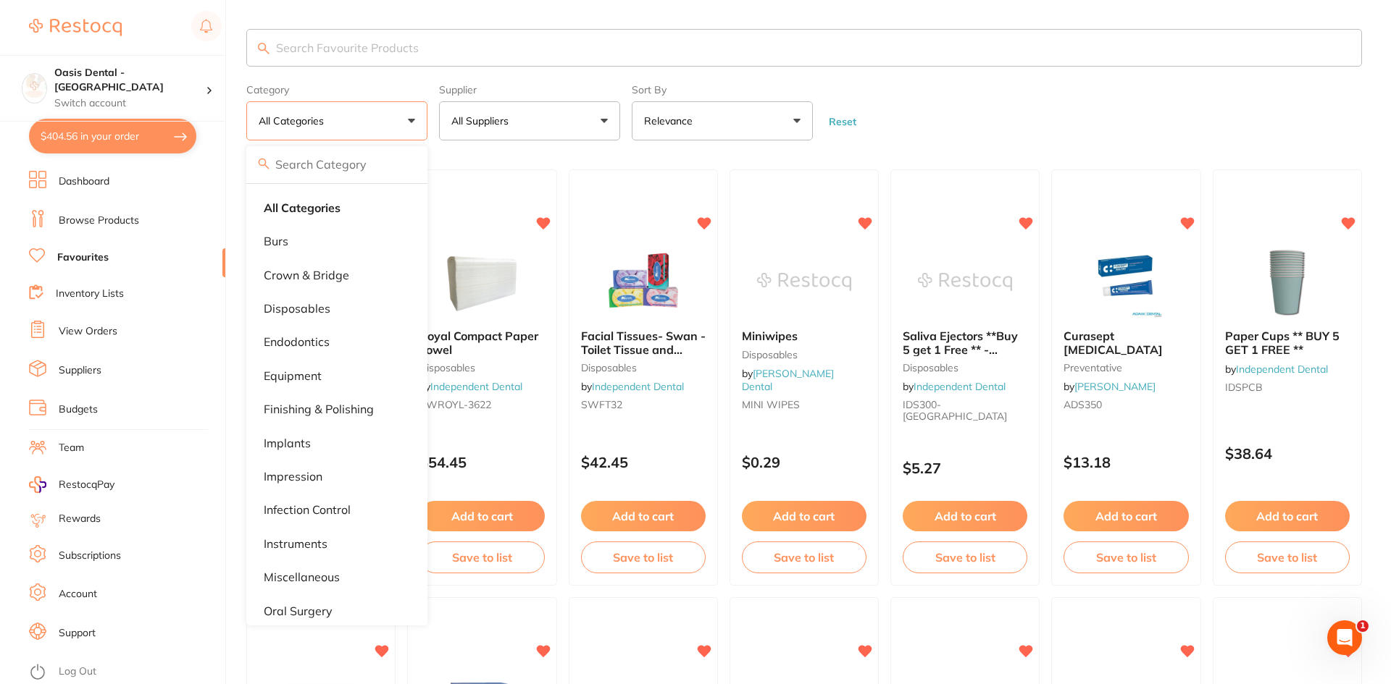
click at [413, 121] on button "All Categories" at bounding box center [336, 120] width 181 height 39
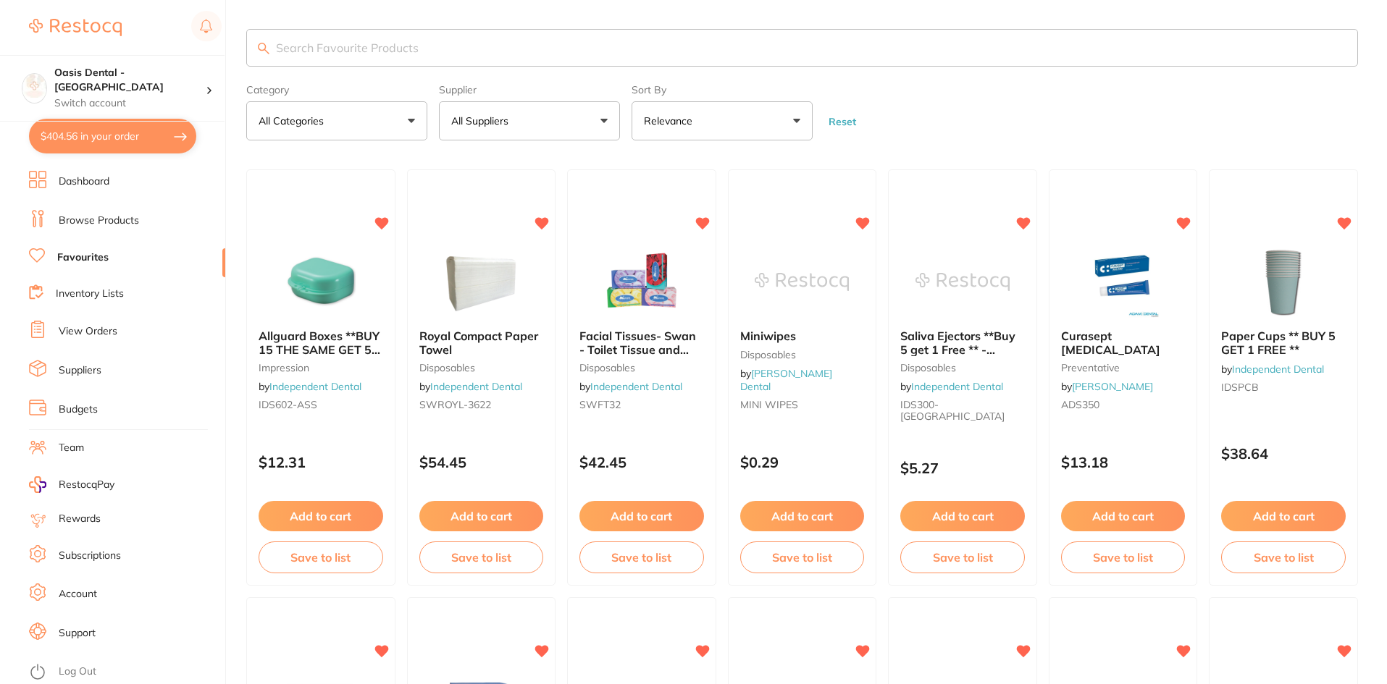
click at [399, 112] on button "All Categories" at bounding box center [336, 120] width 181 height 39
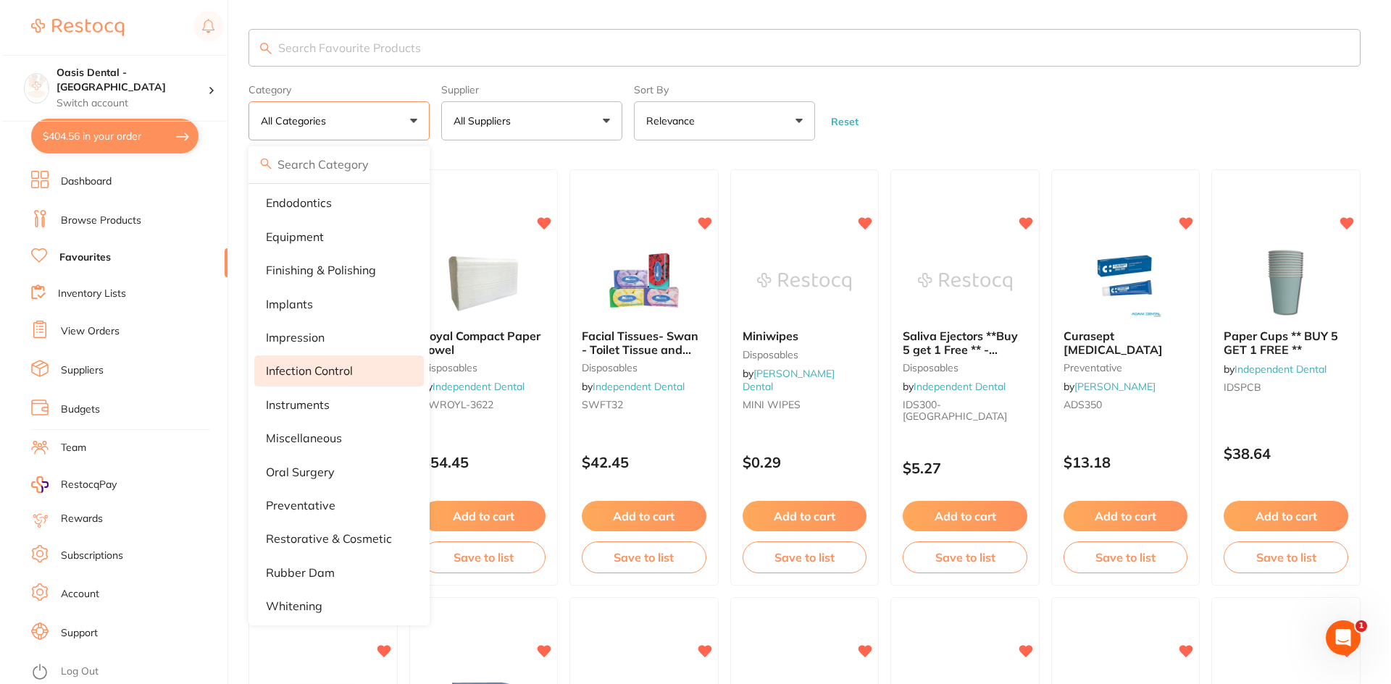
scroll to position [147, 0]
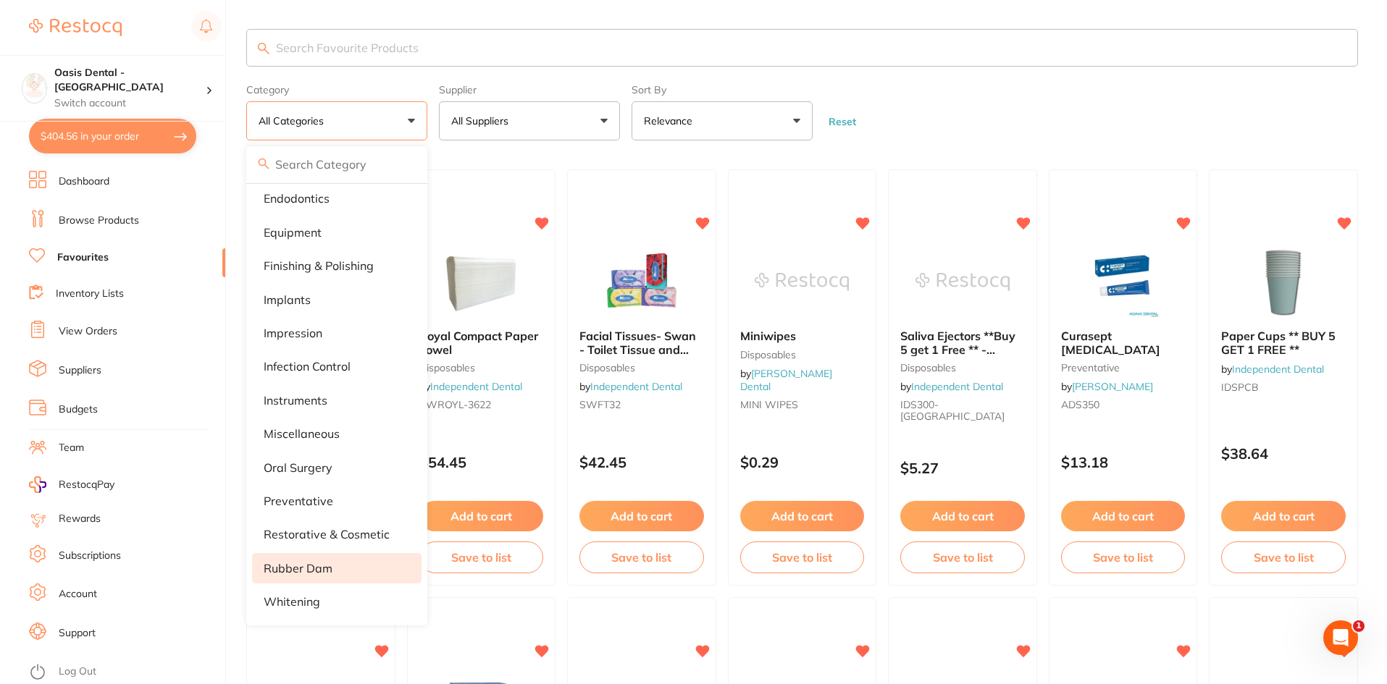
drag, startPoint x: 324, startPoint y: 562, endPoint x: 286, endPoint y: 561, distance: 37.7
click at [322, 562] on p "rubber dam" at bounding box center [298, 568] width 69 height 13
click at [345, 570] on li "rubber dam" at bounding box center [336, 568] width 169 height 30
click at [286, 562] on p "rubber dam" at bounding box center [298, 568] width 69 height 13
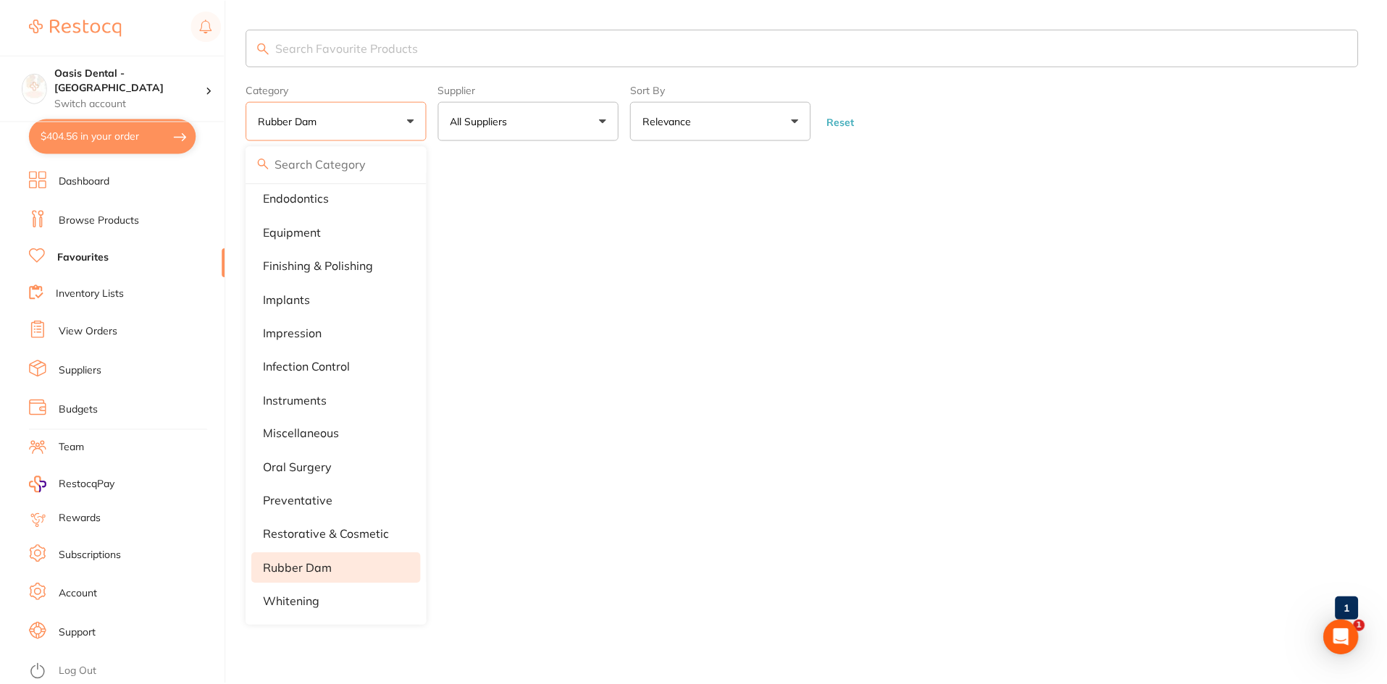
scroll to position [0, 0]
drag, startPoint x: 377, startPoint y: 568, endPoint x: 169, endPoint y: 99, distance: 512.6
click at [385, 570] on li "rubber dam" at bounding box center [336, 568] width 169 height 30
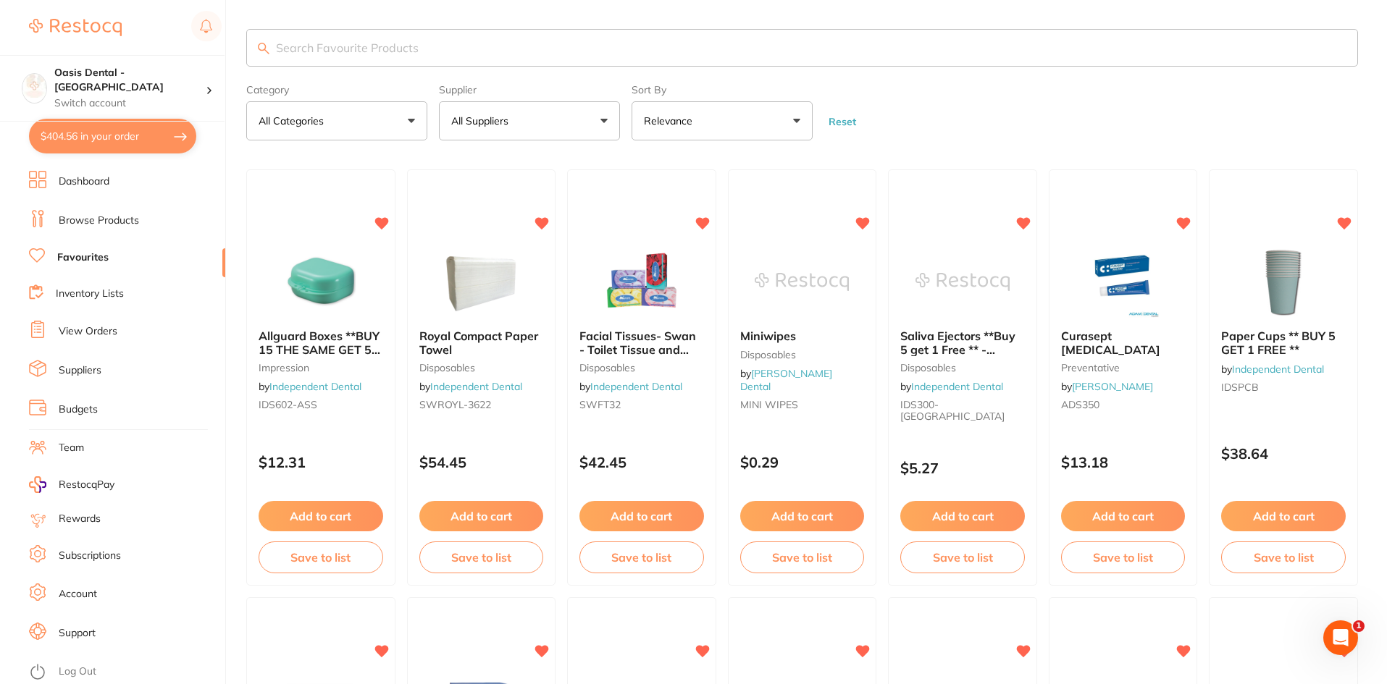
click at [412, 114] on button "All Categories" at bounding box center [336, 120] width 181 height 39
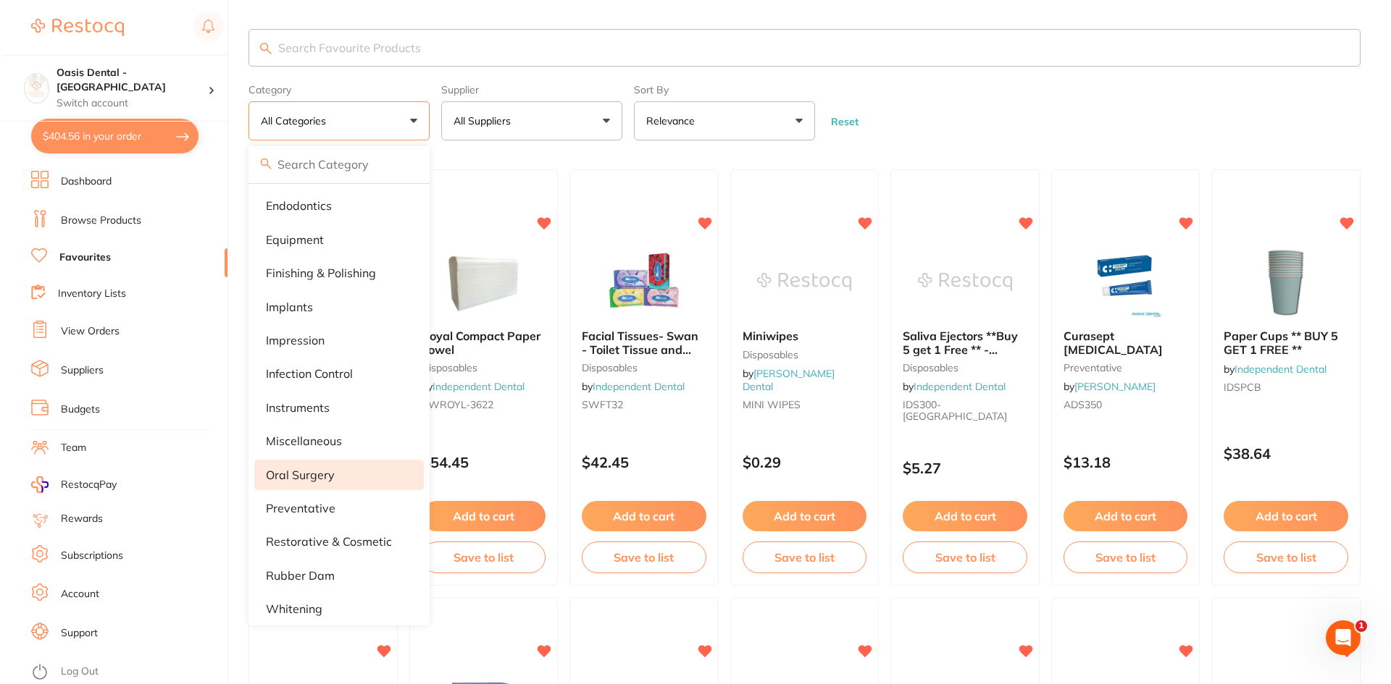
scroll to position [147, 0]
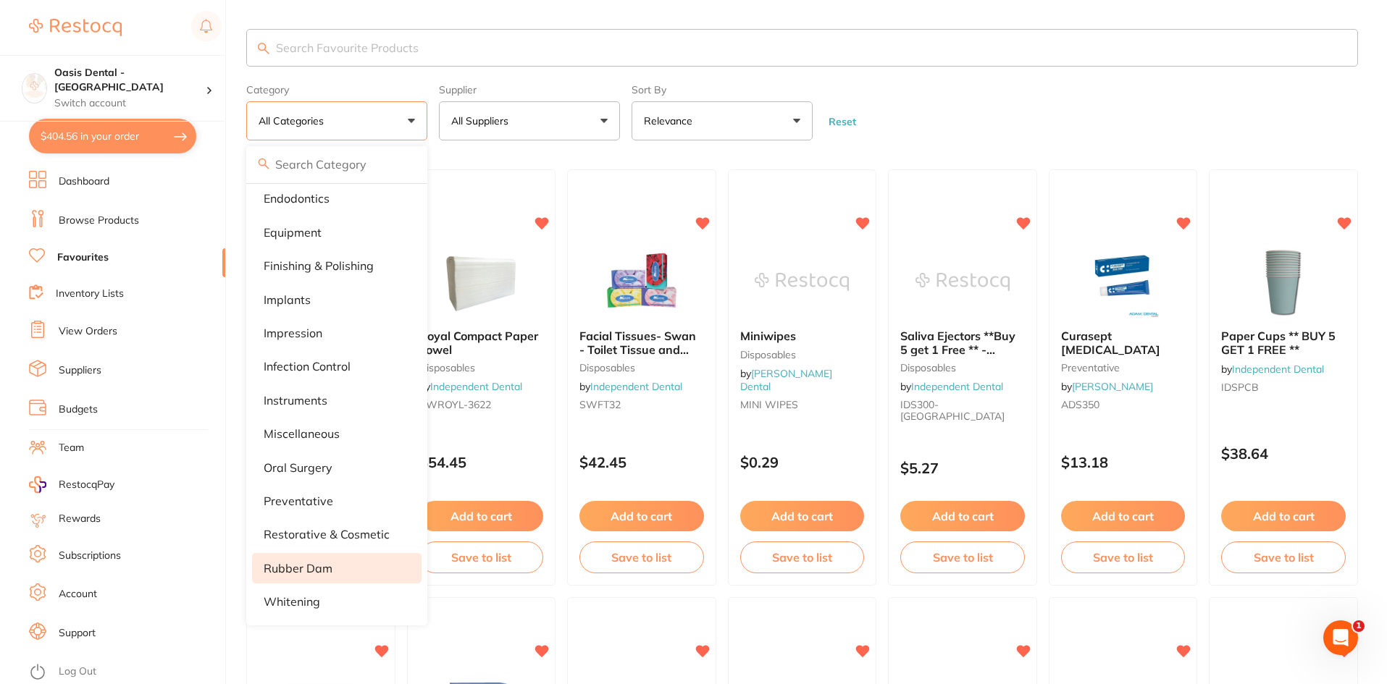
click at [361, 573] on li "rubber dam" at bounding box center [336, 568] width 169 height 30
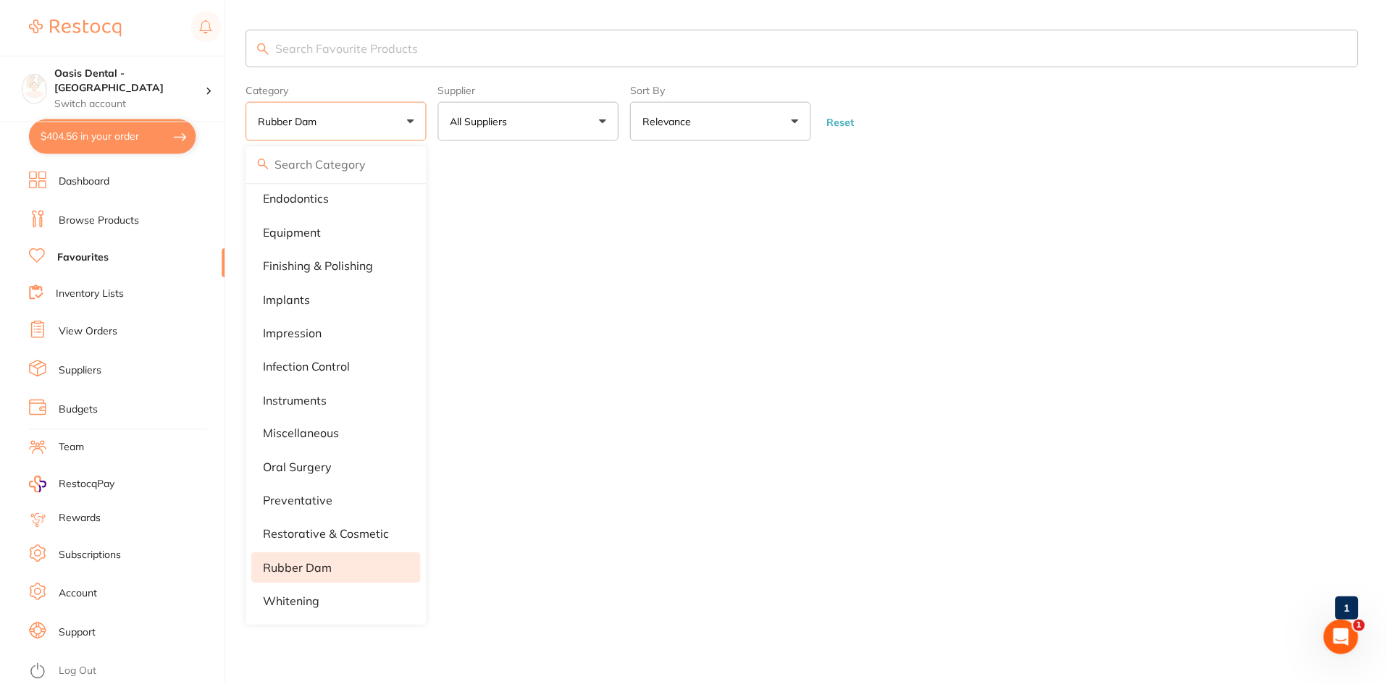
scroll to position [0, 0]
click at [320, 571] on p "rubber dam" at bounding box center [298, 568] width 69 height 13
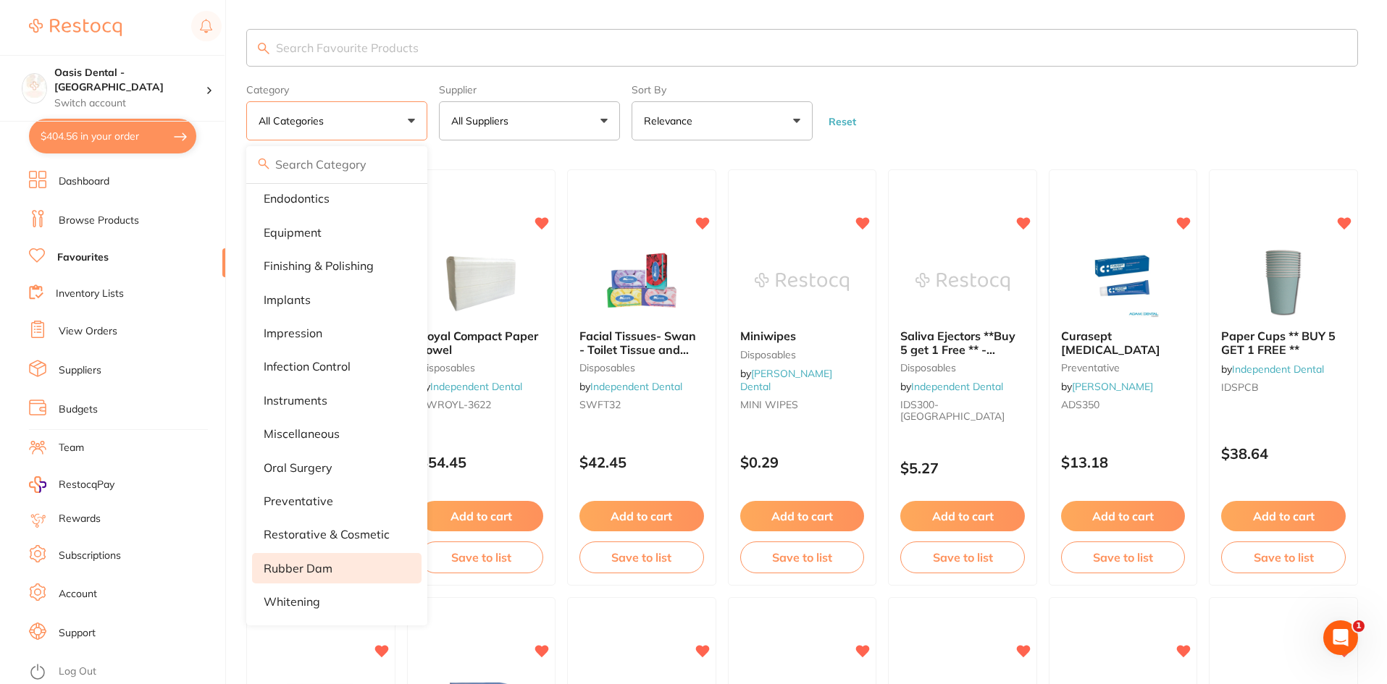
click at [343, 560] on li "rubber dam" at bounding box center [336, 568] width 169 height 30
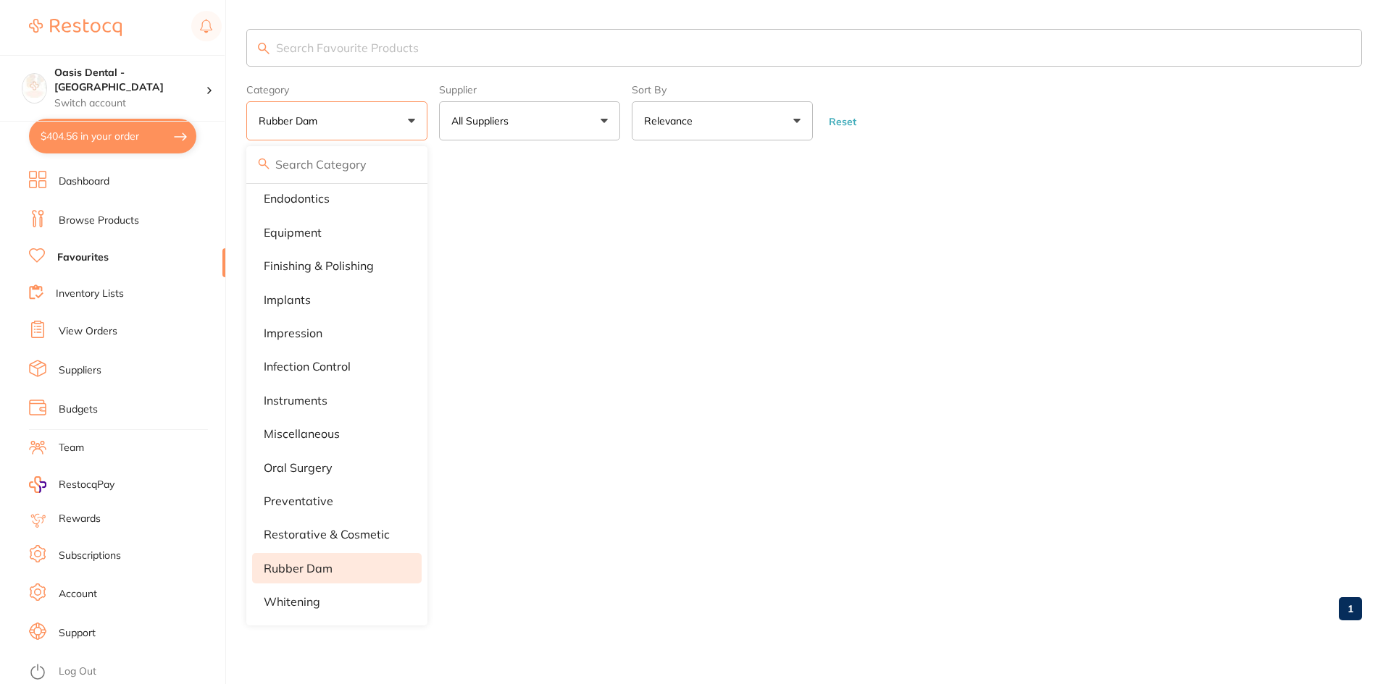
click at [419, 125] on button "rubber dam" at bounding box center [336, 120] width 181 height 39
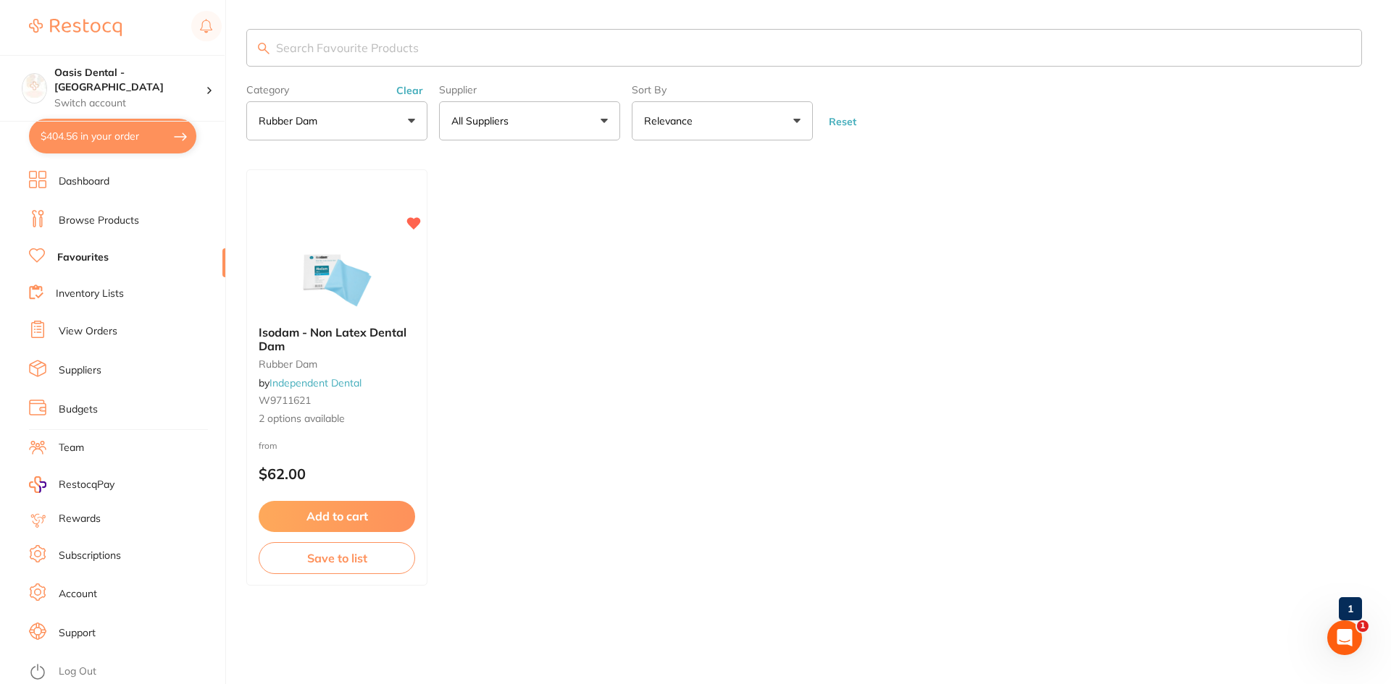
click at [593, 137] on button "All Suppliers" at bounding box center [529, 120] width 181 height 39
click at [407, 58] on input "search" at bounding box center [803, 48] width 1115 height 38
click at [393, 124] on button "rubber dam" at bounding box center [336, 120] width 181 height 39
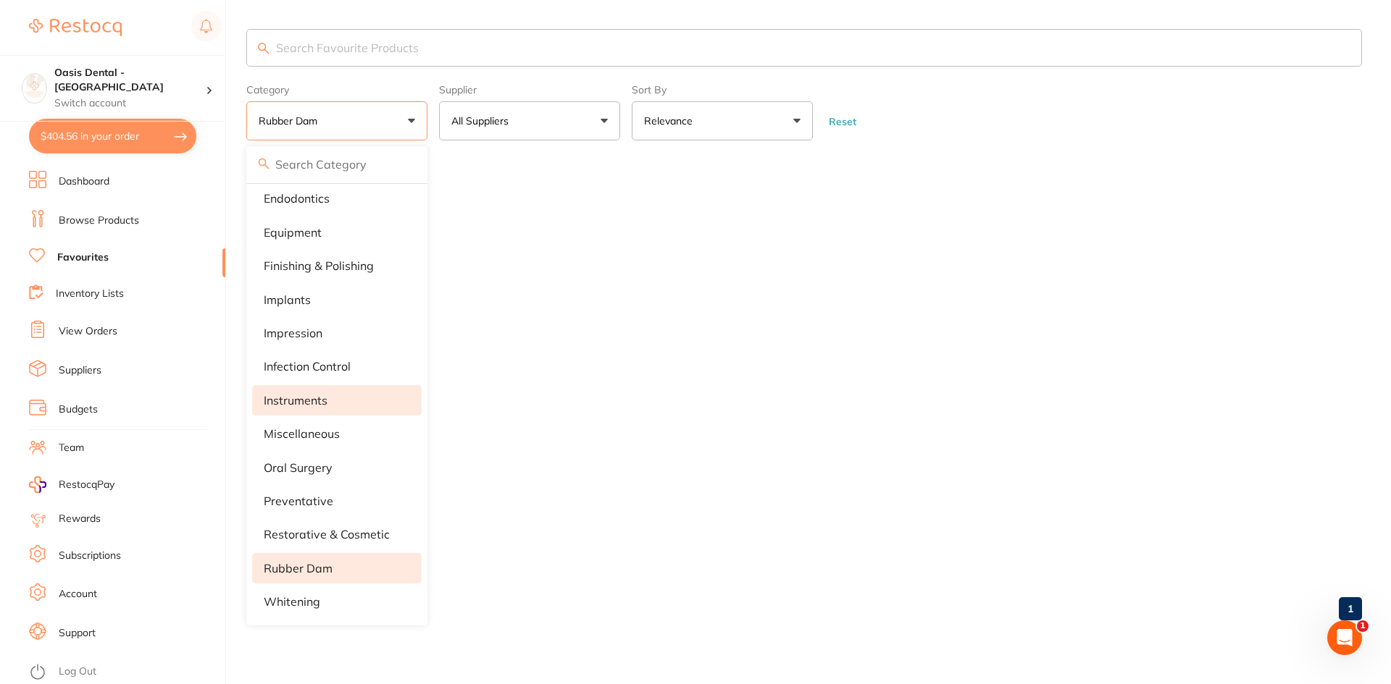
click at [290, 396] on p "instruments" at bounding box center [296, 400] width 64 height 13
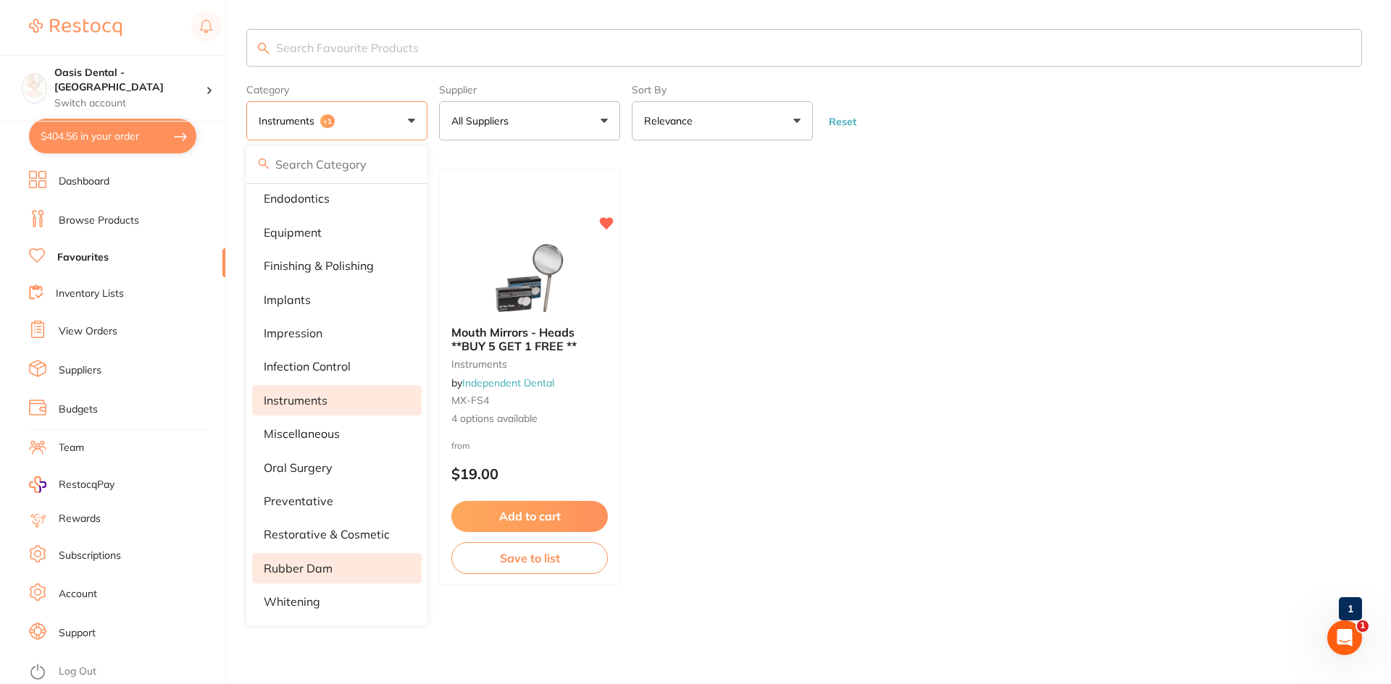
click at [789, 349] on ul "Isodam - Non Latex Dental Dam rubber dam by Independent Dental W9711621 2 optio…" at bounding box center [803, 377] width 1115 height 416
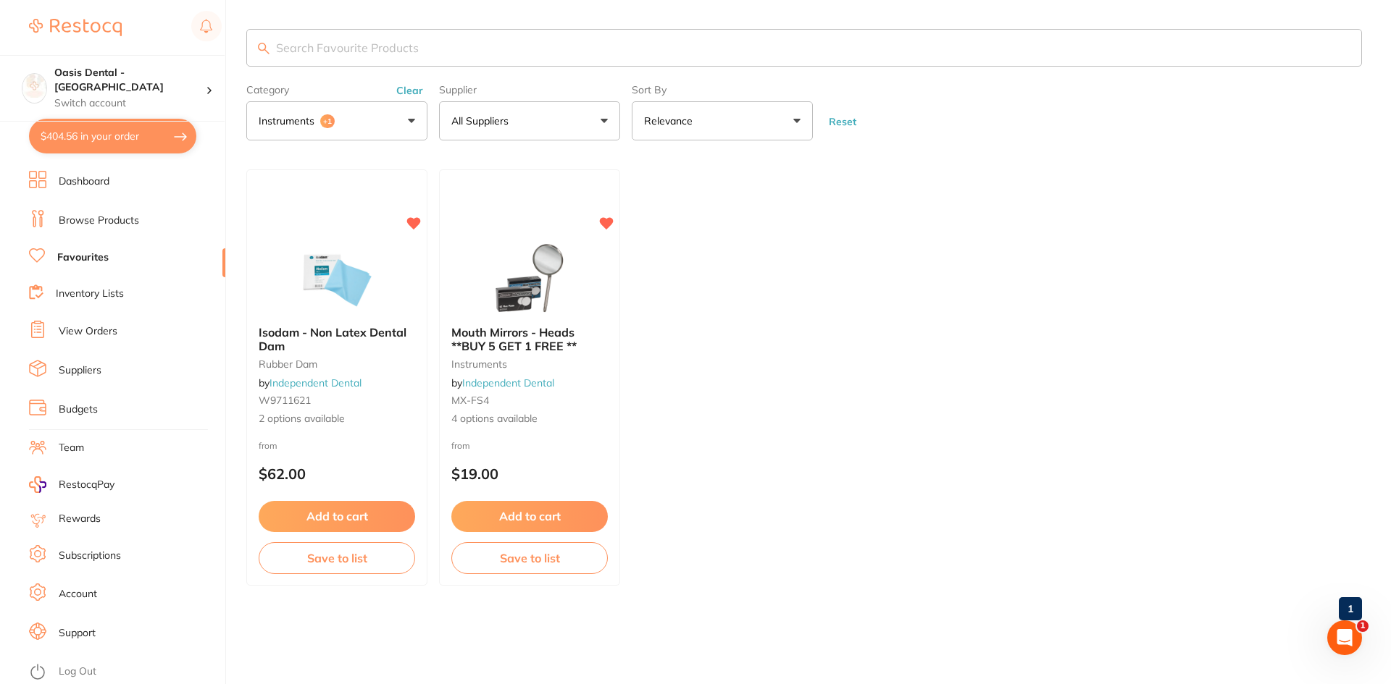
click at [394, 124] on button "instruments +1" at bounding box center [336, 120] width 181 height 39
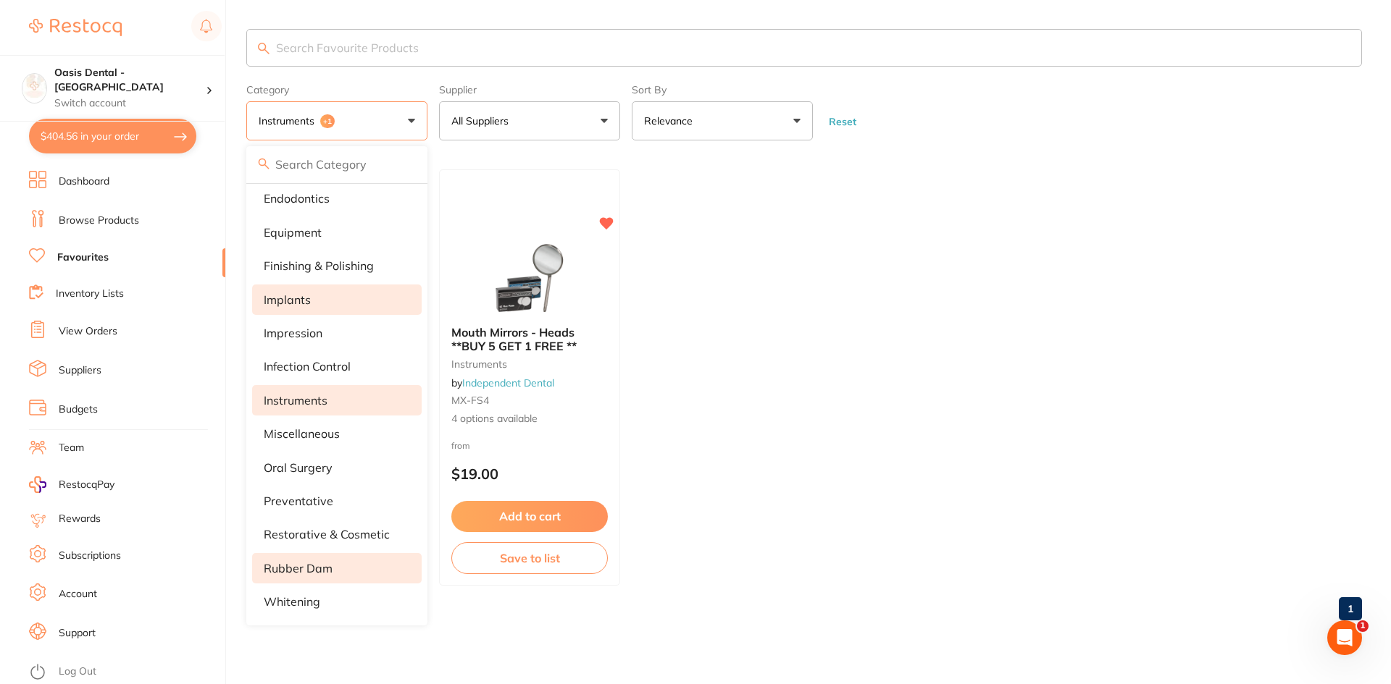
click at [330, 295] on li "implants" at bounding box center [336, 300] width 169 height 30
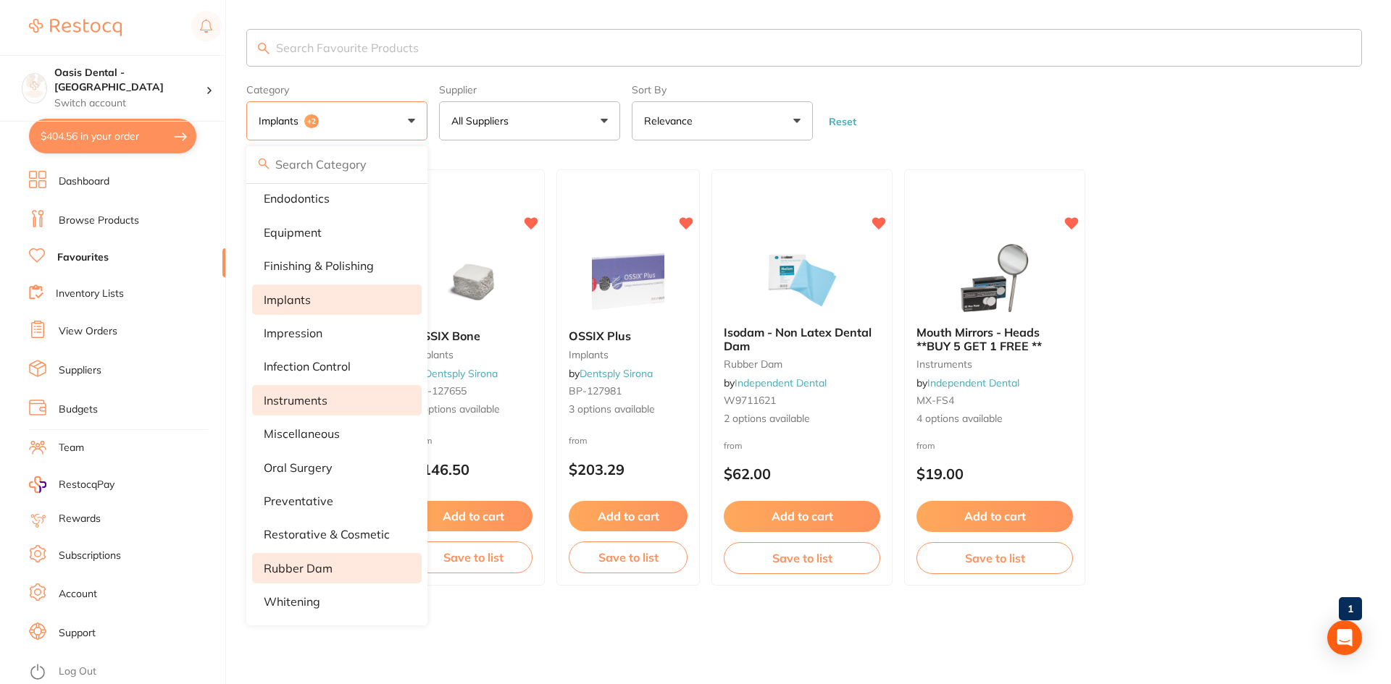
click at [520, 639] on main "Category implants +2 All Categories burs crown & bridge disposables endodontics…" at bounding box center [818, 330] width 1144 height 661
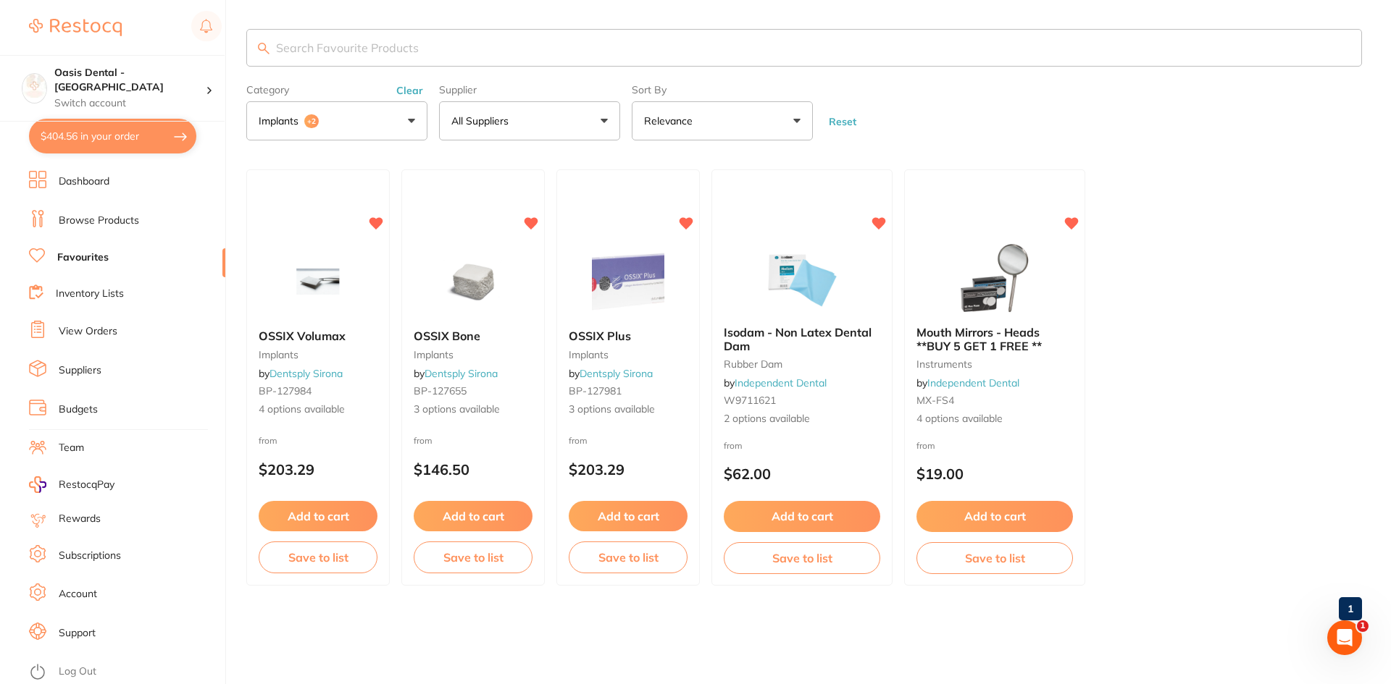
click at [853, 122] on button "Reset" at bounding box center [842, 121] width 36 height 13
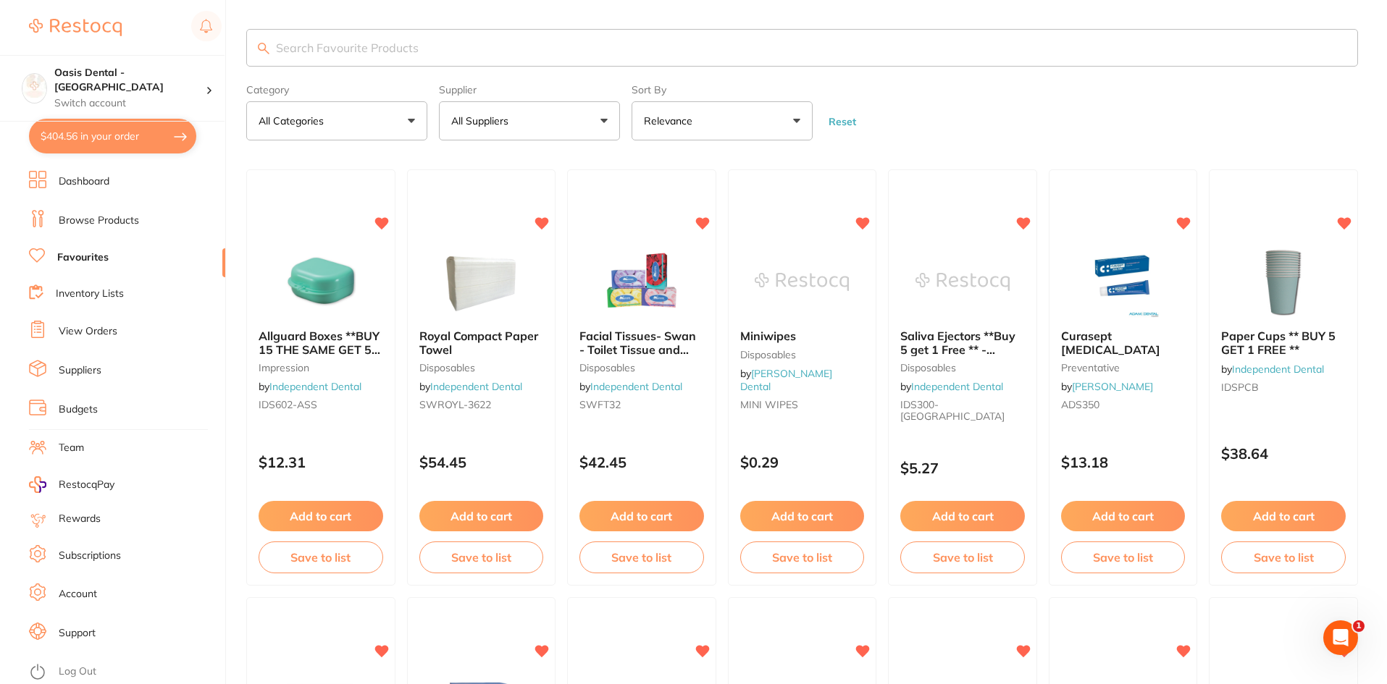
click at [109, 177] on link "Dashboard" at bounding box center [84, 182] width 51 height 14
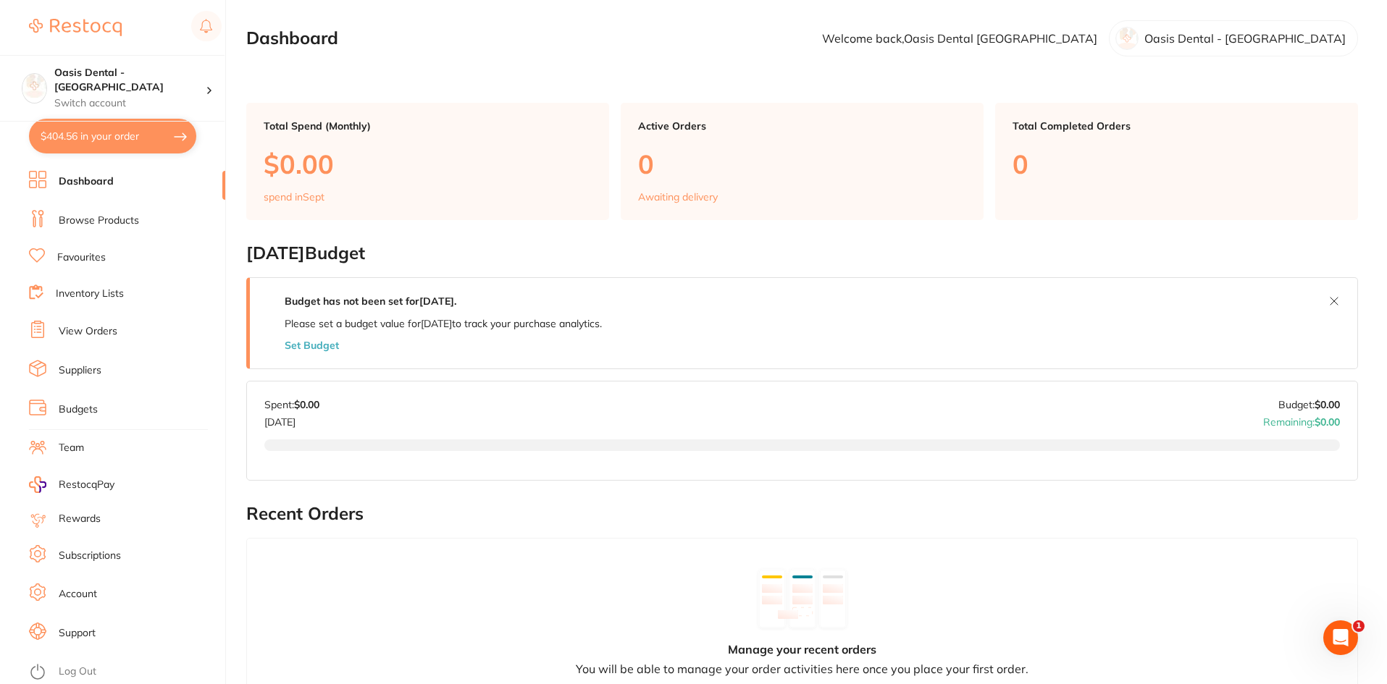
click at [73, 222] on link "Browse Products" at bounding box center [99, 221] width 80 height 14
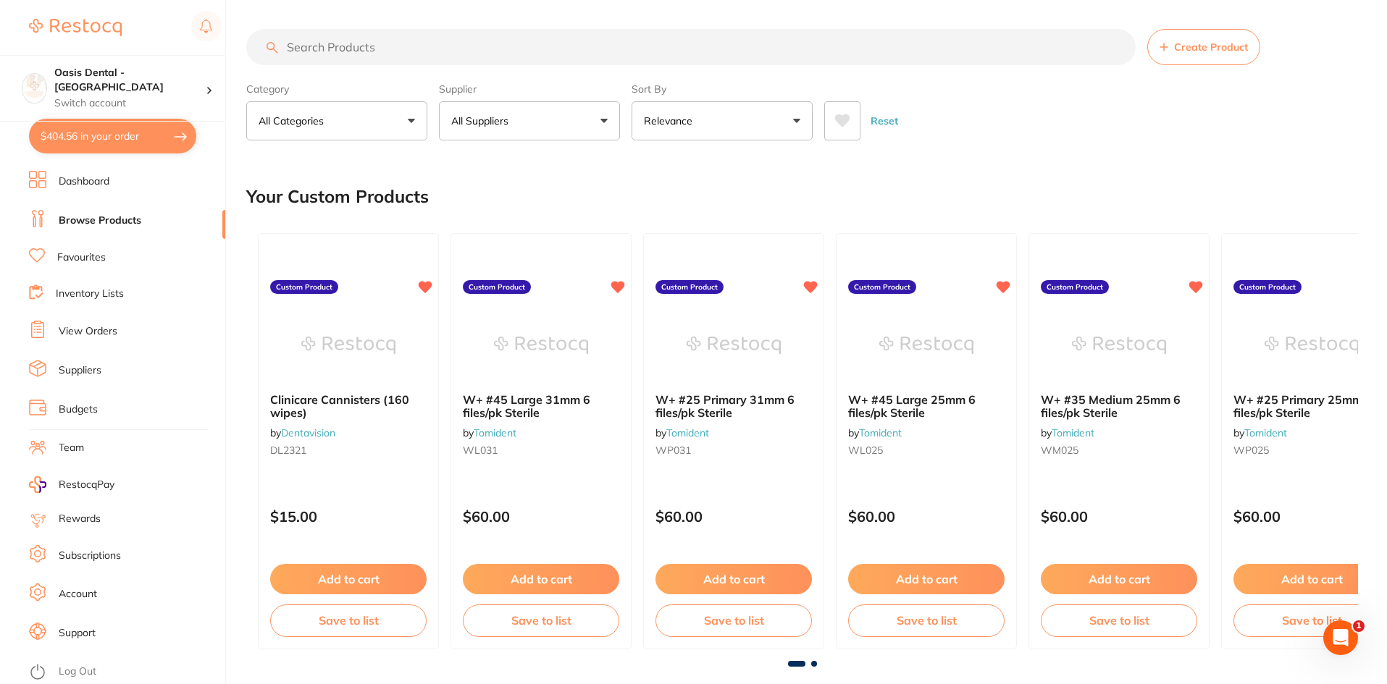
click at [332, 56] on input "search" at bounding box center [690, 47] width 889 height 36
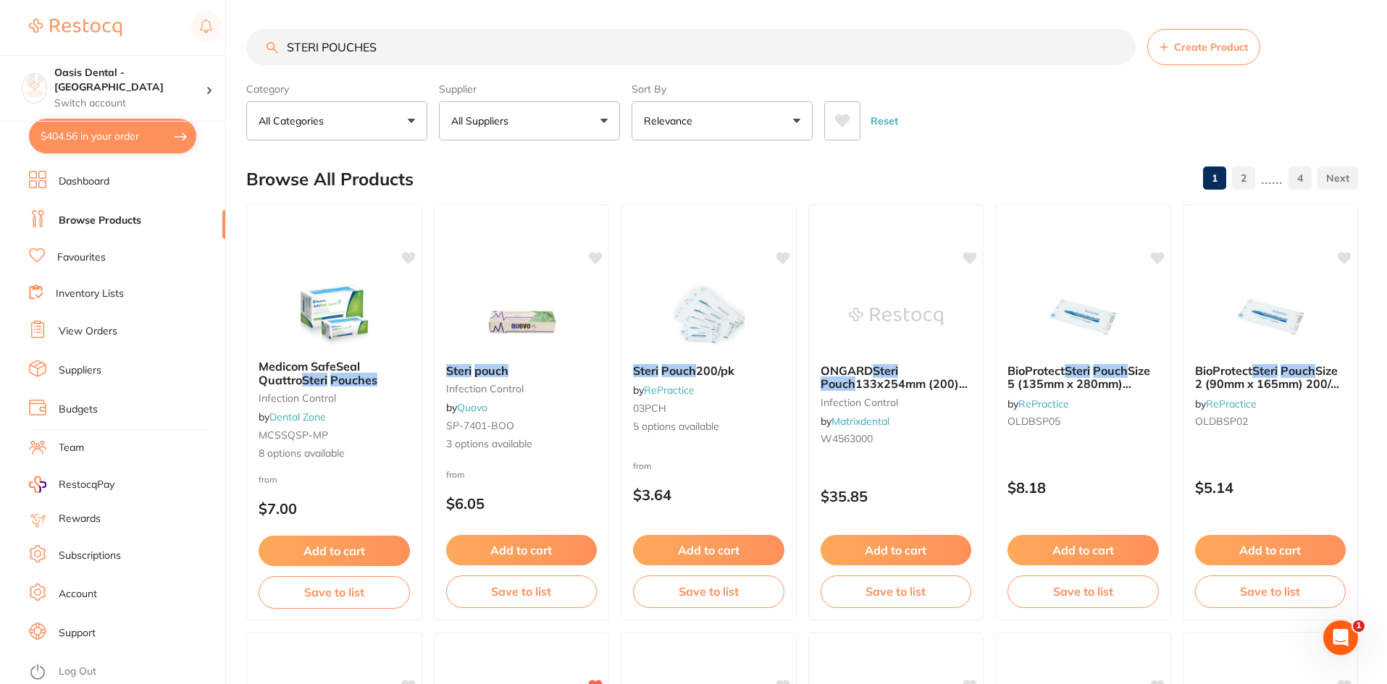
click at [404, 46] on input "STERI POUCHES" at bounding box center [690, 47] width 889 height 36
paste input "135 x 260mm"
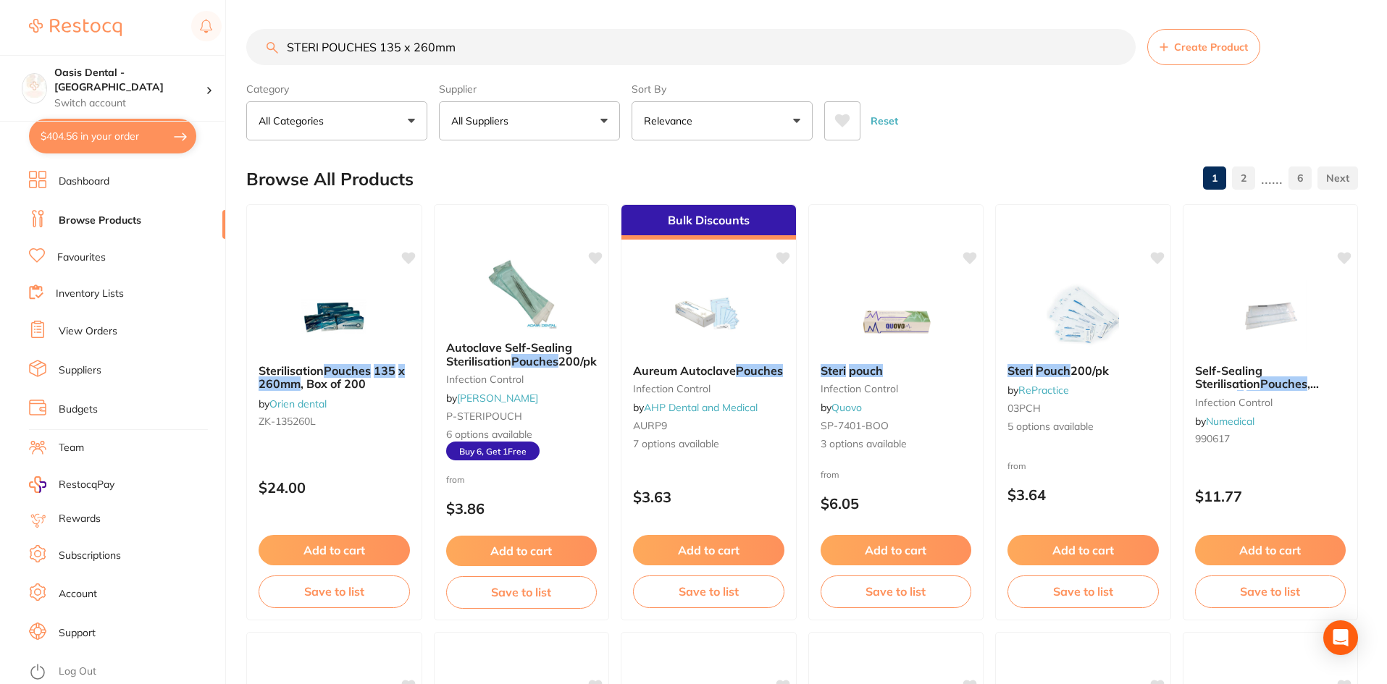
type input "STERI POUCHES 135 x 260mm"
click at [475, 351] on span "Autoclave Self-Sealing Sterilisation" at bounding box center [509, 354] width 126 height 28
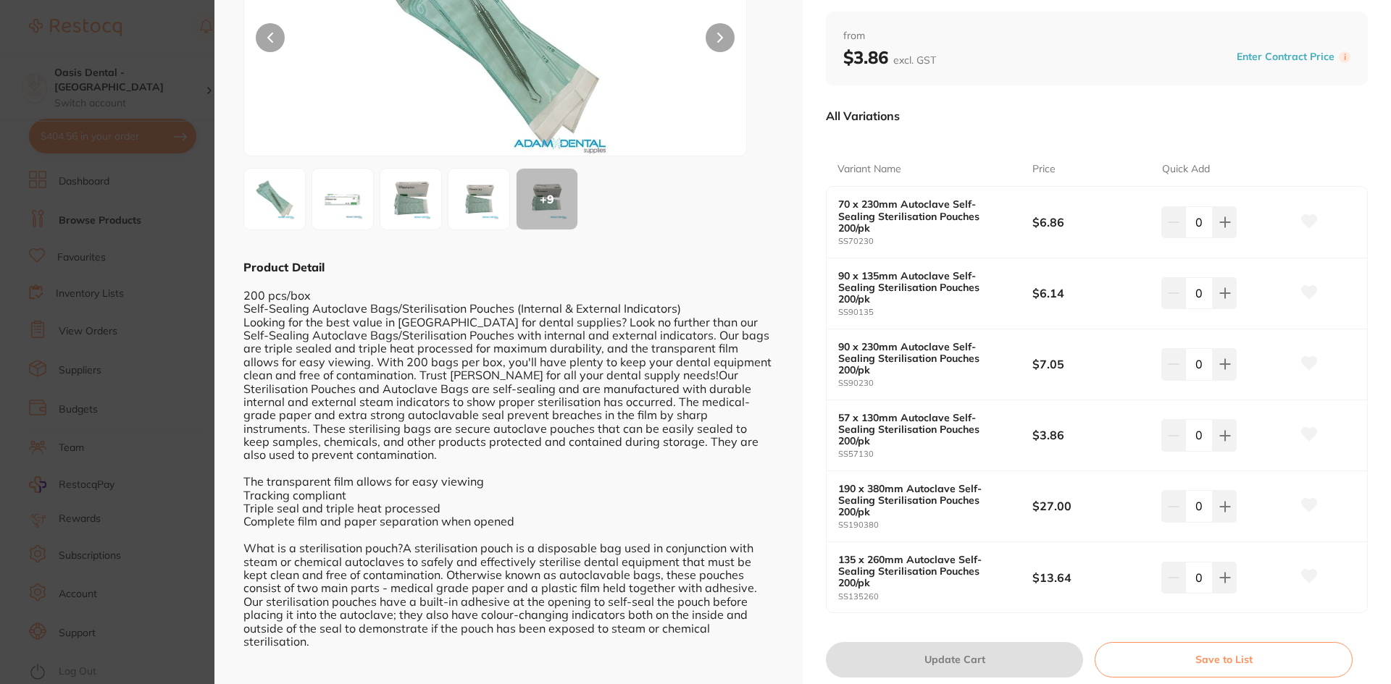
scroll to position [164, 0]
click at [1221, 226] on button at bounding box center [1224, 222] width 24 height 32
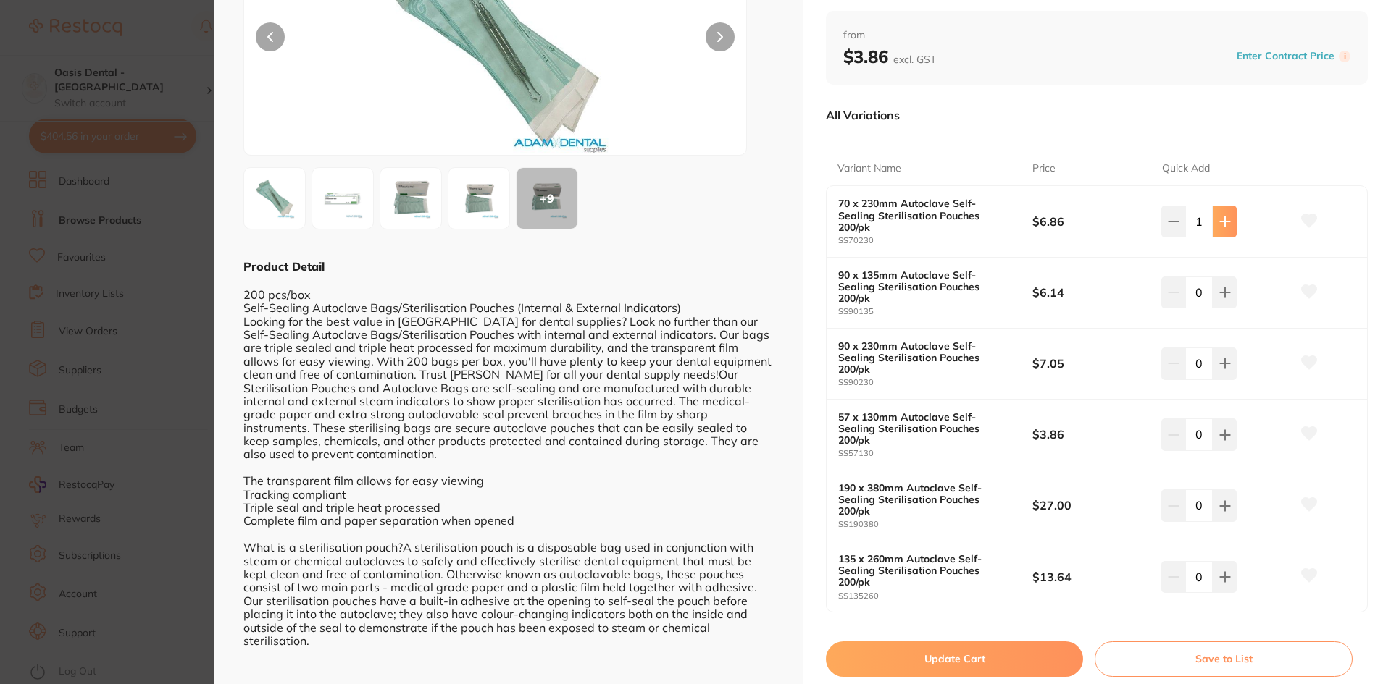
click at [1221, 225] on button at bounding box center [1224, 222] width 24 height 32
click at [1223, 223] on button at bounding box center [1224, 222] width 24 height 32
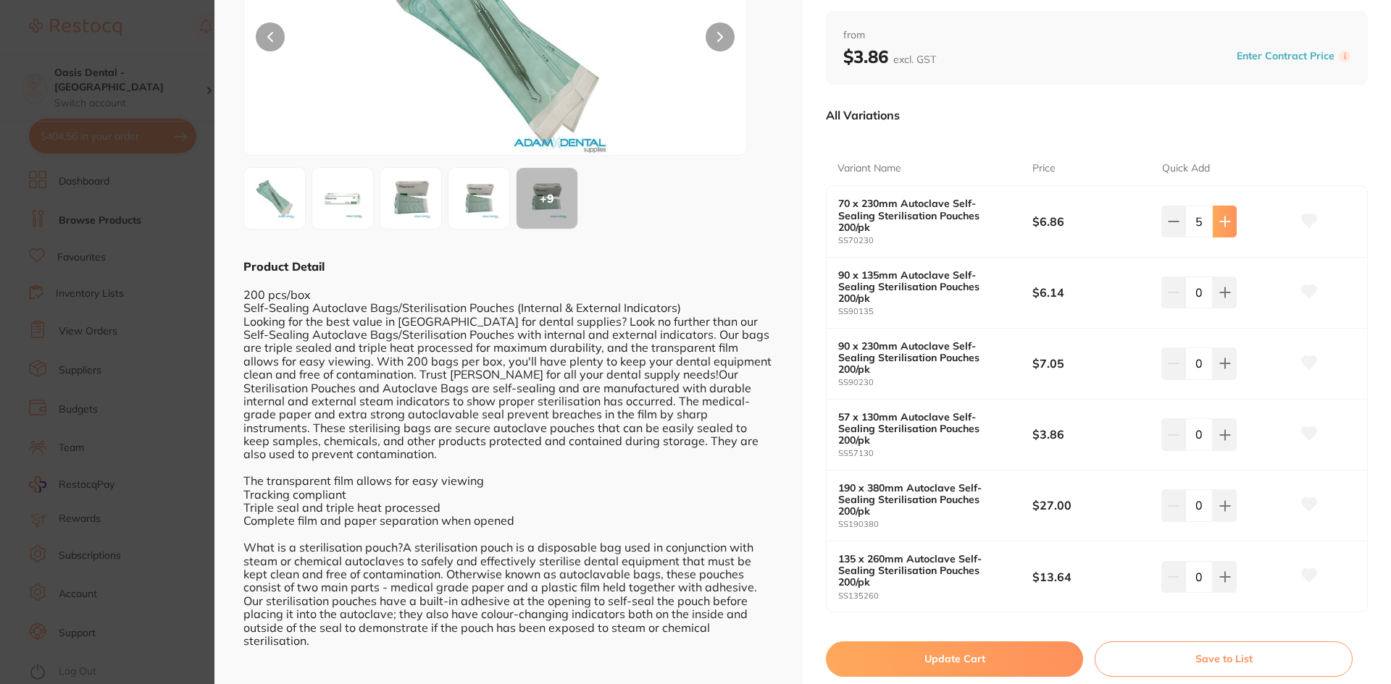
type input "6"
click at [1228, 283] on button at bounding box center [1224, 293] width 24 height 32
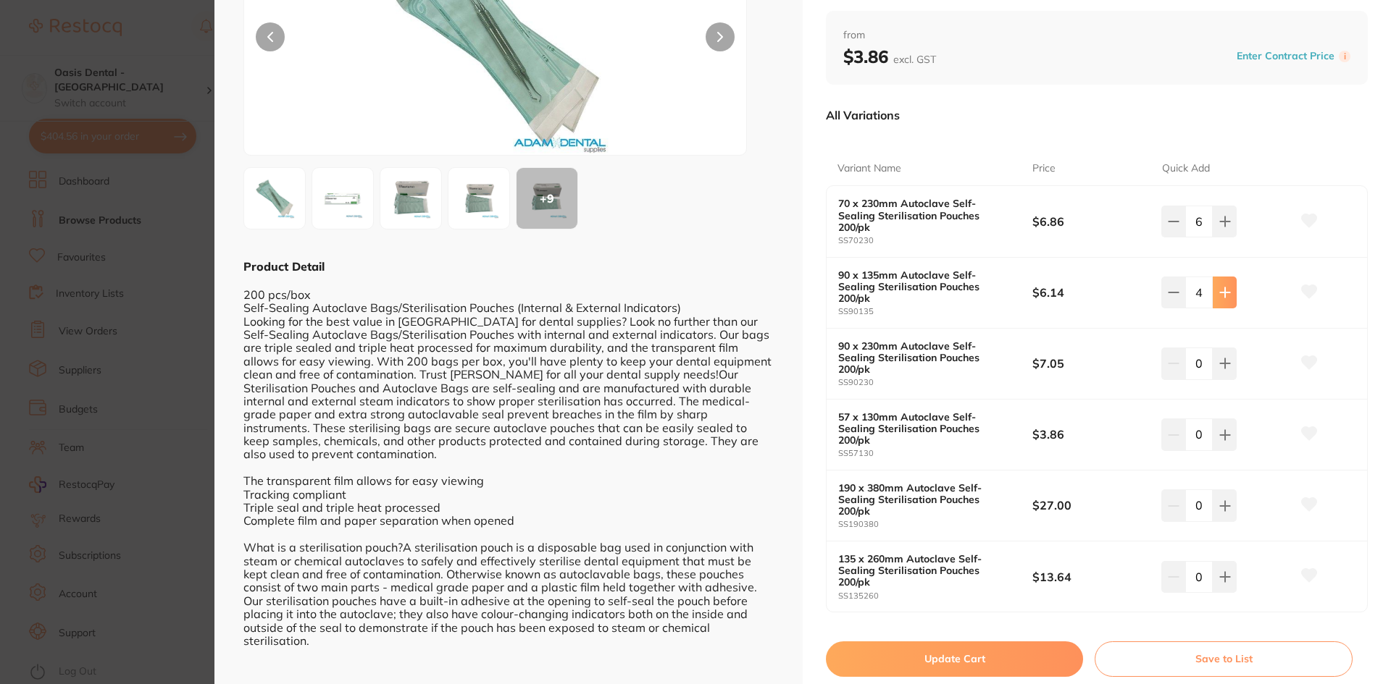
click at [1228, 283] on button at bounding box center [1224, 293] width 24 height 32
click at [1162, 292] on button at bounding box center [1173, 293] width 24 height 32
type input "6"
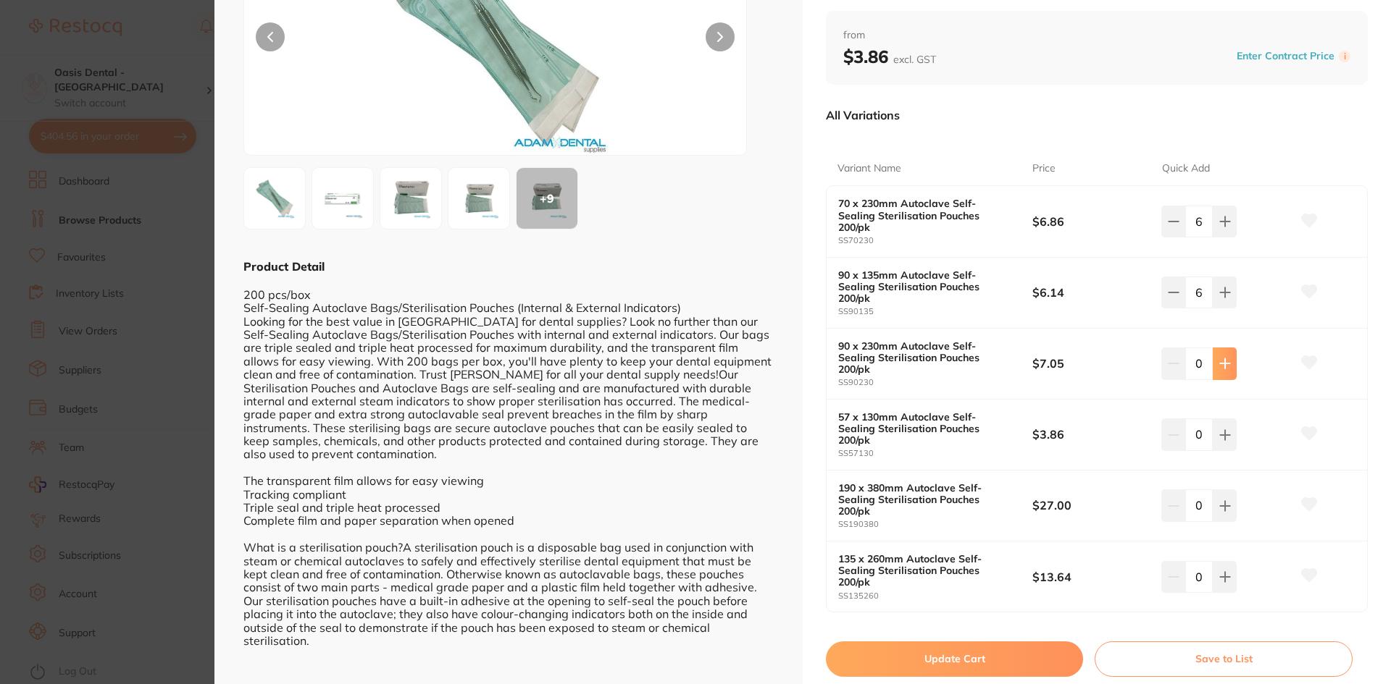
click at [1232, 348] on button at bounding box center [1224, 364] width 24 height 32
click at [1229, 348] on button at bounding box center [1224, 364] width 24 height 32
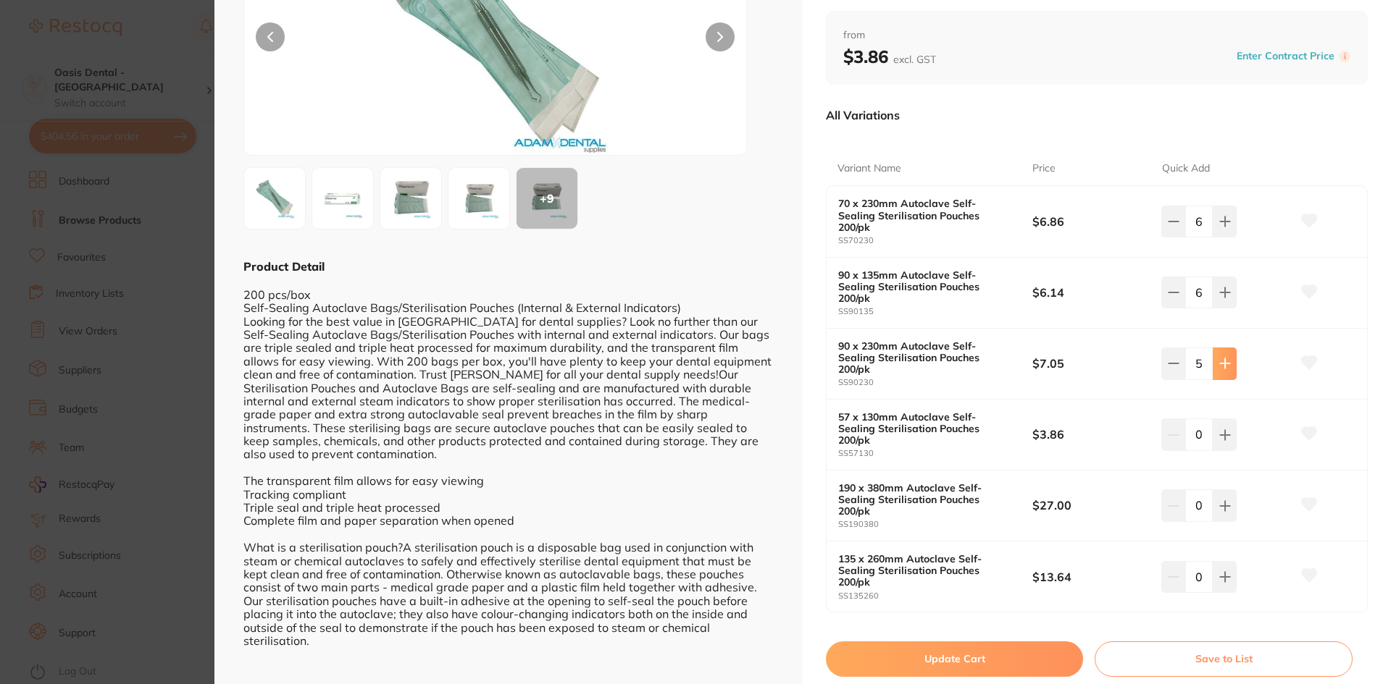
click at [1229, 348] on button at bounding box center [1224, 364] width 24 height 32
click at [1167, 348] on button at bounding box center [1173, 364] width 24 height 32
type input "6"
click at [1224, 429] on icon at bounding box center [1225, 435] width 12 height 12
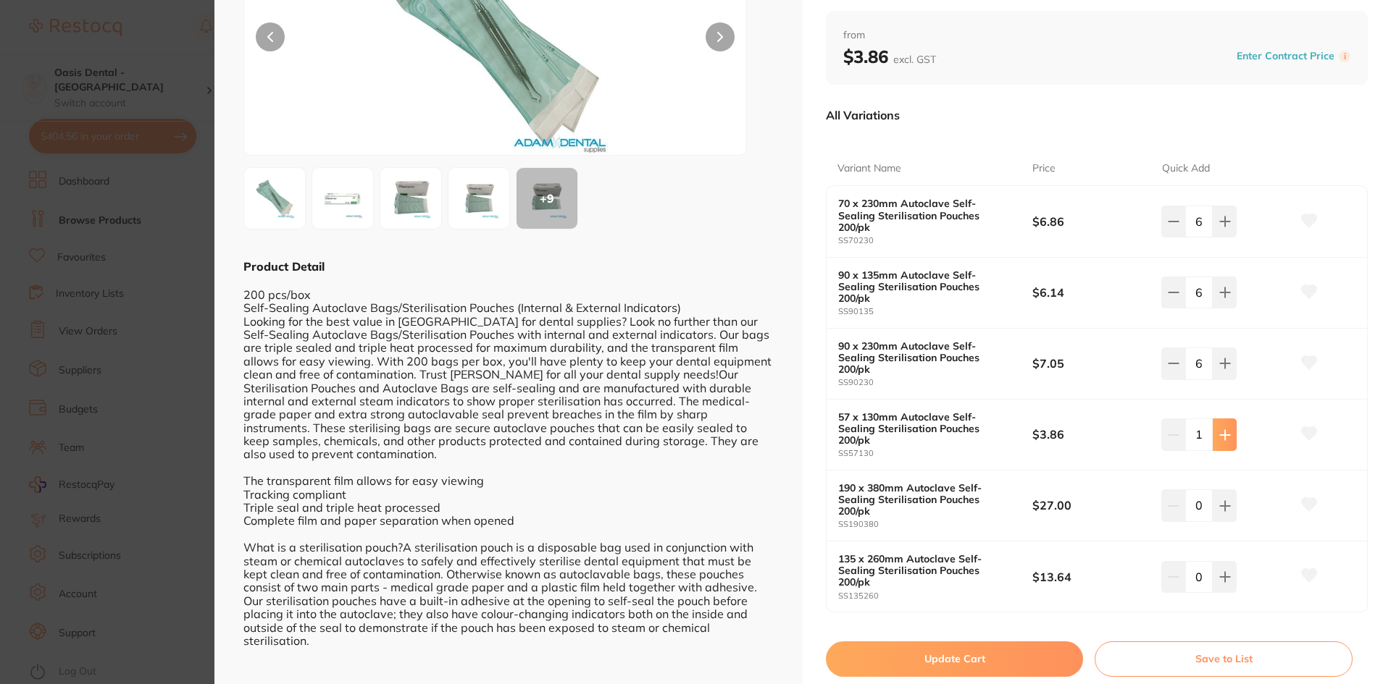
click at [1224, 429] on icon at bounding box center [1225, 435] width 12 height 12
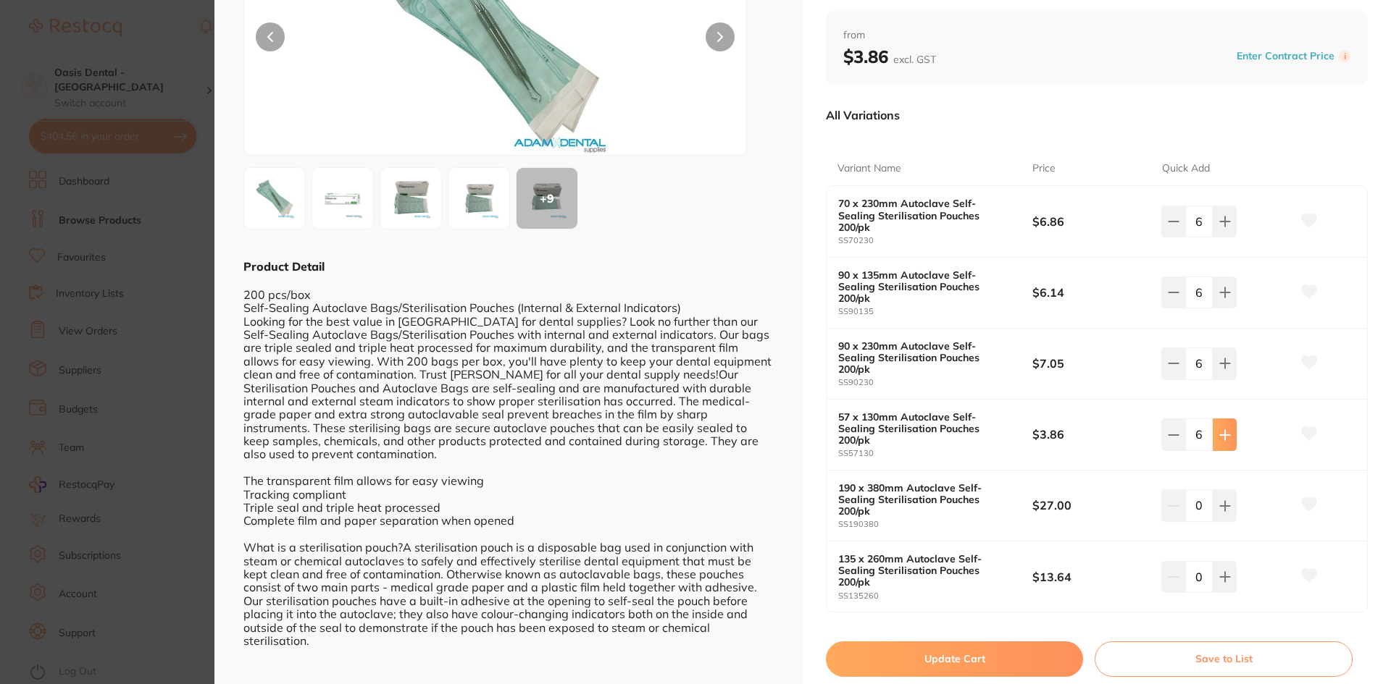
click at [1224, 429] on icon at bounding box center [1225, 435] width 12 height 12
click at [1175, 419] on button at bounding box center [1173, 435] width 24 height 32
type input "6"
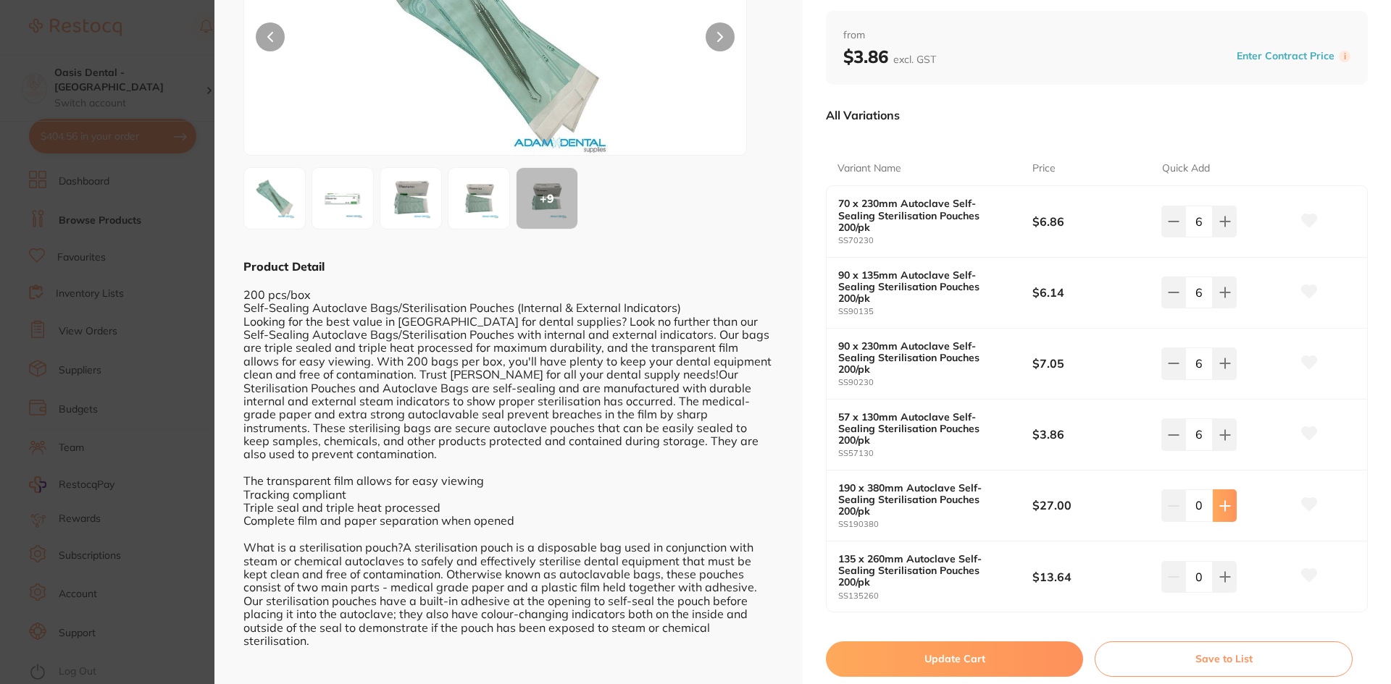
click at [1233, 490] on button at bounding box center [1224, 506] width 24 height 32
click at [1228, 490] on button at bounding box center [1224, 506] width 24 height 32
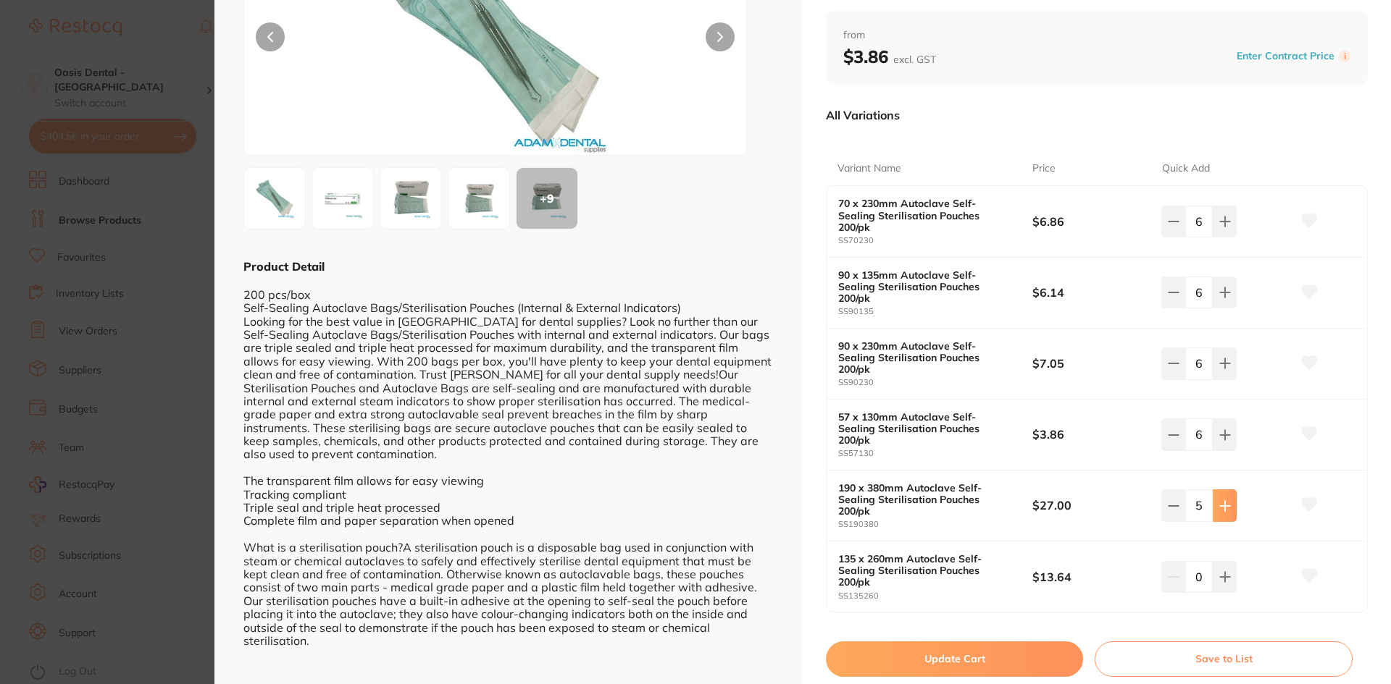
click at [1228, 490] on button at bounding box center [1224, 506] width 24 height 32
type input "6"
click at [1215, 561] on button at bounding box center [1224, 577] width 24 height 32
click at [1219, 571] on icon at bounding box center [1225, 577] width 12 height 12
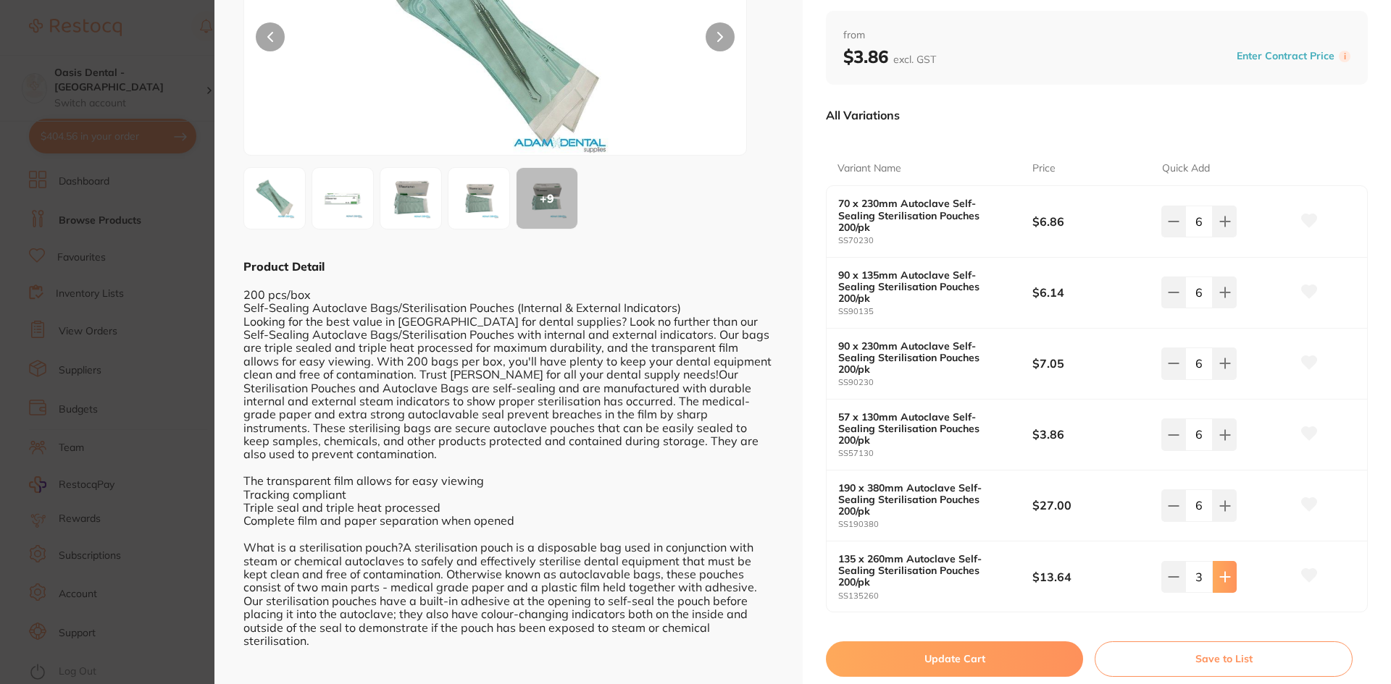
click at [1220, 572] on icon at bounding box center [1224, 576] width 9 height 9
click at [1221, 572] on icon at bounding box center [1224, 576] width 9 height 9
type input "6"
click at [967, 642] on button "Update Cart" at bounding box center [954, 659] width 257 height 35
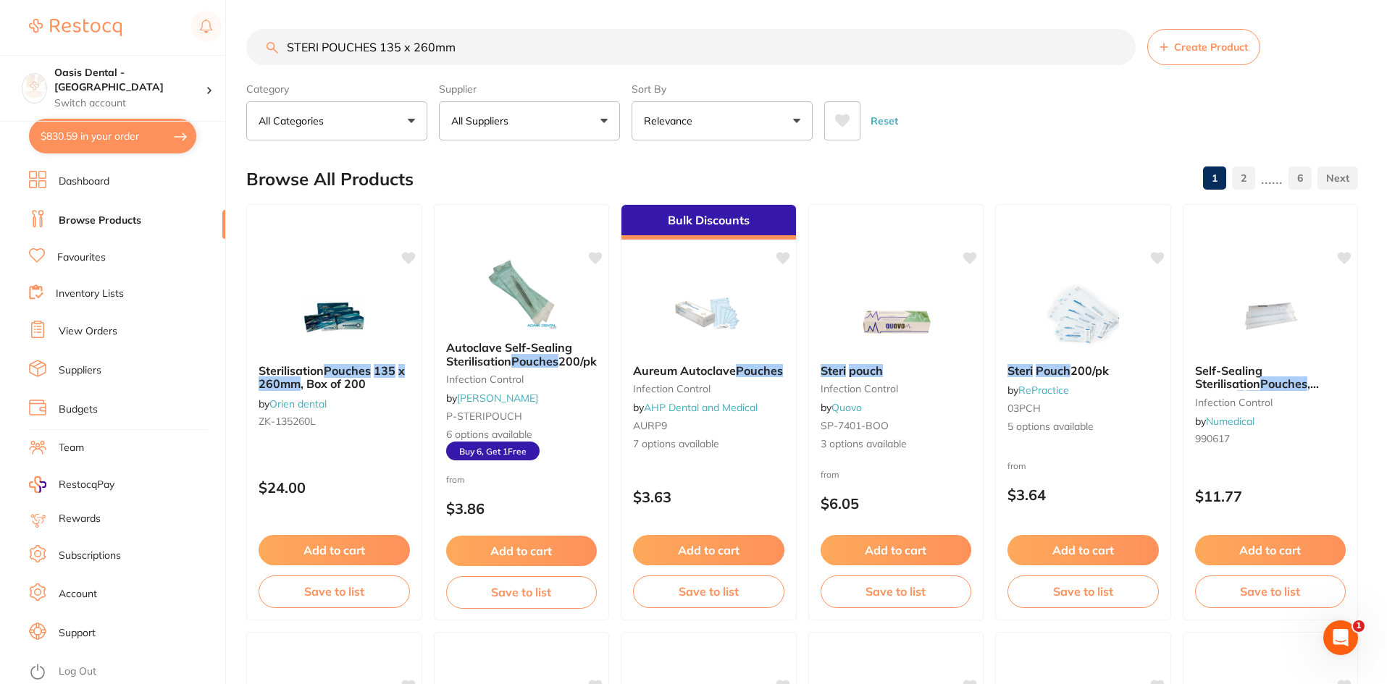
drag, startPoint x: 471, startPoint y: 49, endPoint x: 0, endPoint y: 1, distance: 473.9
click at [0, 1] on div "$830.59 Oasis Dental - Brighton Switch account Oasis Dental - Brighton $830.59 …" at bounding box center [693, 342] width 1387 height 684
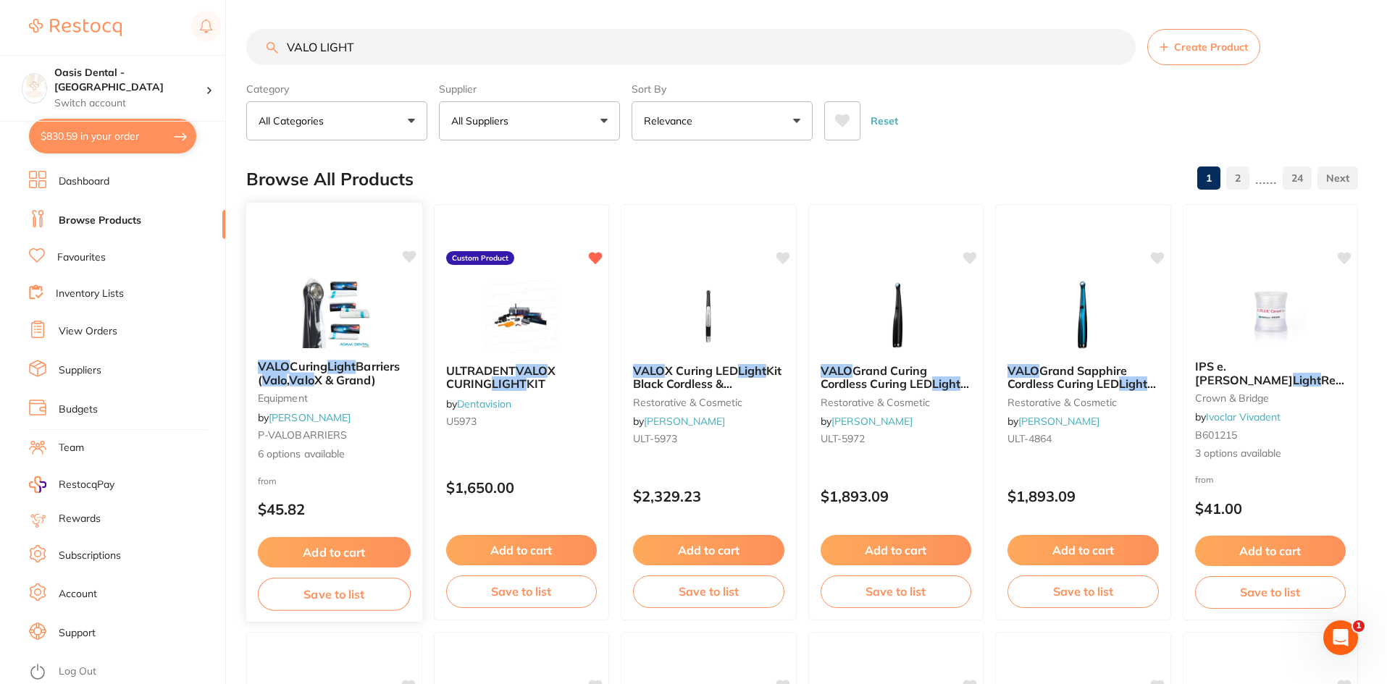
type input "VALO LIGHT"
click at [288, 366] on em "VALO" at bounding box center [275, 366] width 32 height 14
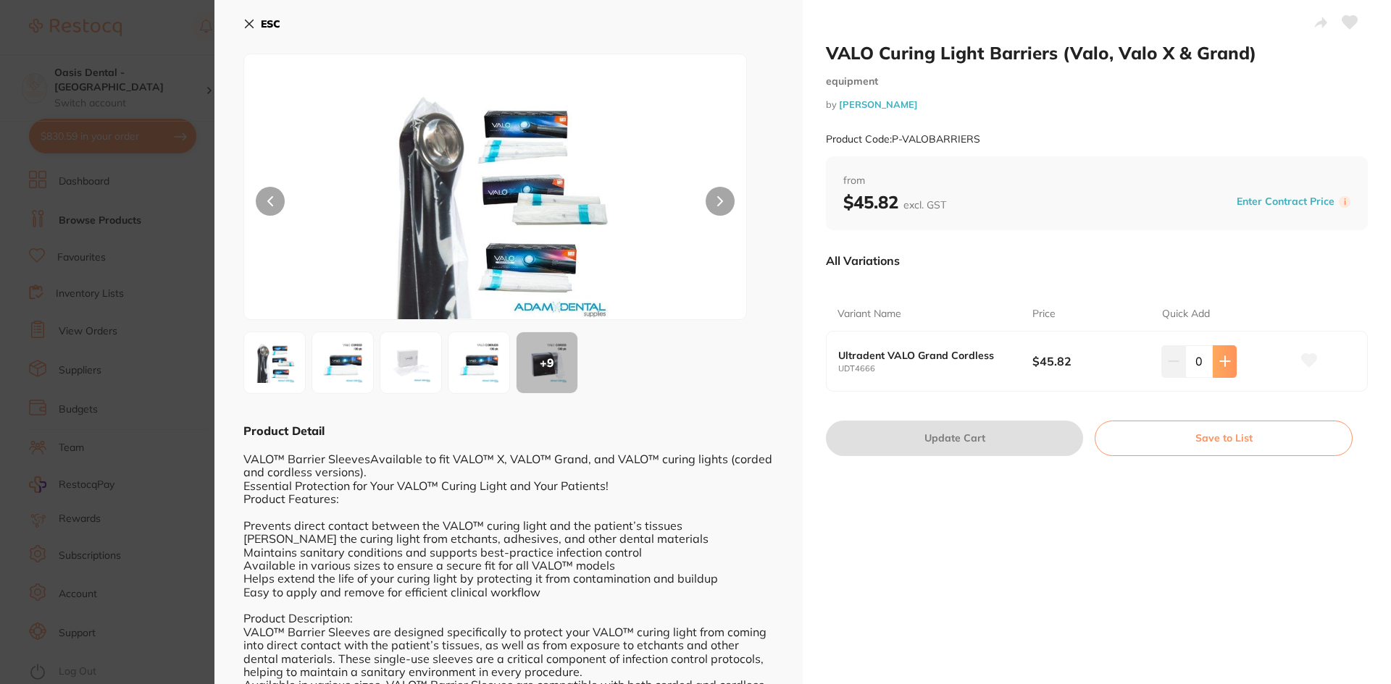
click at [1218, 371] on button at bounding box center [1224, 361] width 24 height 32
type input "1"
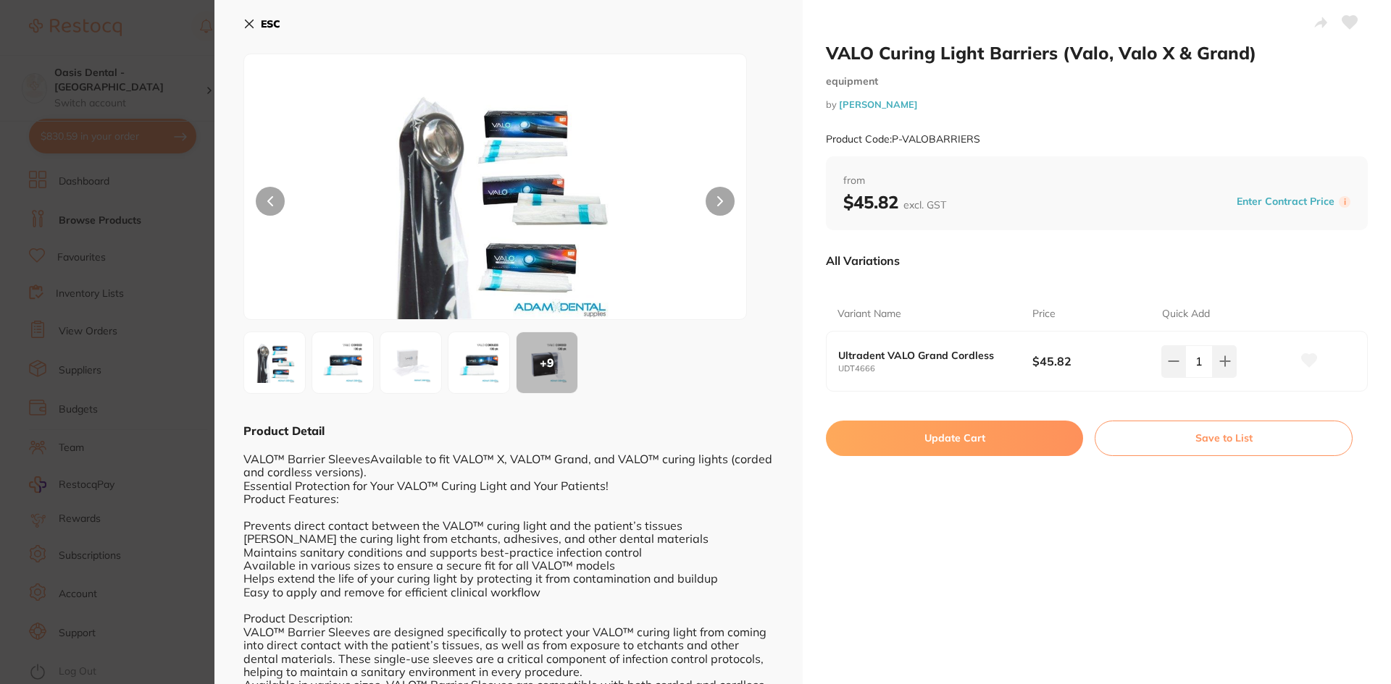
click at [955, 442] on button "Update Cart" at bounding box center [954, 438] width 257 height 35
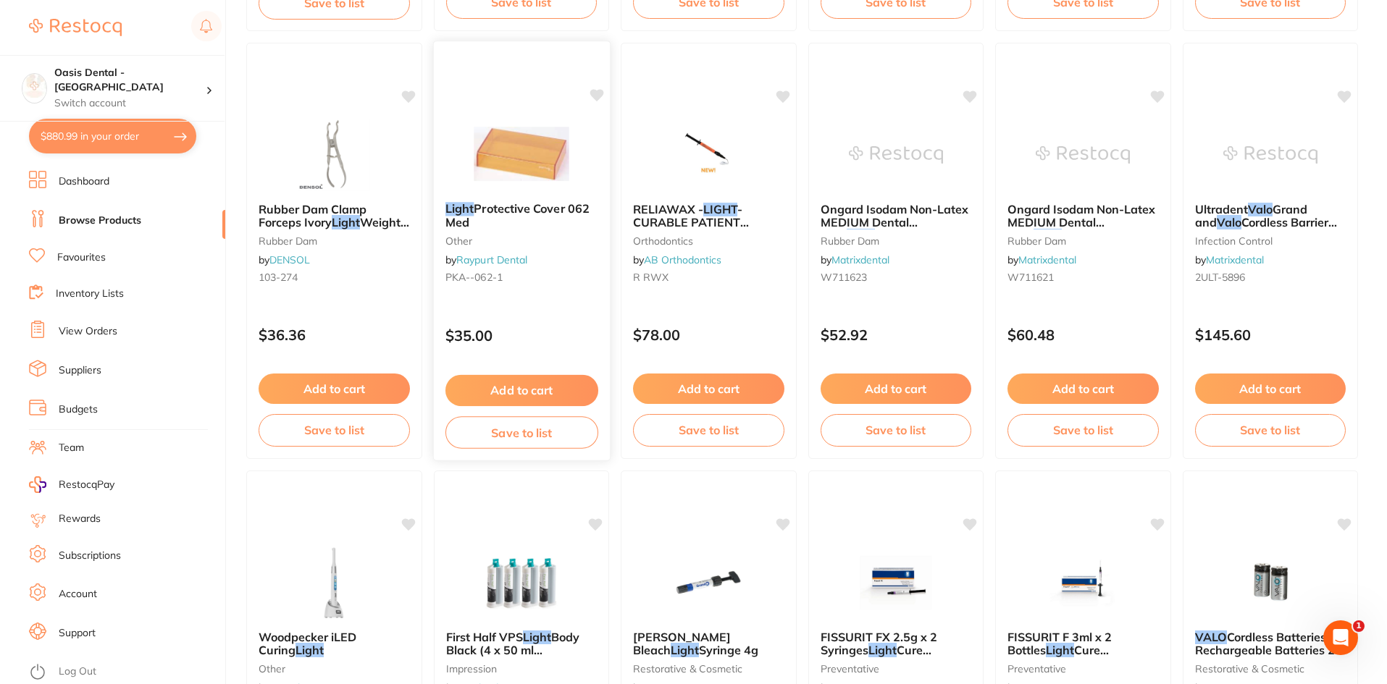
scroll to position [2826, 0]
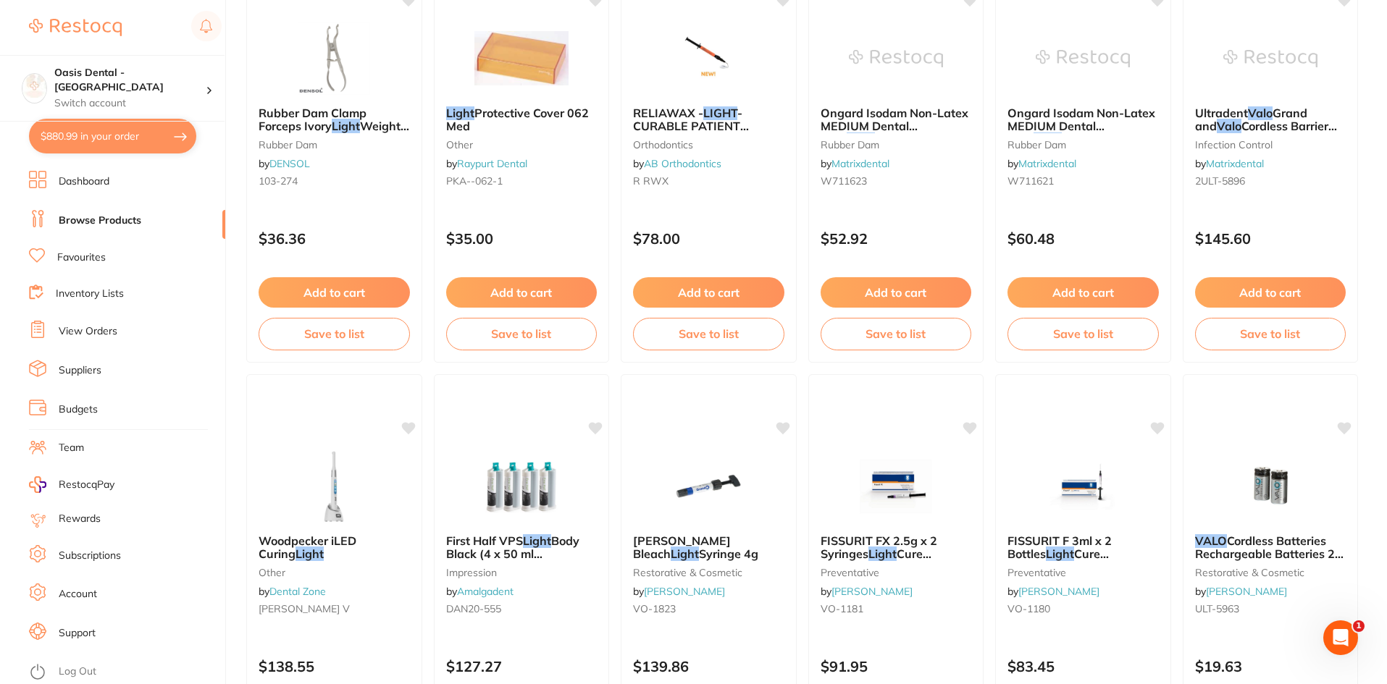
click at [527, 112] on span "Protective Cover 062 Med" at bounding box center [517, 120] width 143 height 28
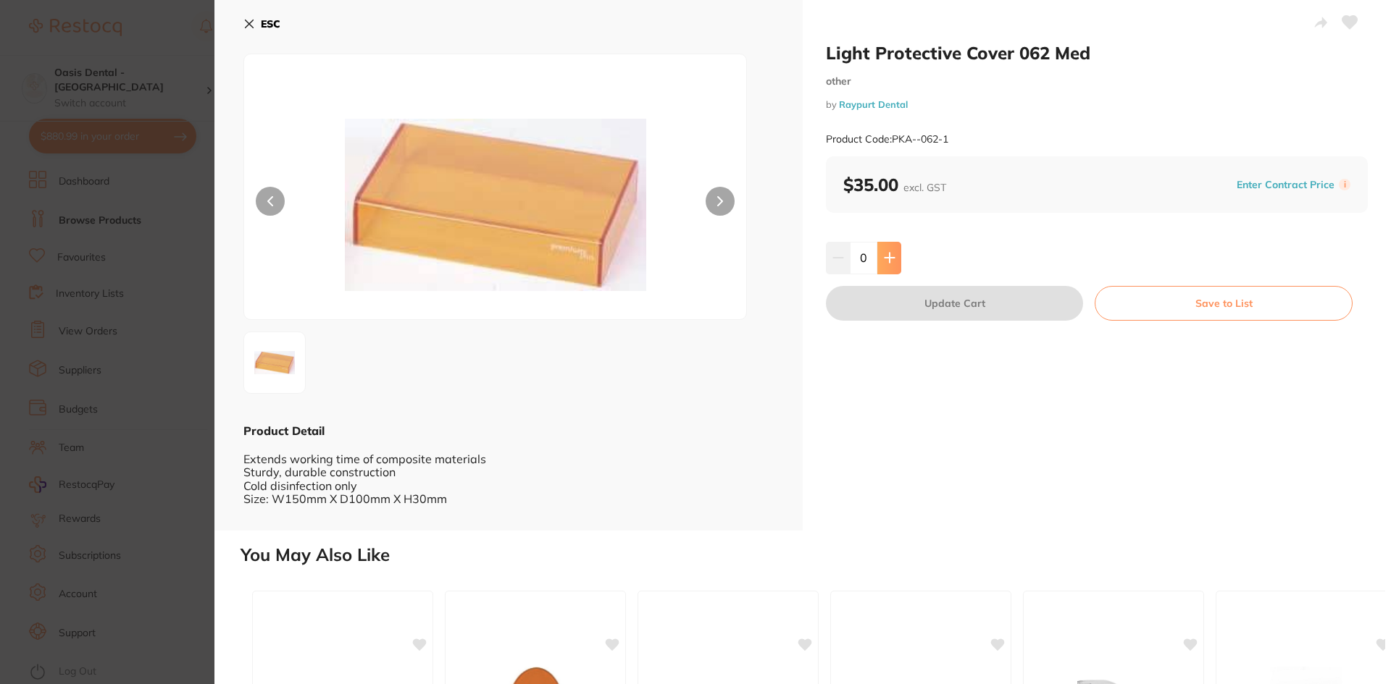
click at [898, 258] on button at bounding box center [889, 258] width 24 height 32
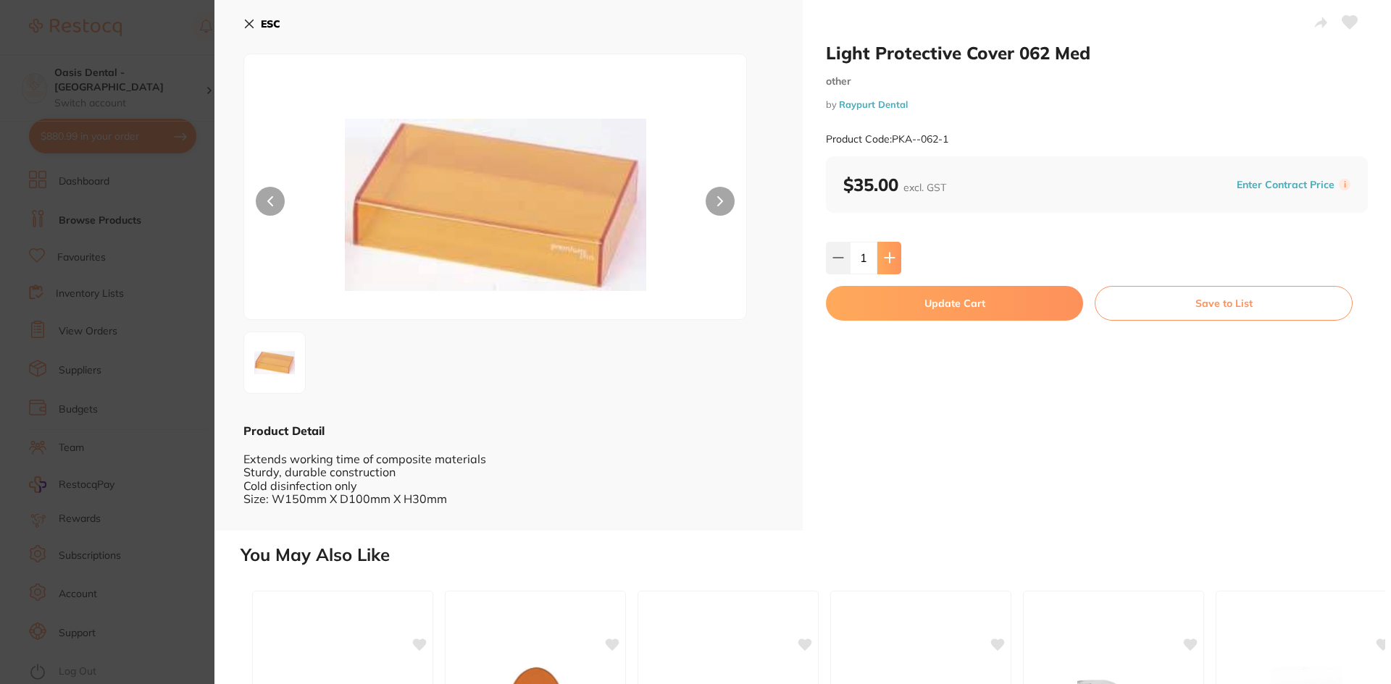
click at [897, 259] on button at bounding box center [889, 258] width 24 height 32
type input "3"
click at [906, 299] on button "Update Cart" at bounding box center [954, 303] width 257 height 35
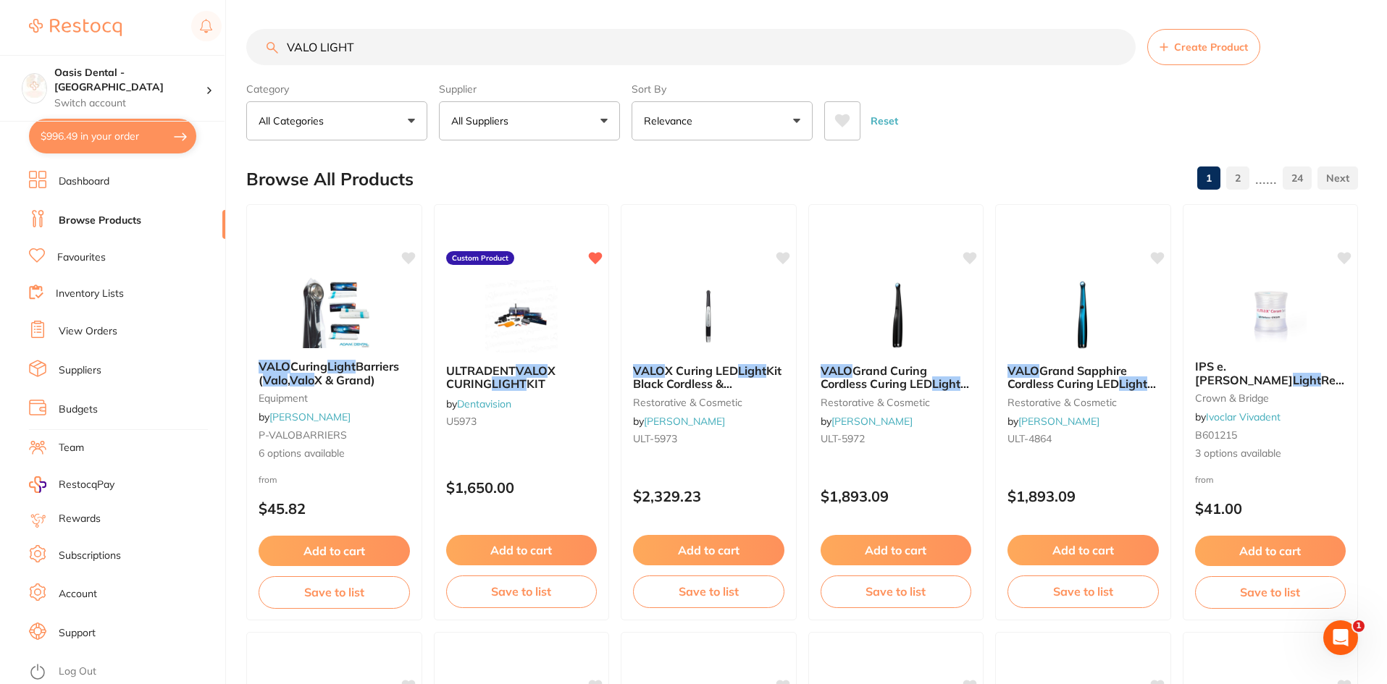
click at [104, 130] on button "$996.49 in your order" at bounding box center [112, 136] width 167 height 35
checkbox input "true"
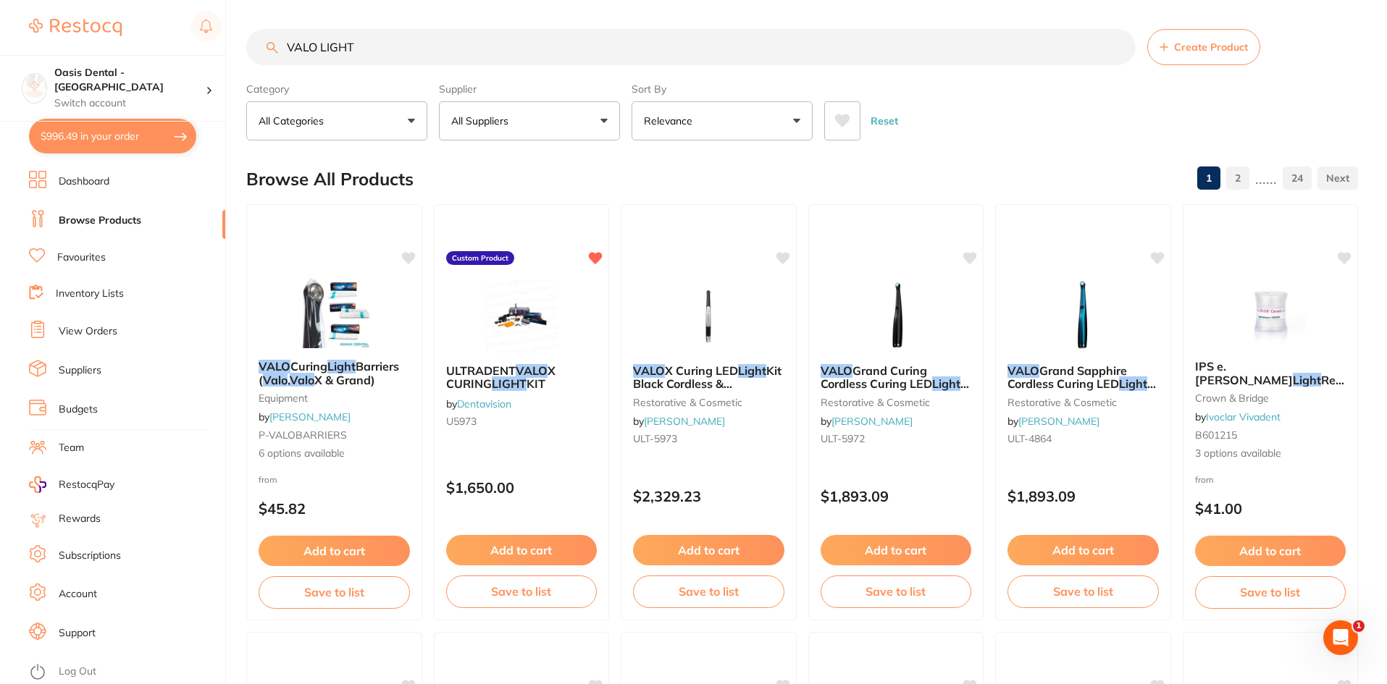
checkbox input "true"
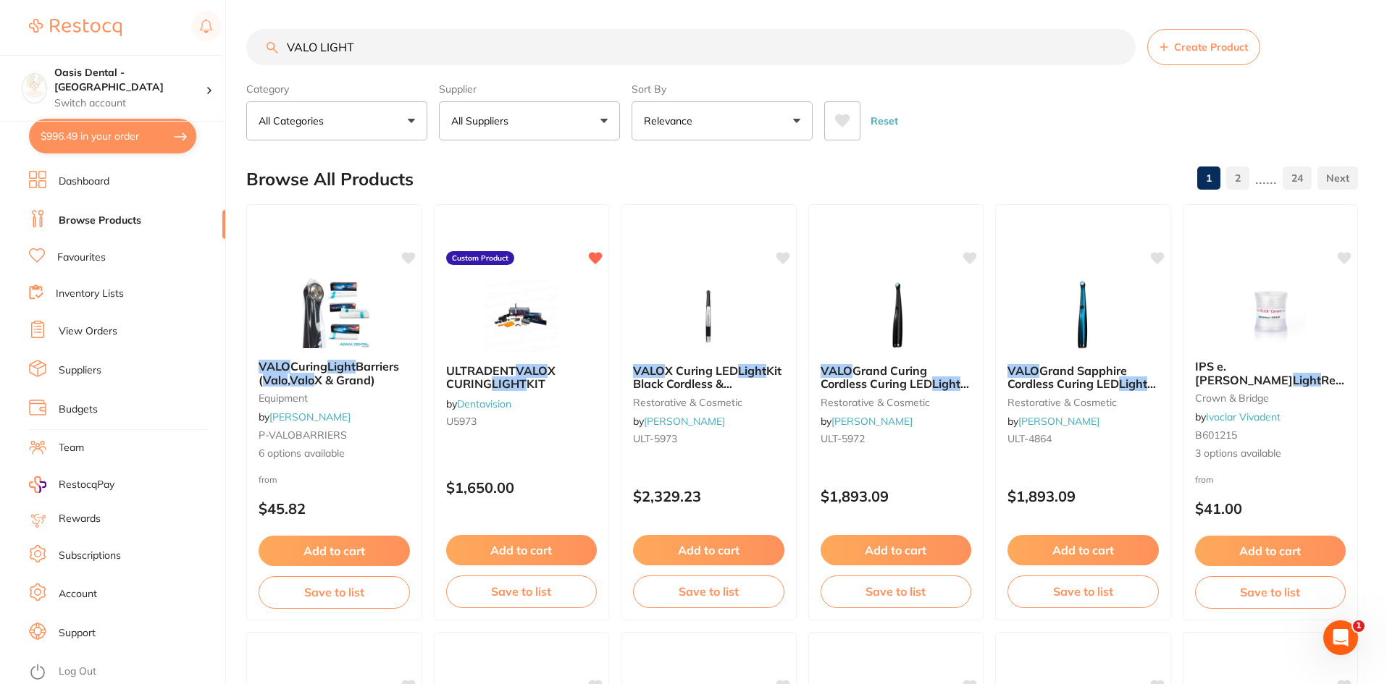
checkbox input "true"
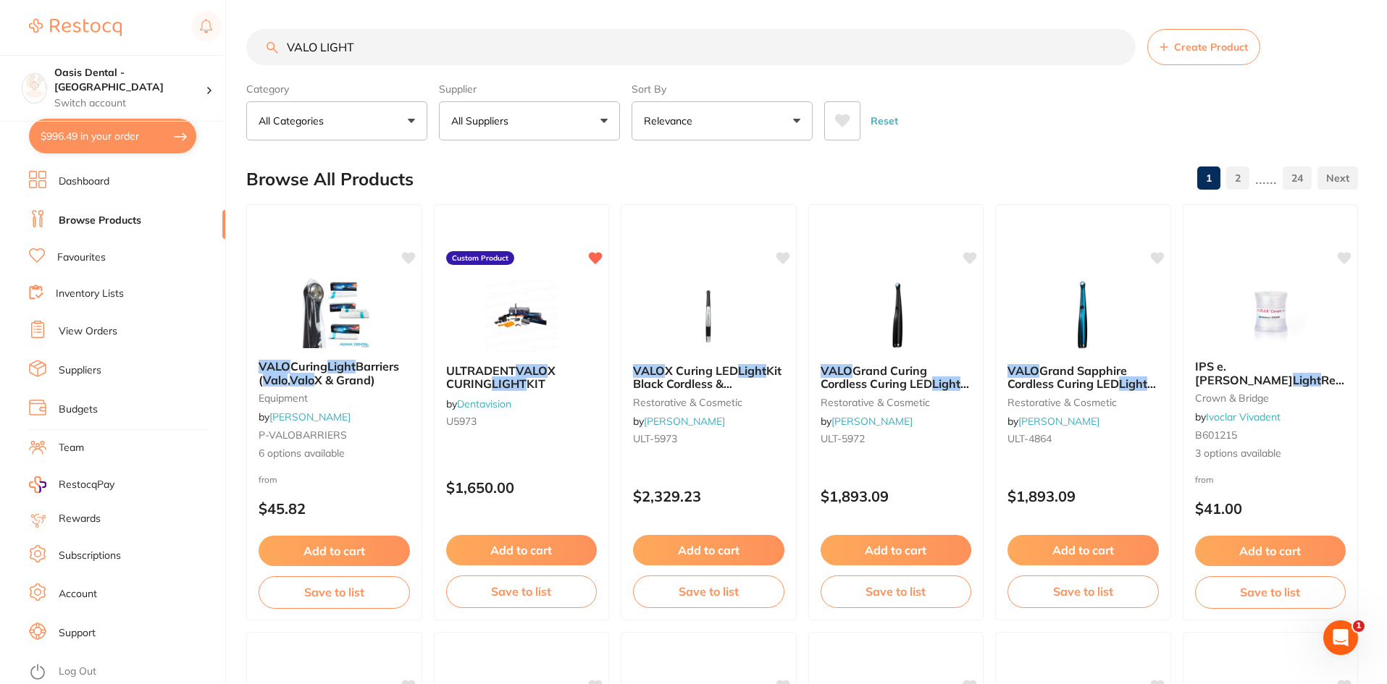
checkbox input "true"
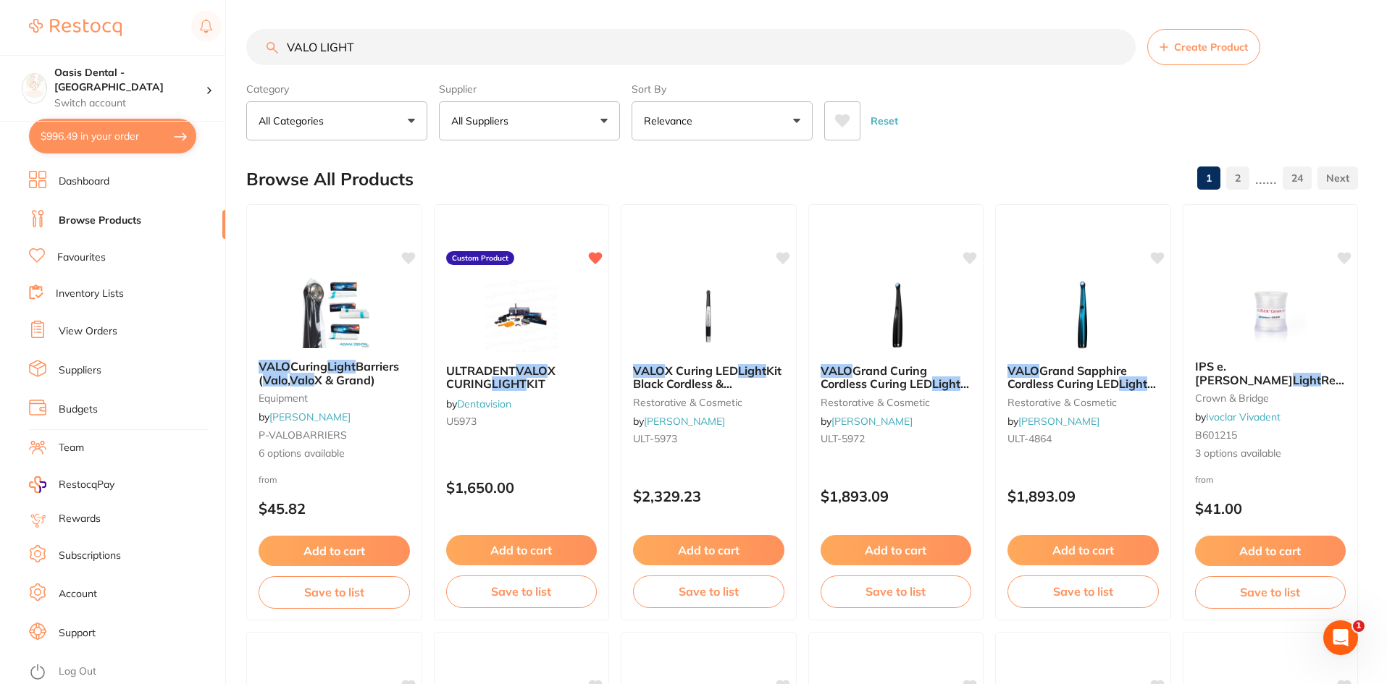
checkbox input "true"
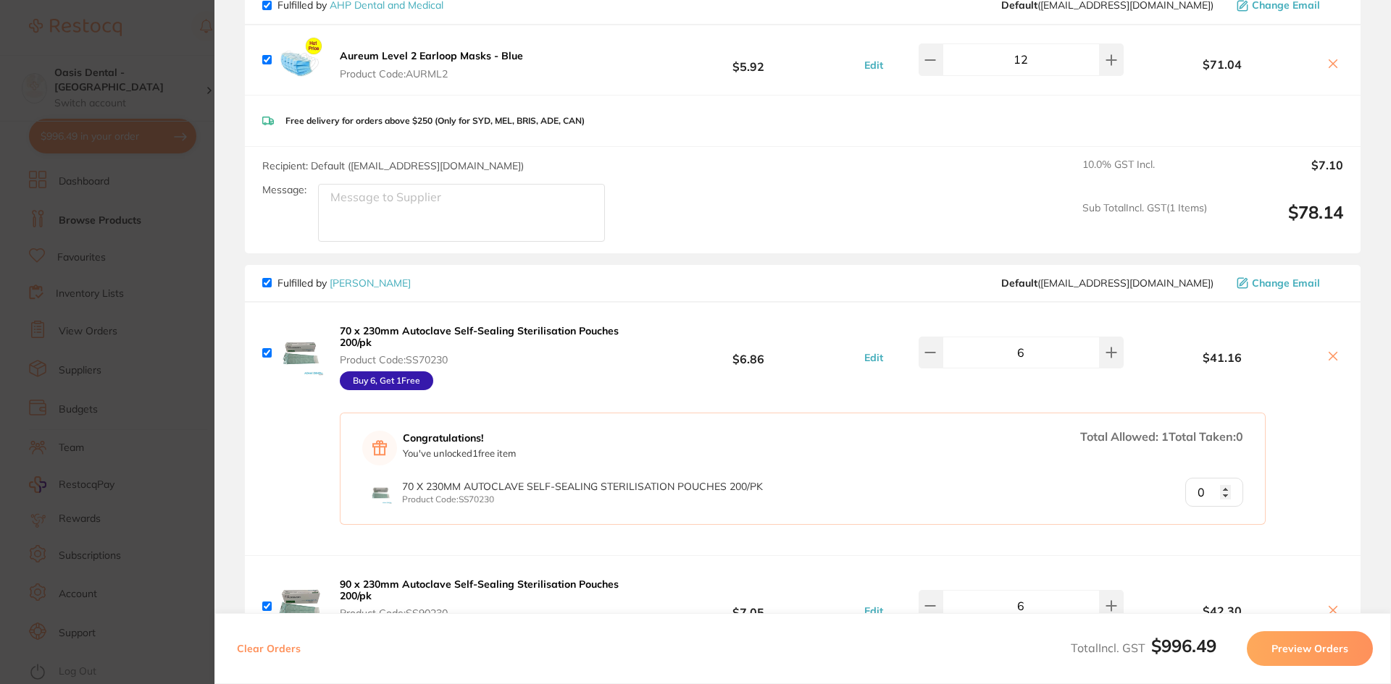
scroll to position [797, 0]
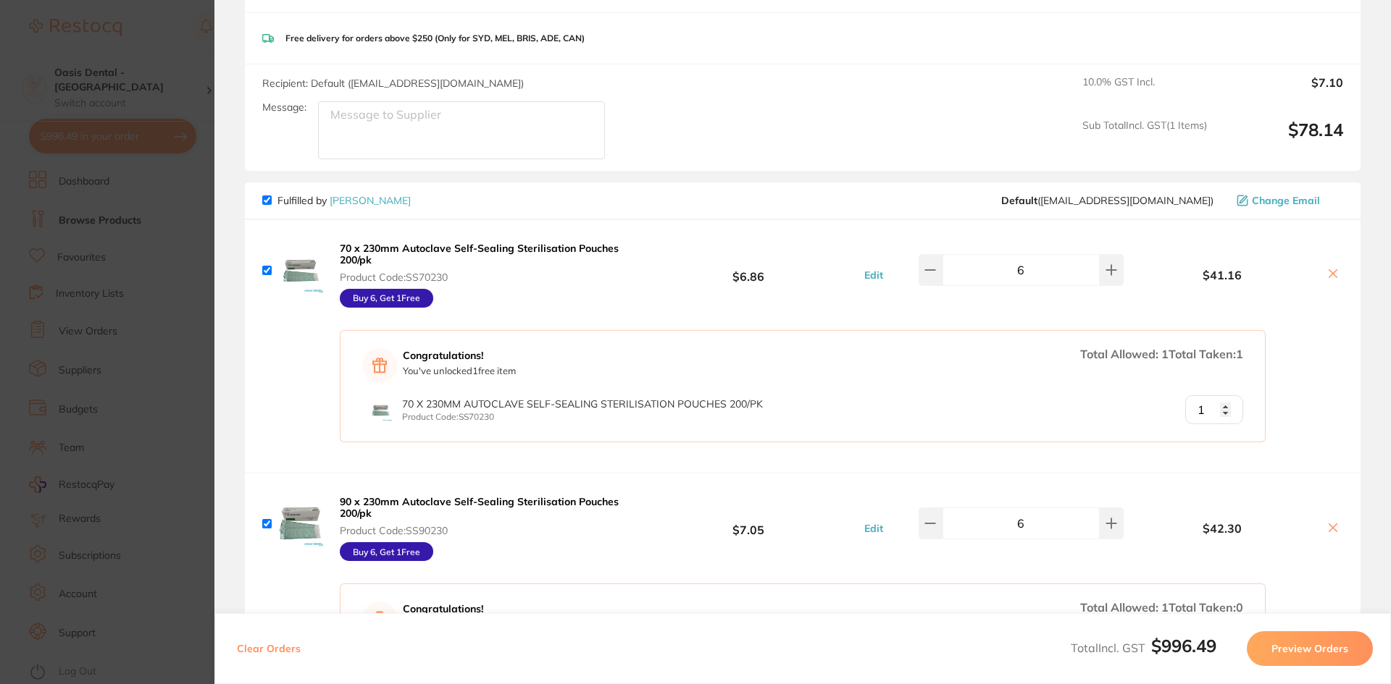
type input "1"
click at [1222, 403] on input "1" at bounding box center [1214, 409] width 58 height 29
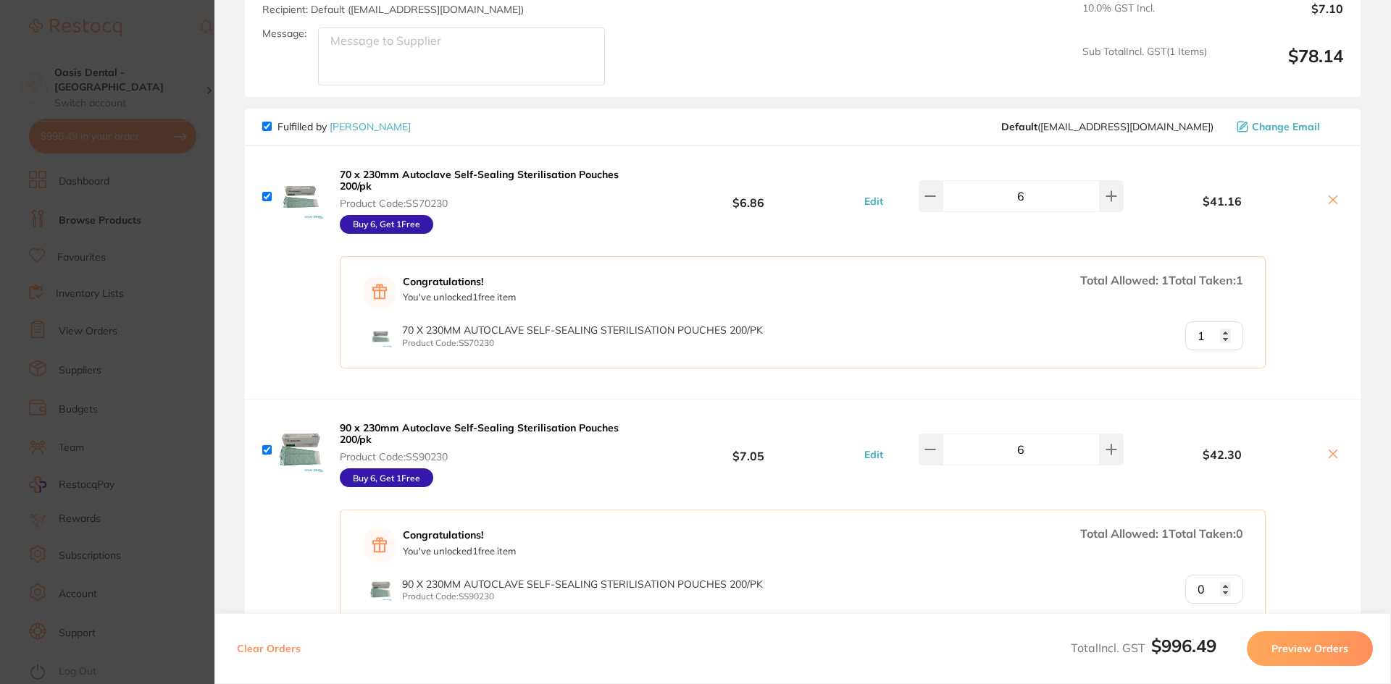
scroll to position [942, 0]
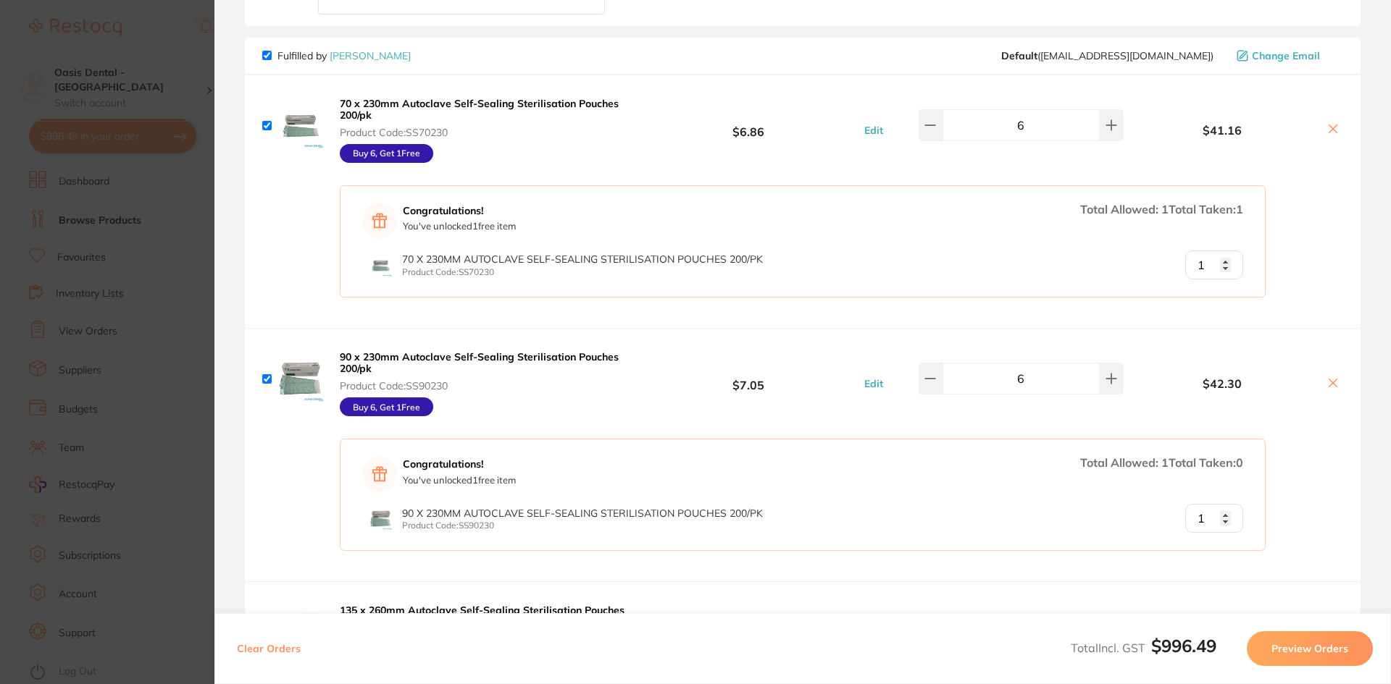
type input "1"
click at [1223, 514] on input "1" at bounding box center [1214, 518] width 58 height 29
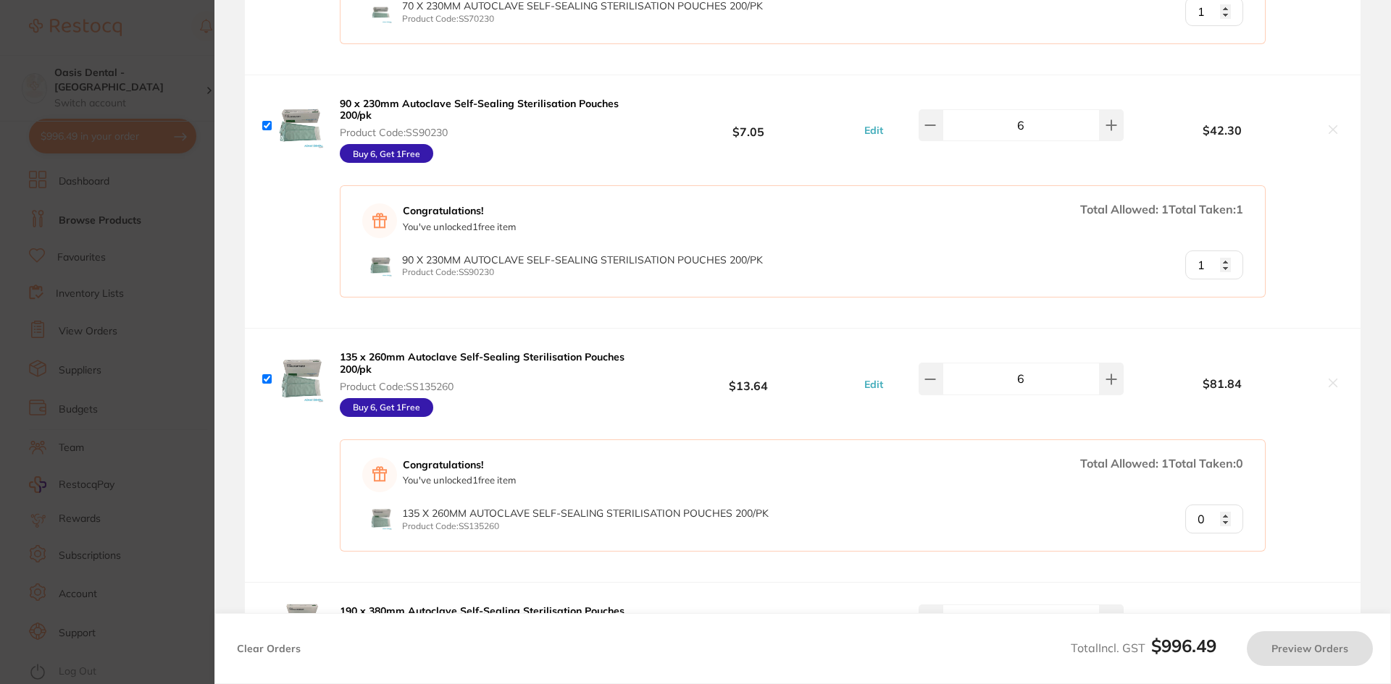
scroll to position [1231, 0]
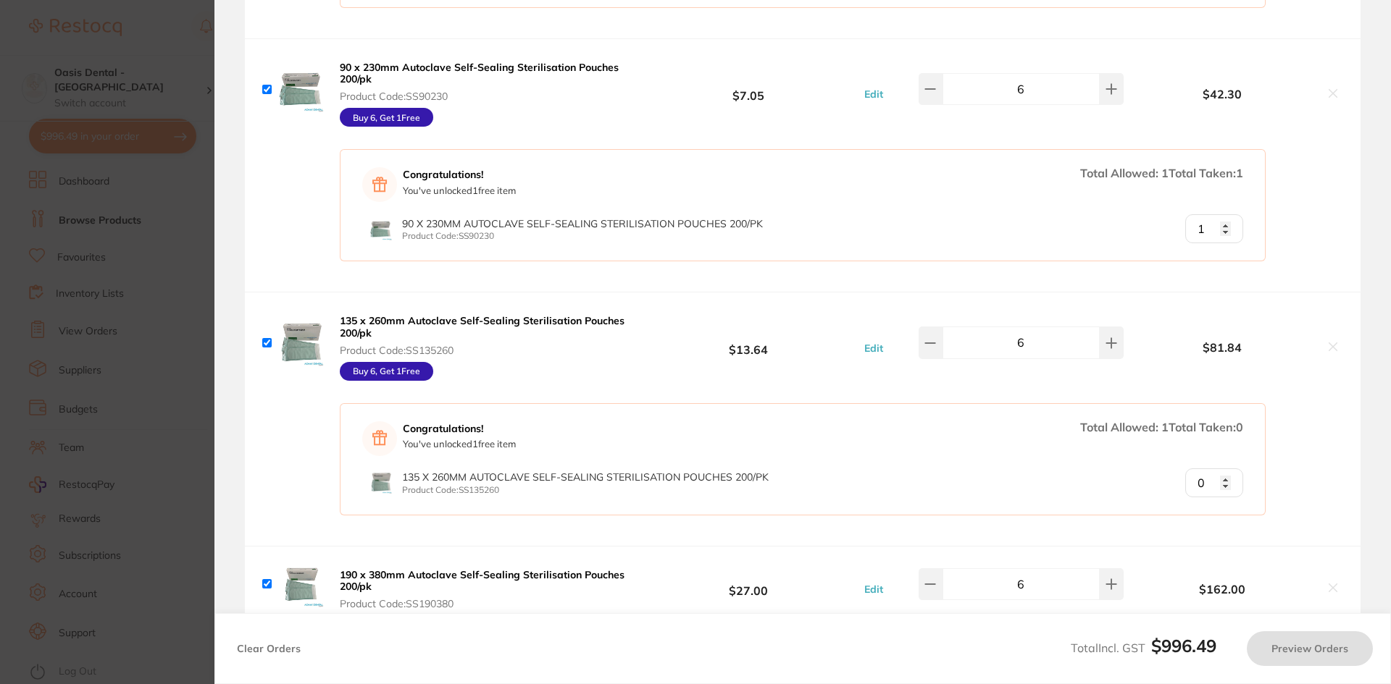
click at [1228, 479] on input "0" at bounding box center [1214, 483] width 58 height 29
click at [1223, 485] on input "0" at bounding box center [1214, 483] width 58 height 29
type input "1"
click at [1220, 480] on input "1" at bounding box center [1214, 483] width 58 height 29
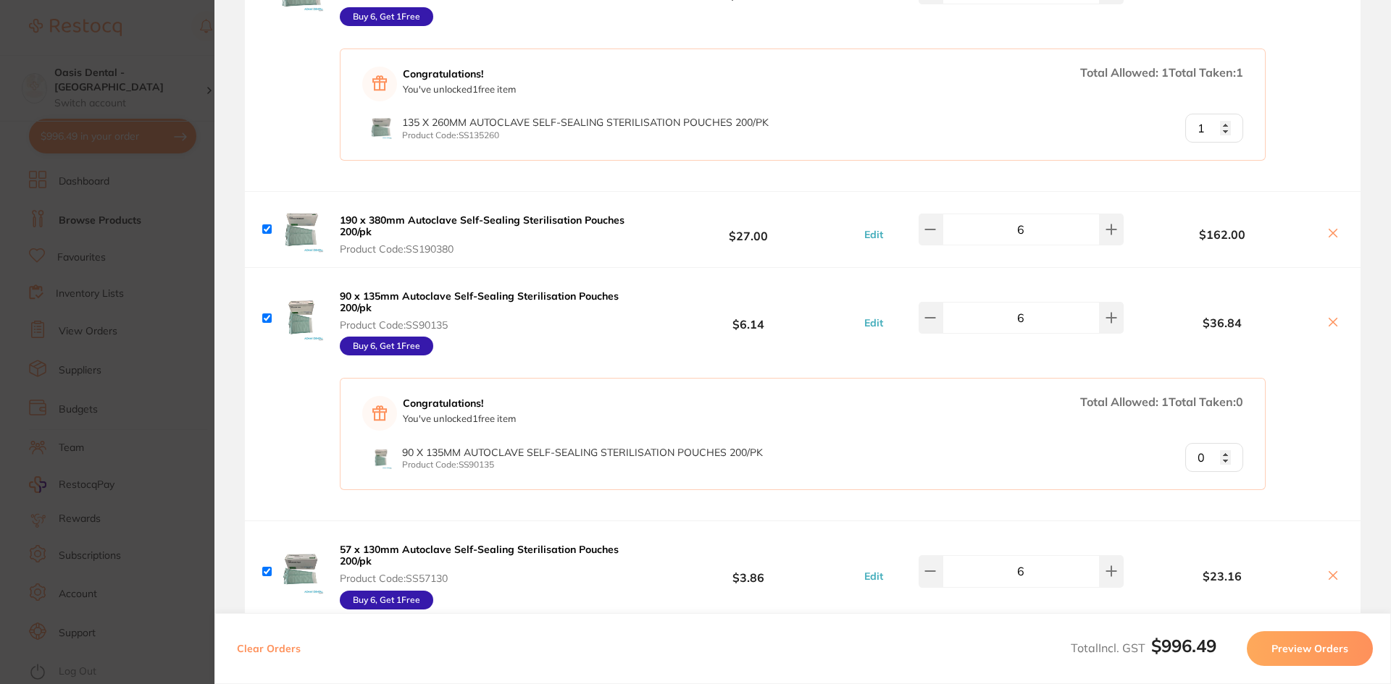
scroll to position [1593, 0]
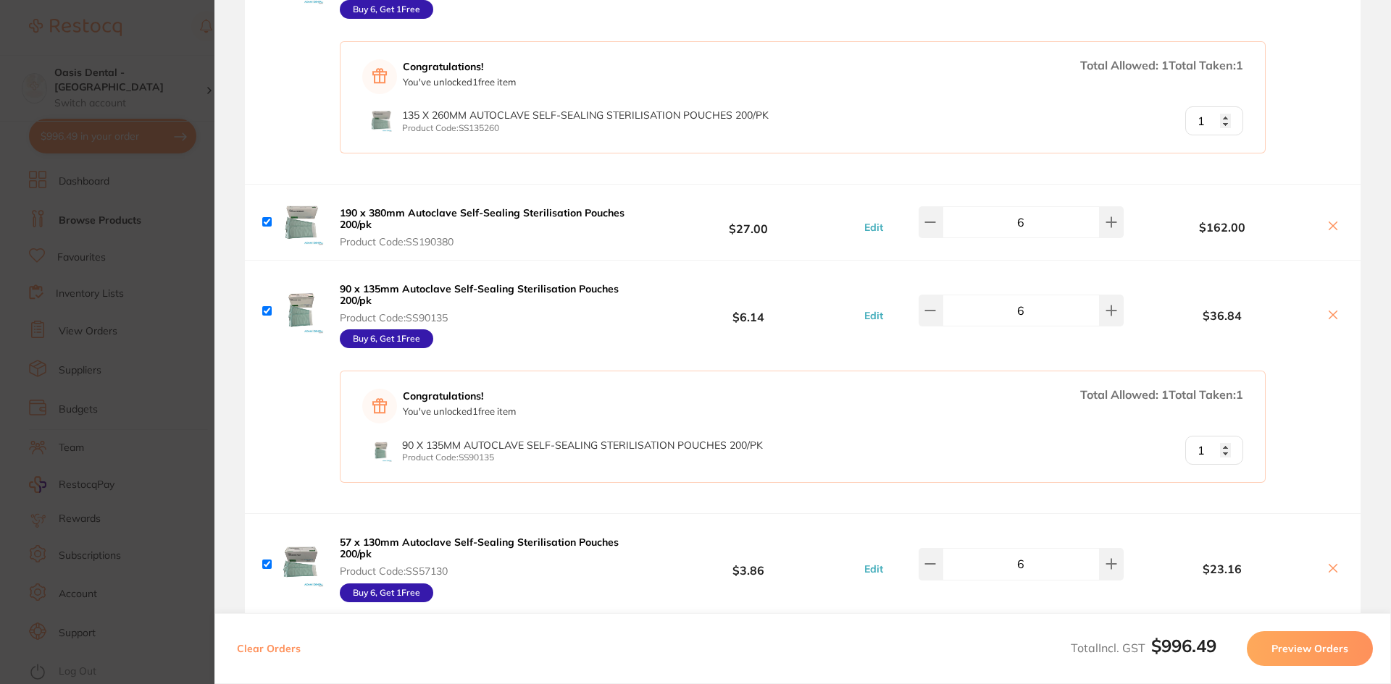
type input "1"
click at [1222, 443] on input "1" at bounding box center [1214, 450] width 58 height 29
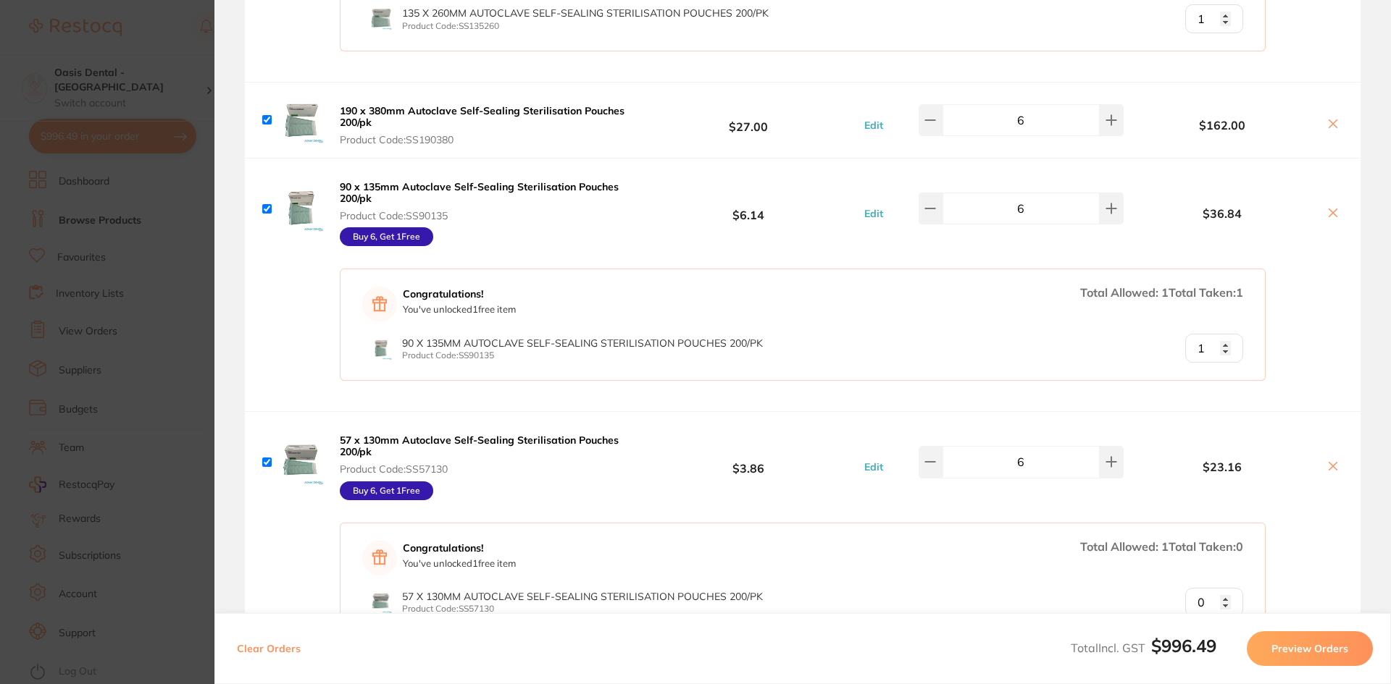
scroll to position [1883, 0]
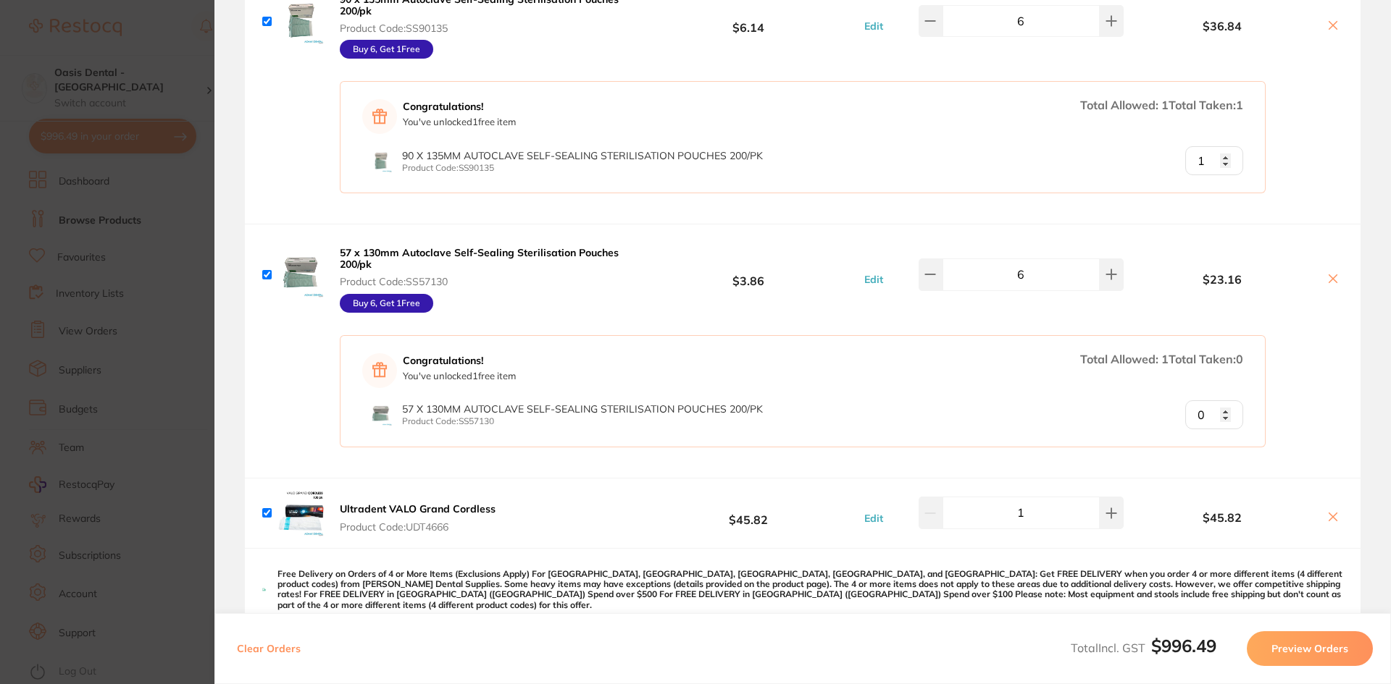
click at [1223, 415] on input "0" at bounding box center [1214, 415] width 58 height 29
type input "1"
click at [1219, 409] on input "1" at bounding box center [1214, 415] width 58 height 29
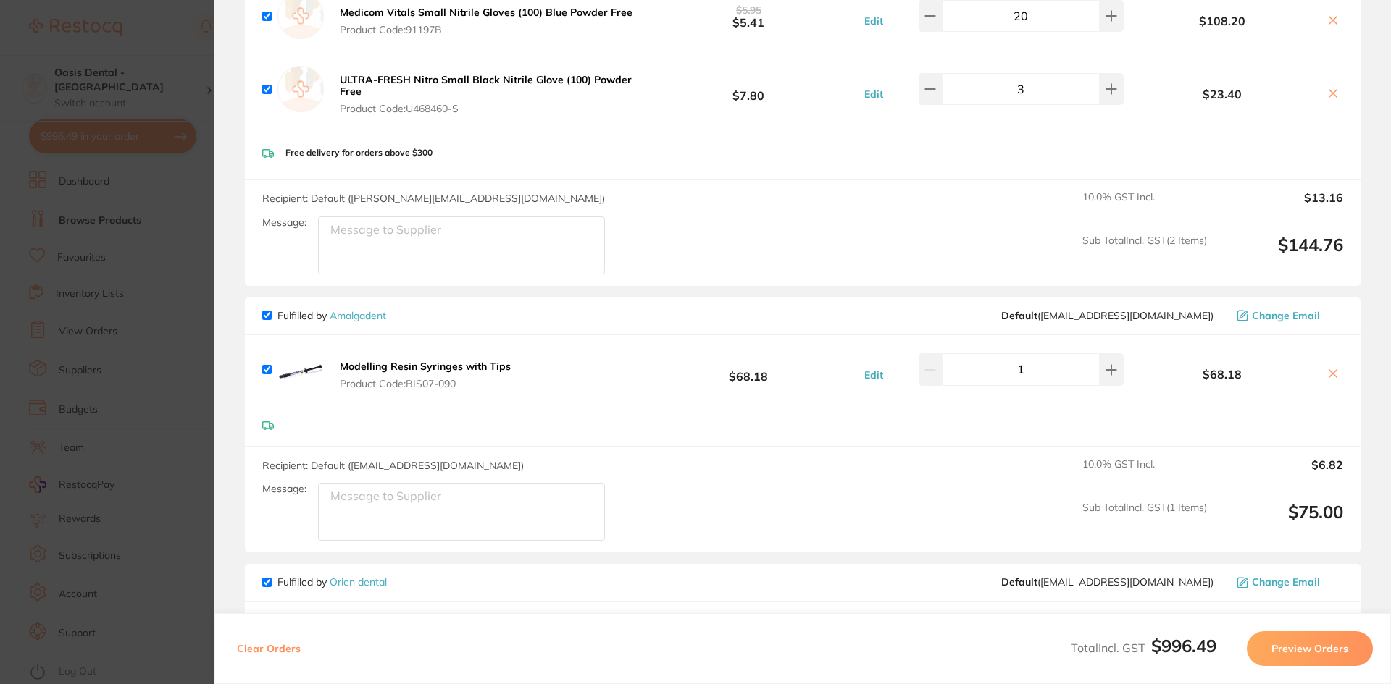
scroll to position [2897, 0]
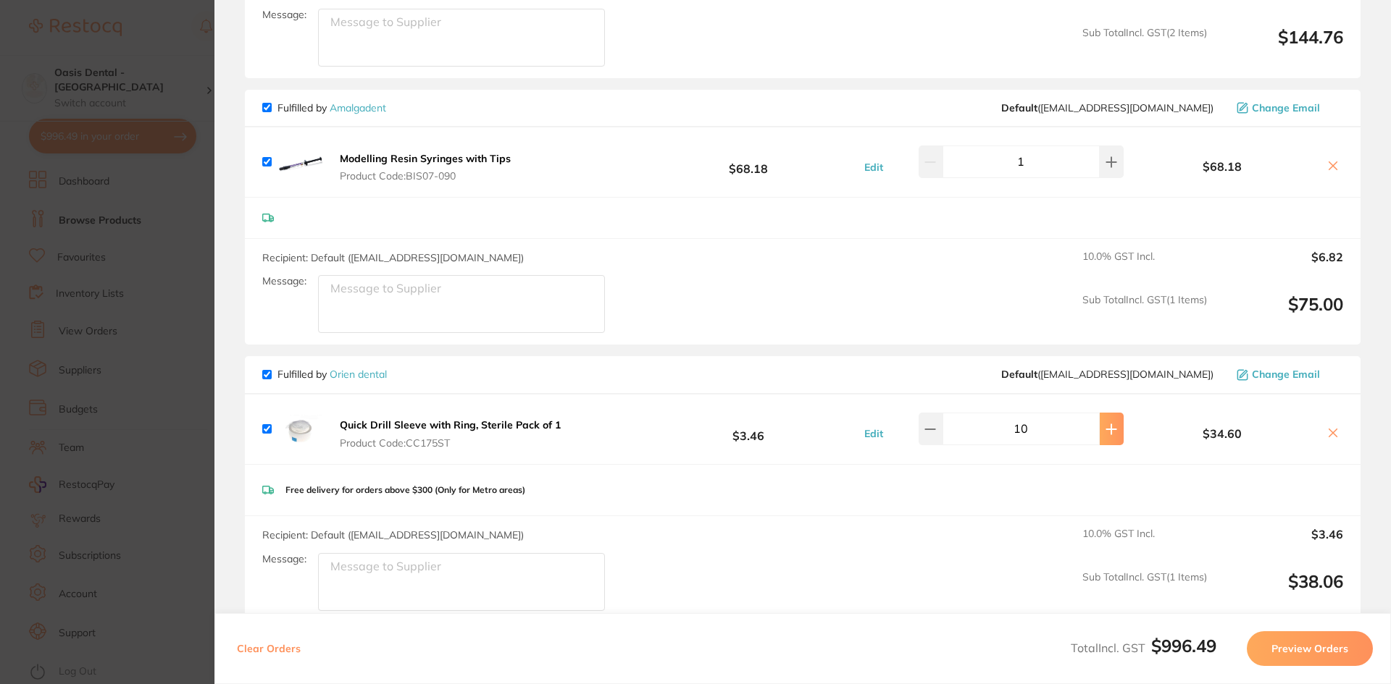
click at [1105, 424] on icon at bounding box center [1111, 430] width 12 height 12
type input "12"
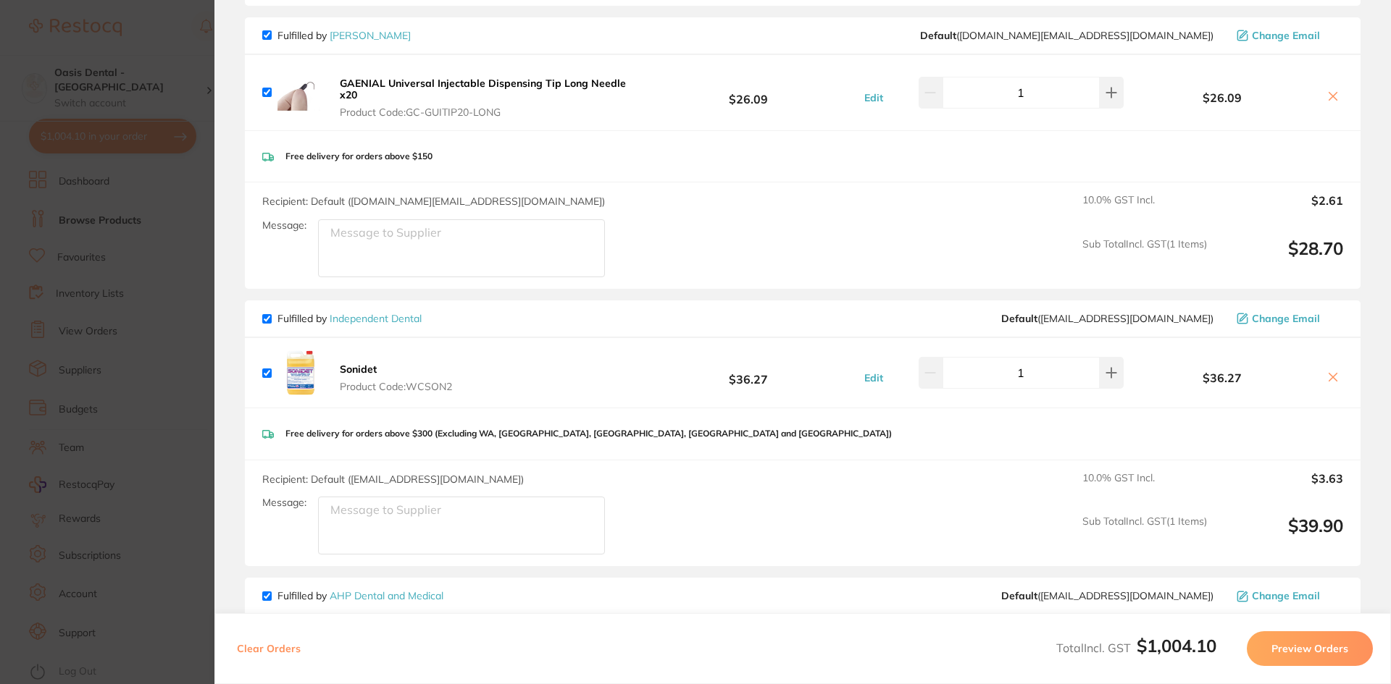
scroll to position [0, 0]
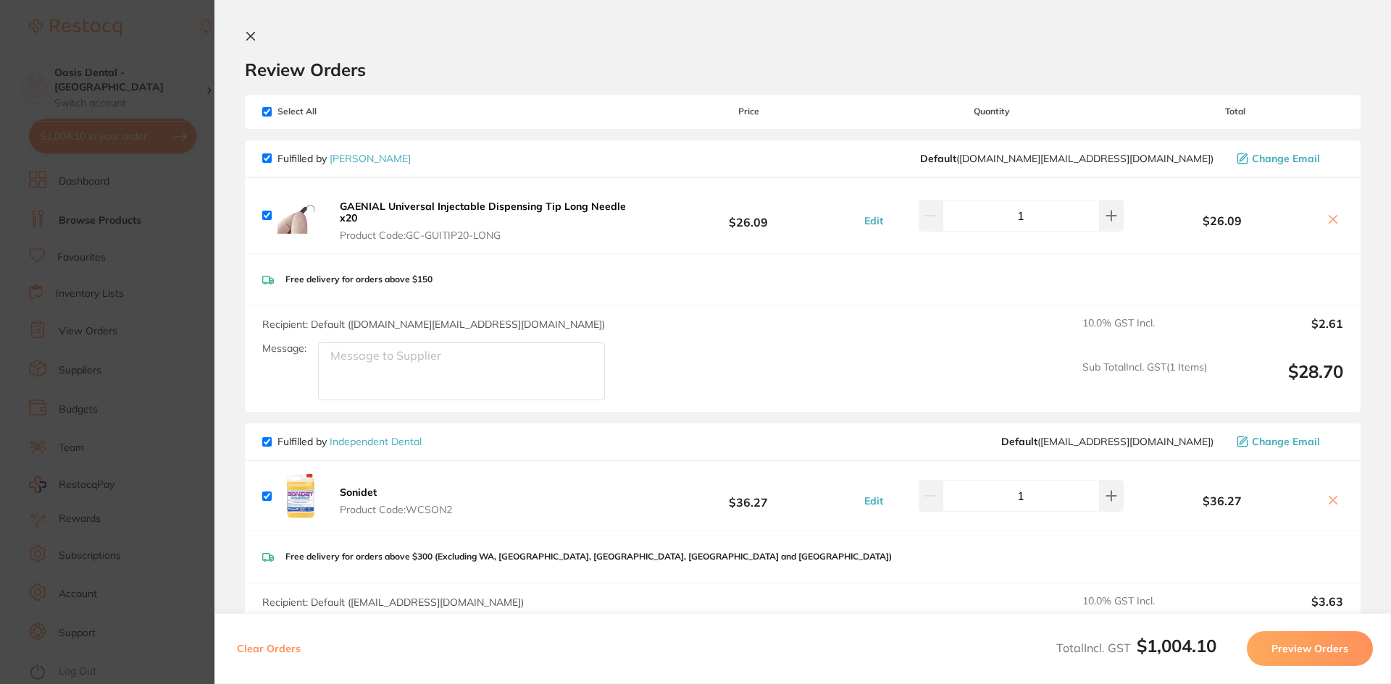
click at [261, 39] on button at bounding box center [253, 37] width 17 height 14
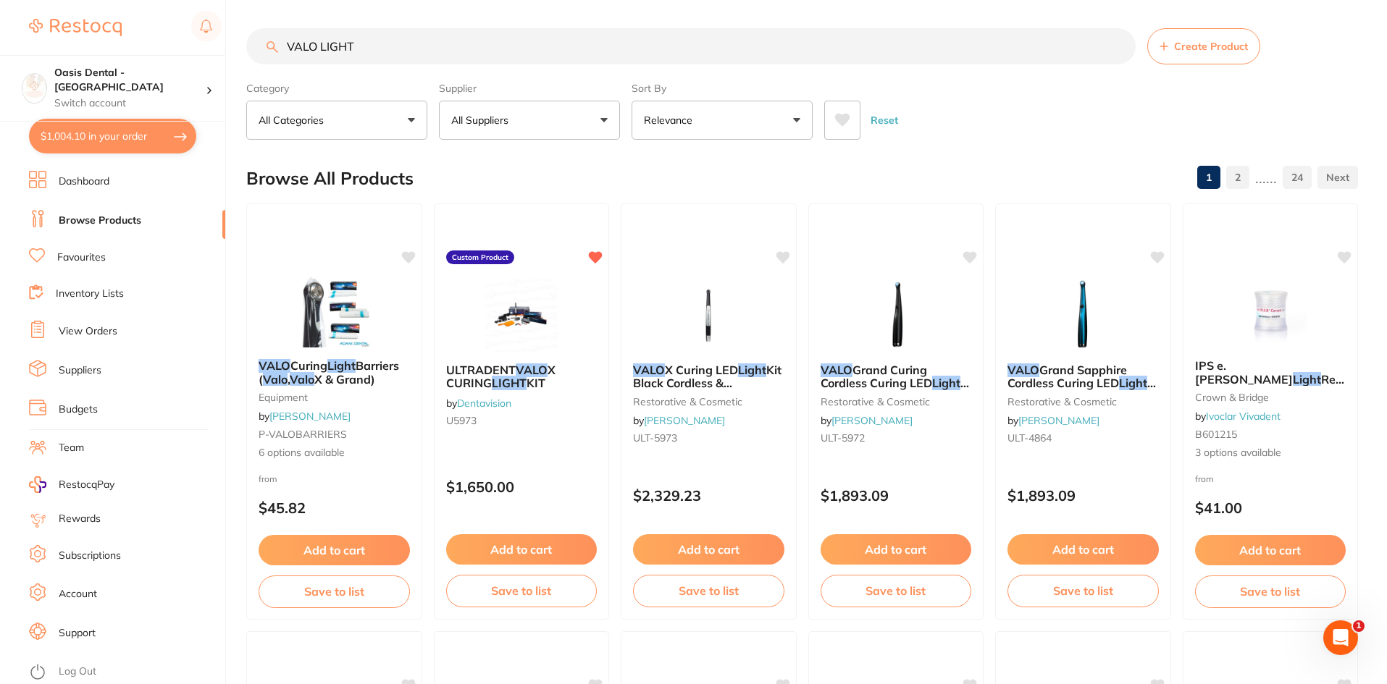
drag, startPoint x: 413, startPoint y: 45, endPoint x: 85, endPoint y: 11, distance: 329.8
click at [85, 11] on div "$1,004.10 Oasis Dental - Brighton Switch account Oasis Dental - Brighton $1,004…" at bounding box center [693, 341] width 1387 height 684
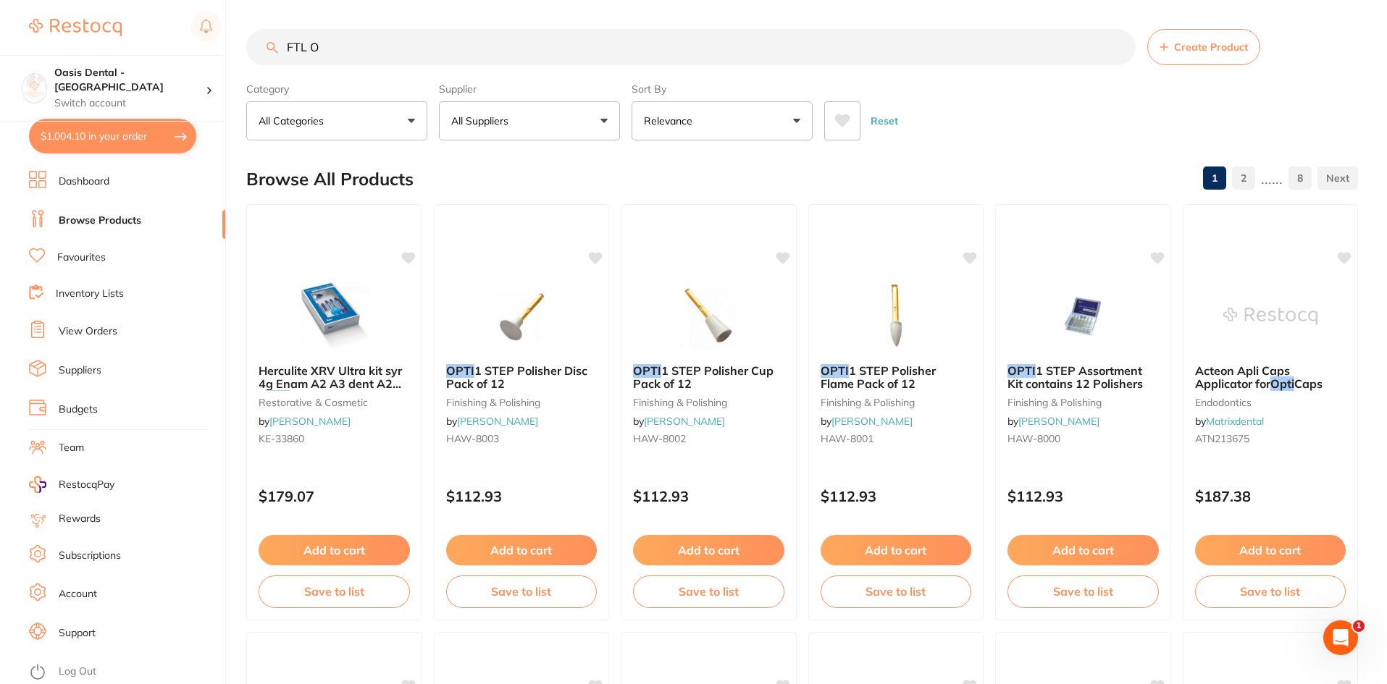
scroll to position [0, 0]
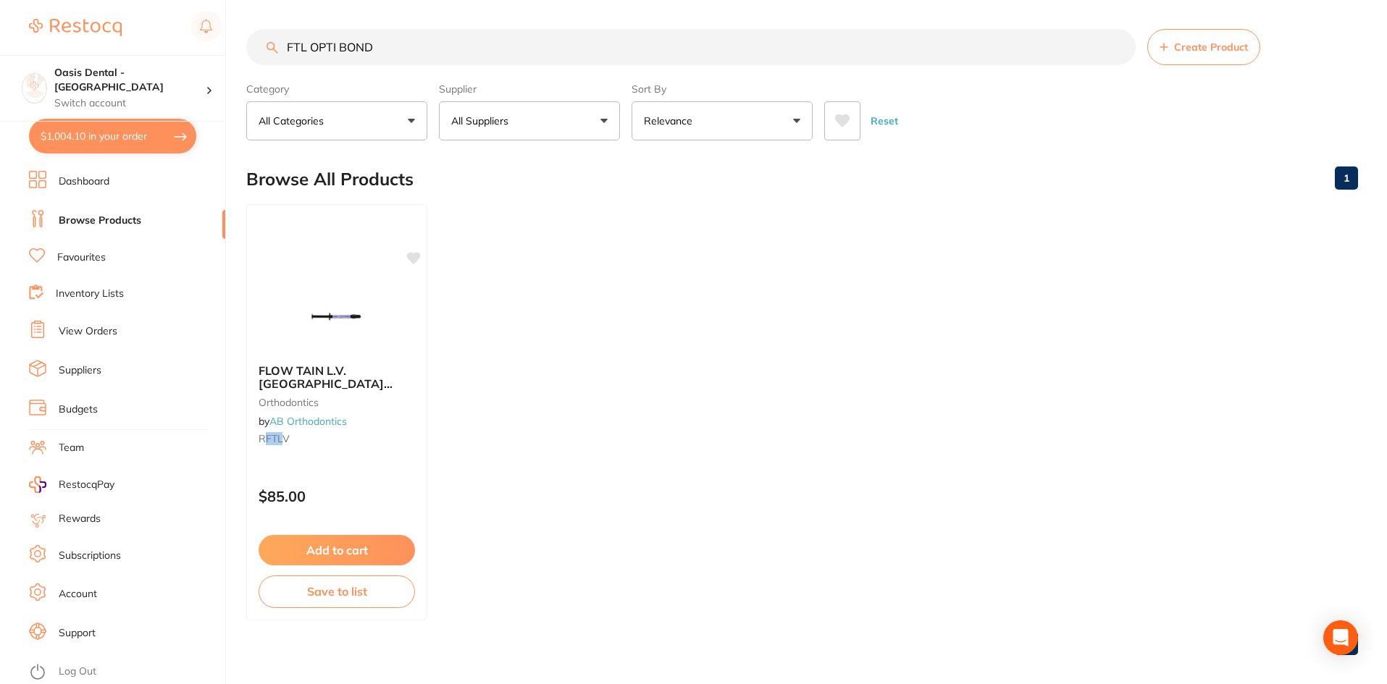
type input "FTL OPTI BOND"
